Goal: Task Accomplishment & Management: Manage account settings

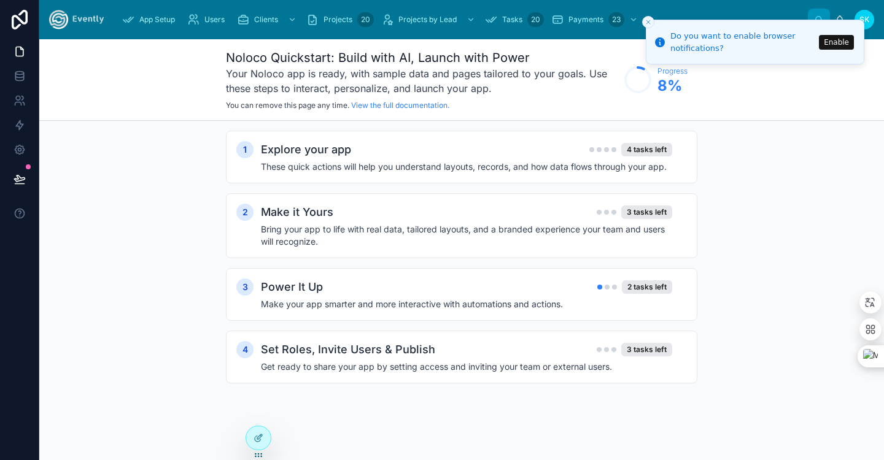
click at [759, 186] on div "1 Explore your app 4 tasks left These quick actions will help you understand la…" at bounding box center [461, 269] width 844 height 297
click at [649, 25] on icon "Close toast" at bounding box center [647, 21] width 7 height 7
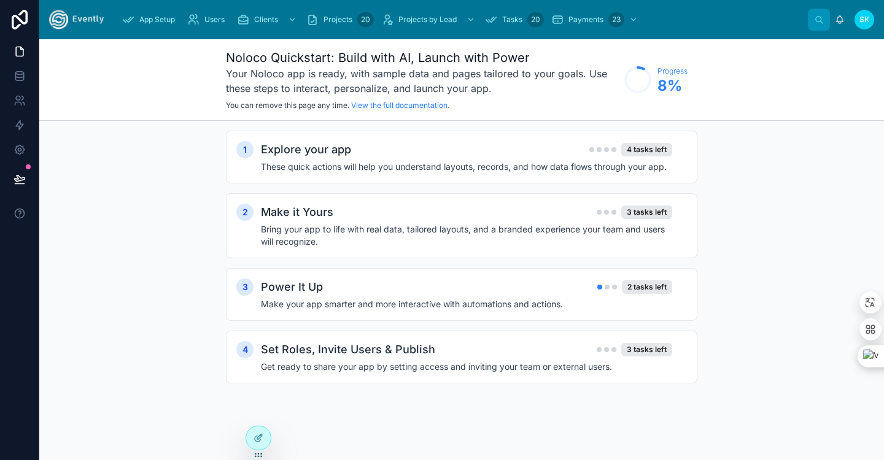
click at [808, 101] on div "Noloco Quickstart: Build with AI, Launch with Power Your Noloco app is ready, w…" at bounding box center [461, 80] width 844 height 82
click at [13, 48] on icon at bounding box center [19, 51] width 12 height 12
click at [23, 55] on icon at bounding box center [19, 51] width 7 height 9
click at [56, 53] on div "Noloco Quickstart: Build with AI, Launch with Power Your Noloco app is ready, w…" at bounding box center [461, 80] width 844 height 82
click at [13, 47] on icon at bounding box center [19, 51] width 12 height 12
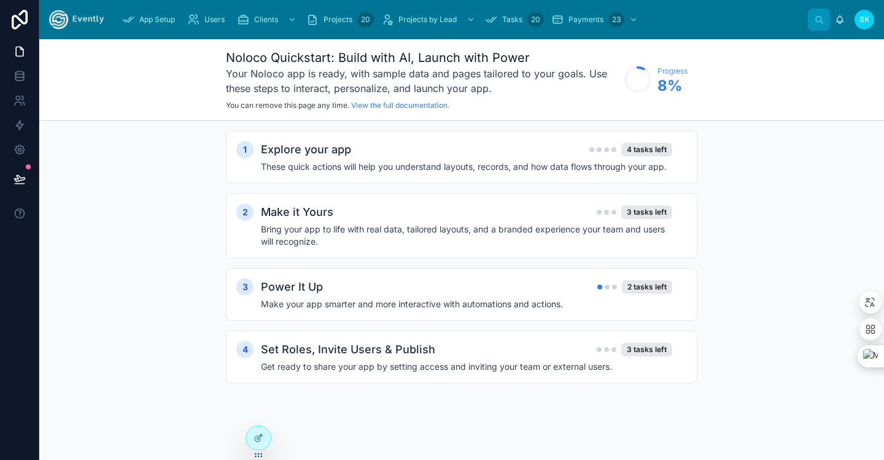
click at [14, 22] on icon at bounding box center [19, 20] width 25 height 20
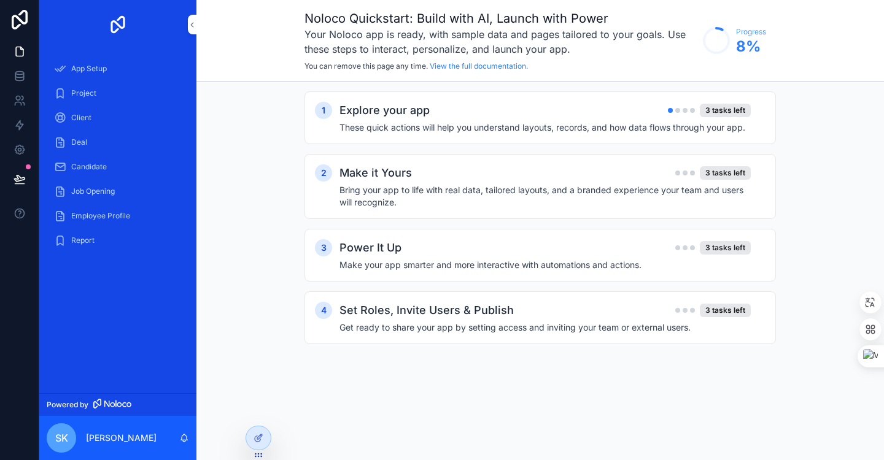
click at [472, 108] on div "Explore your app 3 tasks left" at bounding box center [544, 110] width 411 height 17
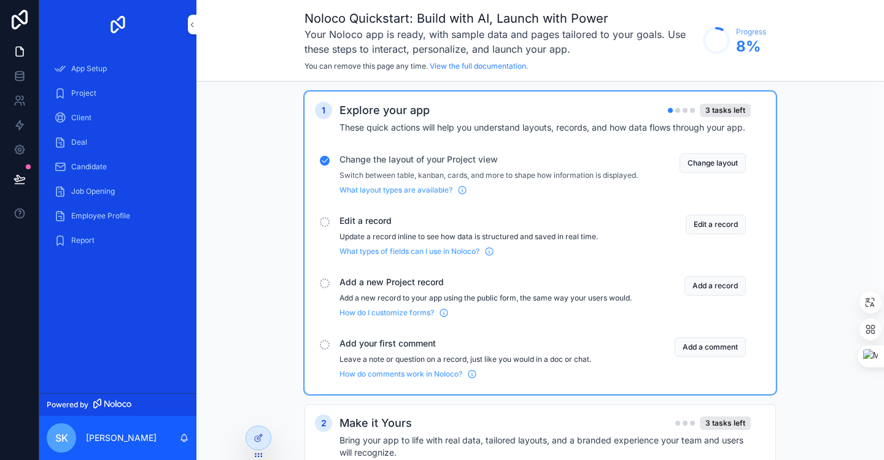
click at [701, 164] on button "Change layout" at bounding box center [712, 163] width 66 height 20
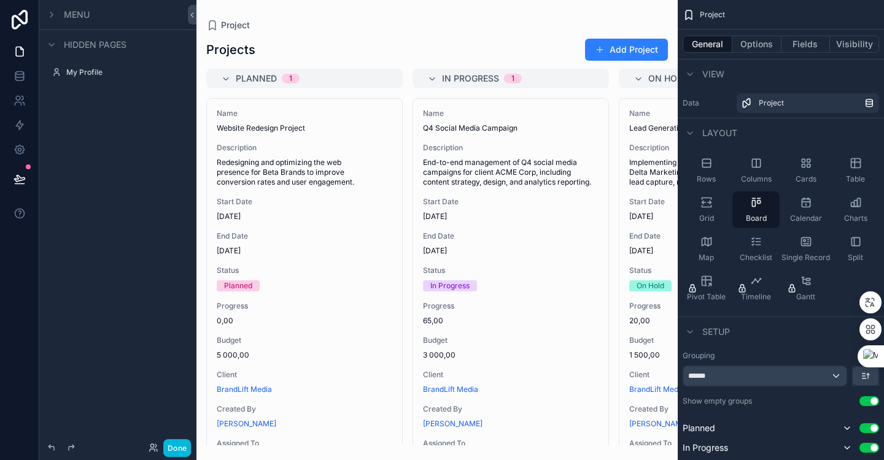
click at [606, 238] on div "scrollable content" at bounding box center [436, 230] width 481 height 460
click at [695, 212] on div "Grid" at bounding box center [705, 209] width 47 height 37
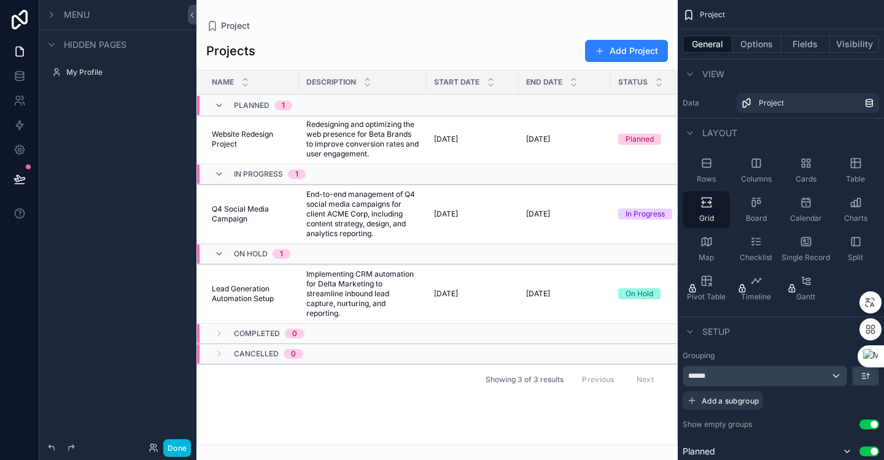
click at [757, 215] on span "Board" at bounding box center [756, 219] width 21 height 10
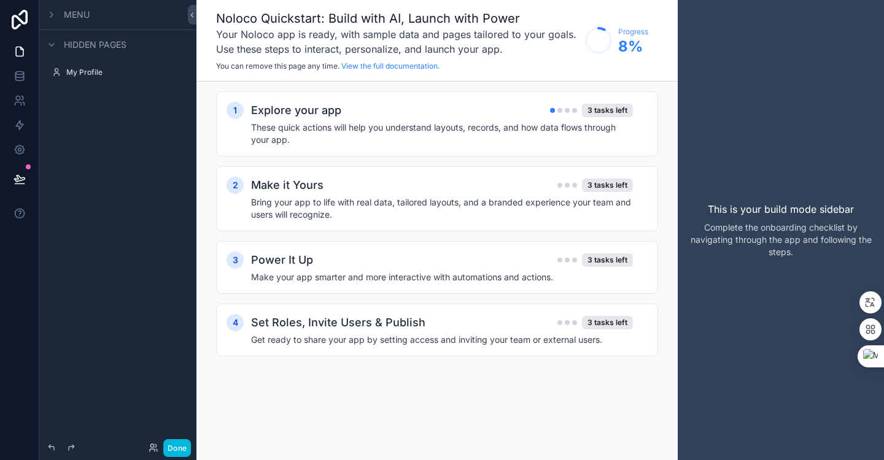
click at [534, 128] on h4 "These quick actions will help you understand layouts, records, and how data flo…" at bounding box center [442, 133] width 382 height 25
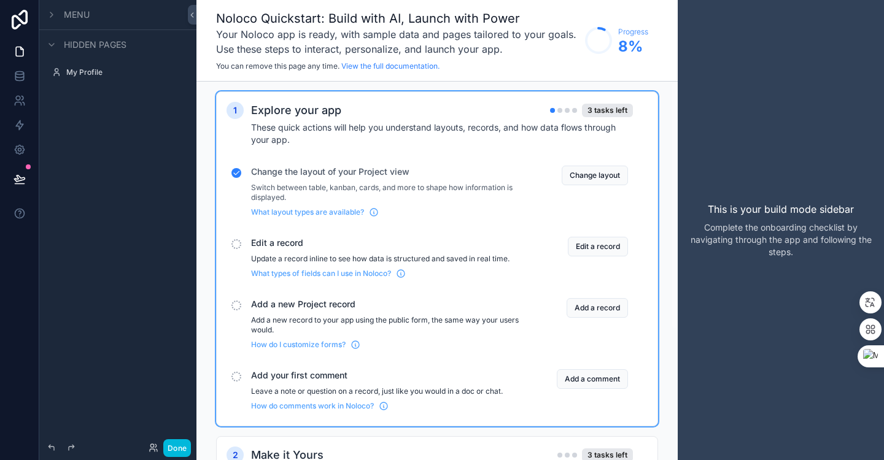
click at [607, 247] on button "Edit a record" at bounding box center [598, 247] width 60 height 20
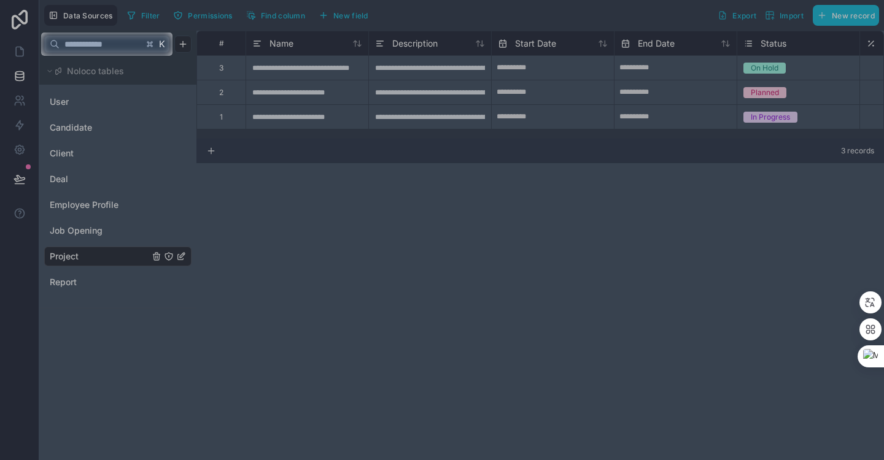
click at [309, 114] on div at bounding box center [442, 258] width 884 height 404
click at [117, 53] on input "text" at bounding box center [101, 44] width 83 height 22
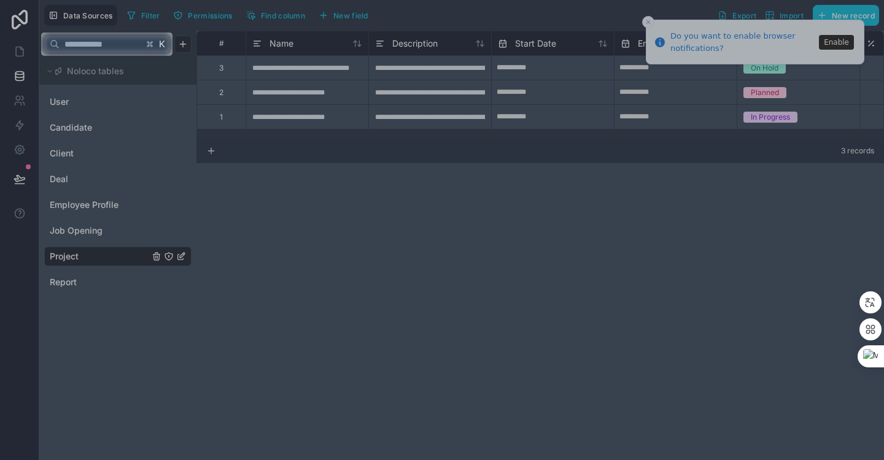
type input "*"
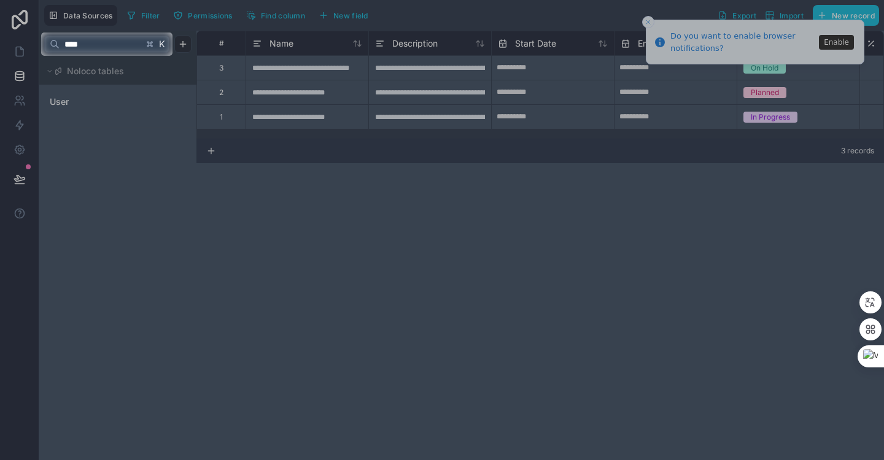
type input "****"
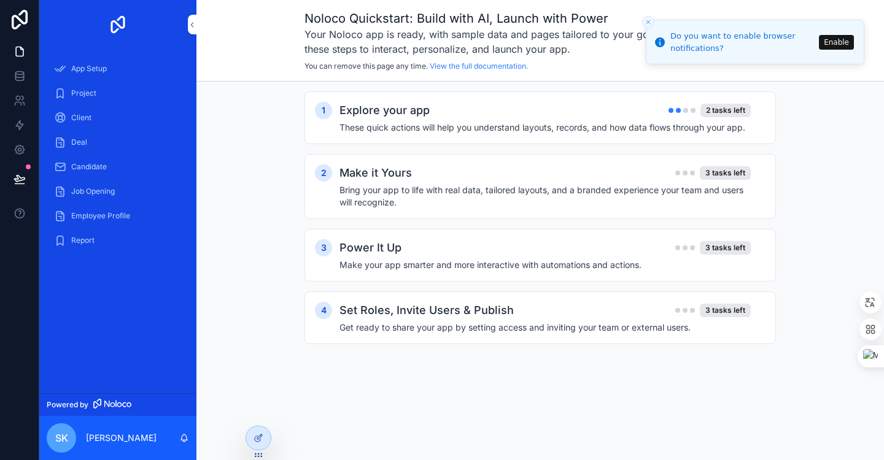
click at [742, 112] on div "2 tasks left" at bounding box center [725, 110] width 50 height 13
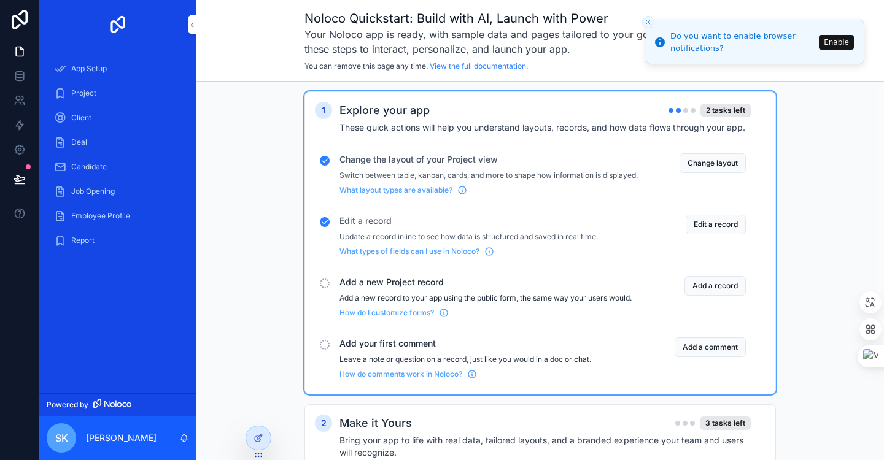
click at [734, 296] on button "Add a record" at bounding box center [714, 286] width 61 height 20
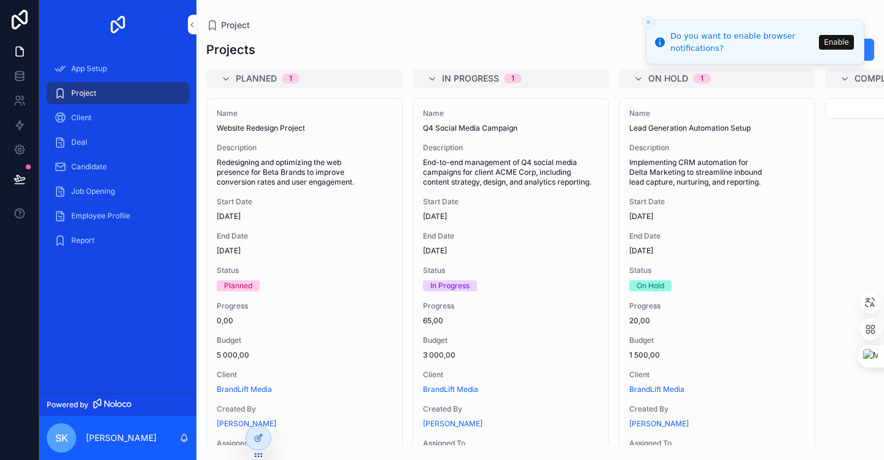
click at [514, 79] on div "1" at bounding box center [512, 79] width 3 height 10
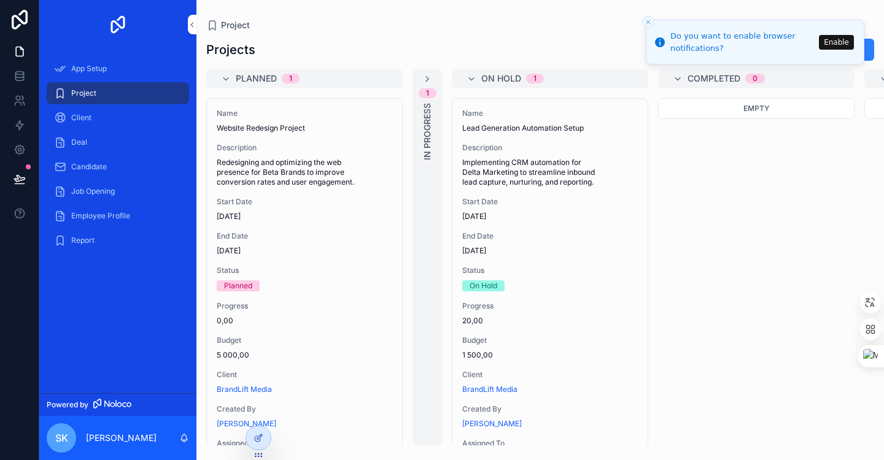
click at [514, 79] on span "On Hold" at bounding box center [501, 78] width 40 height 12
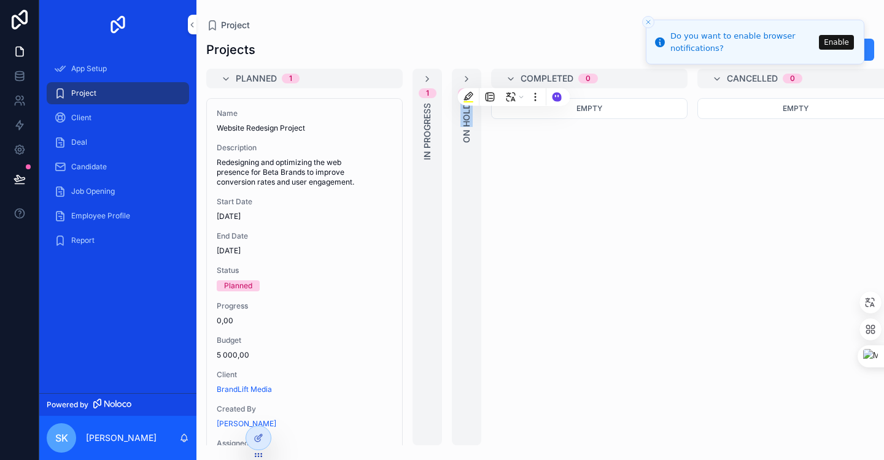
click at [464, 79] on icon "scrollable content" at bounding box center [466, 79] width 10 height 10
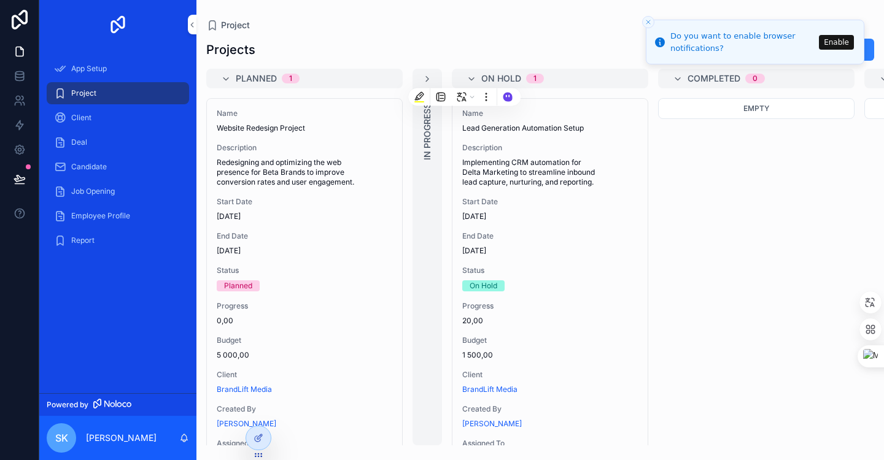
click at [746, 169] on div "Empty" at bounding box center [756, 271] width 196 height 347
click at [701, 77] on span "Completed" at bounding box center [713, 78] width 53 height 12
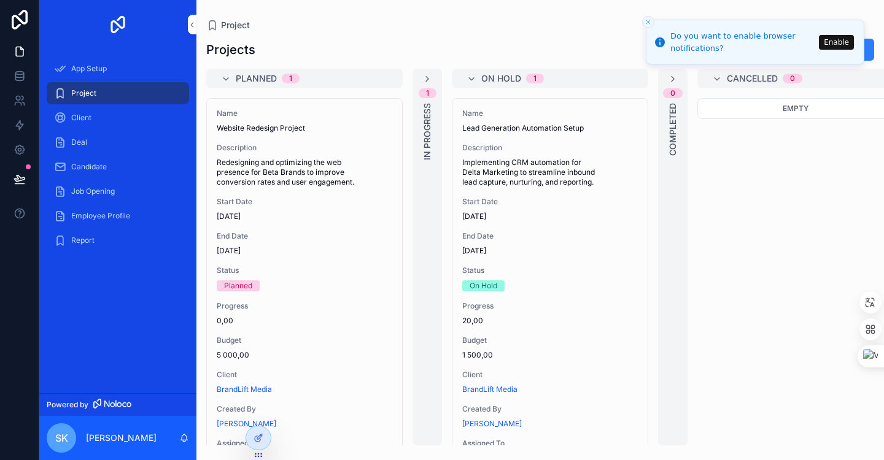
click at [673, 77] on icon "scrollable content" at bounding box center [673, 79] width 10 height 10
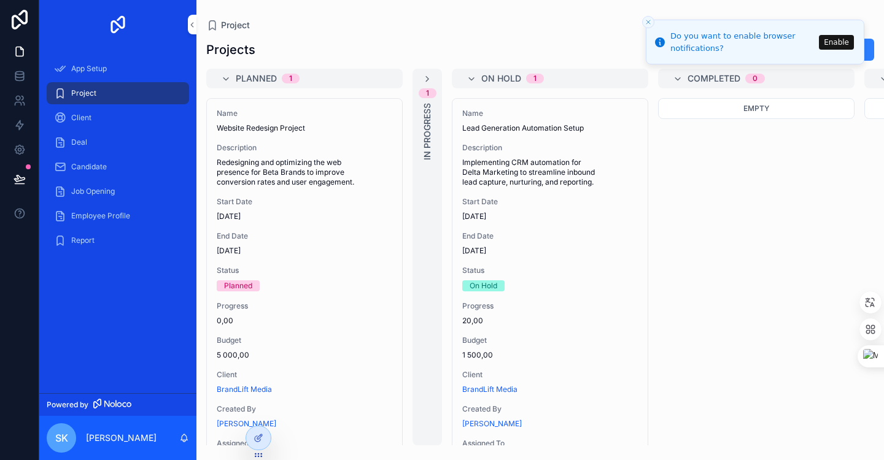
click at [671, 77] on div "Completed 0" at bounding box center [756, 79] width 196 height 20
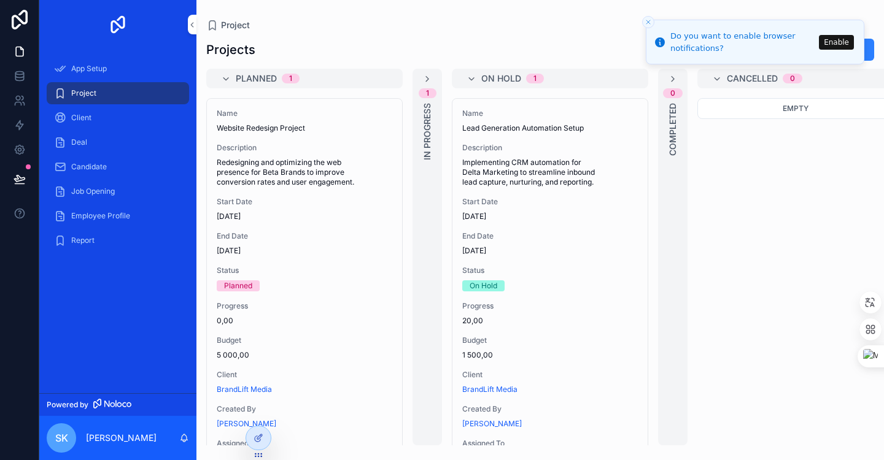
click at [711, 82] on div "Cancelled 0" at bounding box center [795, 79] width 196 height 20
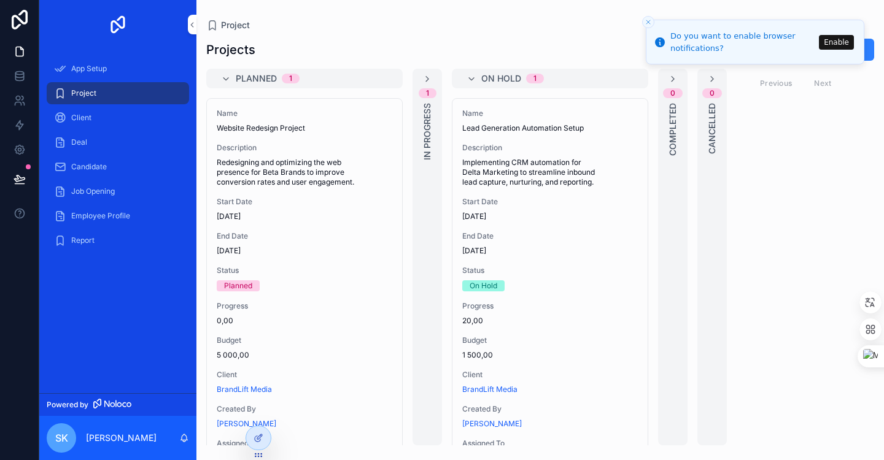
click at [426, 83] on icon "scrollable content" at bounding box center [427, 79] width 10 height 10
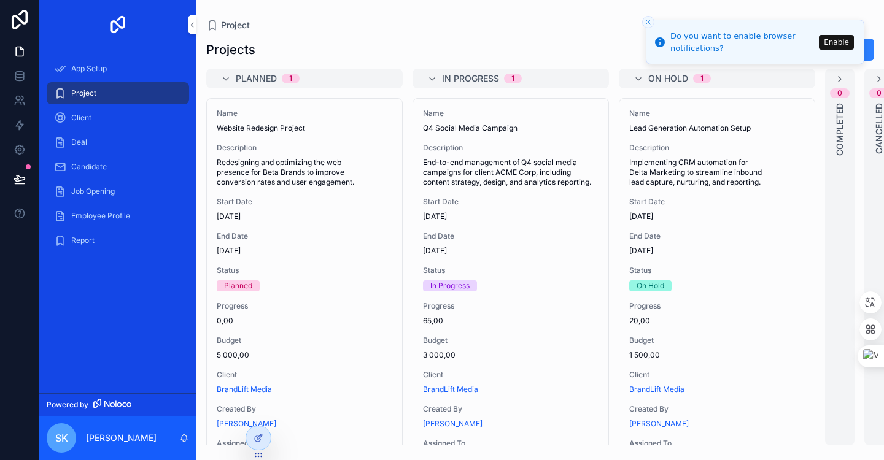
click at [467, 219] on div "Start Date 01.10.2025" at bounding box center [510, 209] width 175 height 25
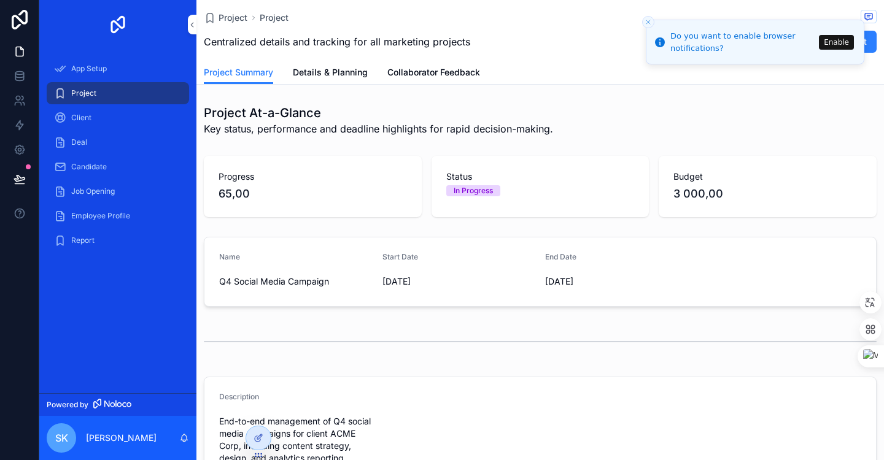
click at [833, 47] on button "Enable" at bounding box center [836, 42] width 35 height 15
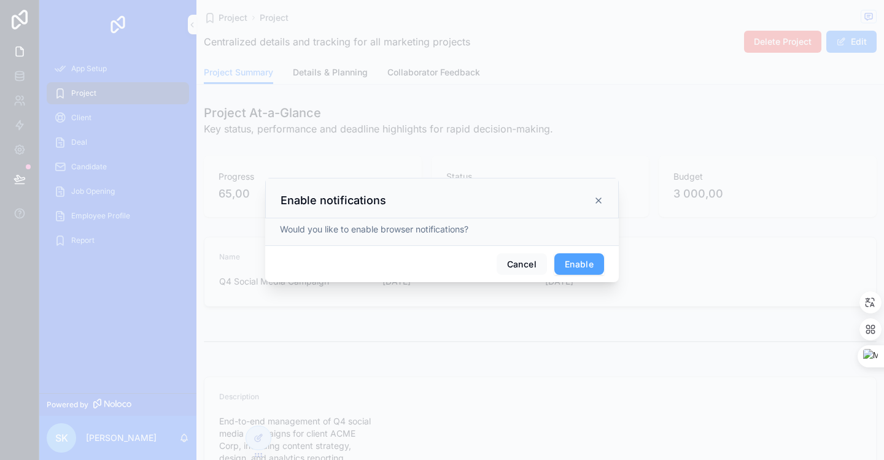
click at [579, 258] on button "Enable" at bounding box center [579, 264] width 50 height 22
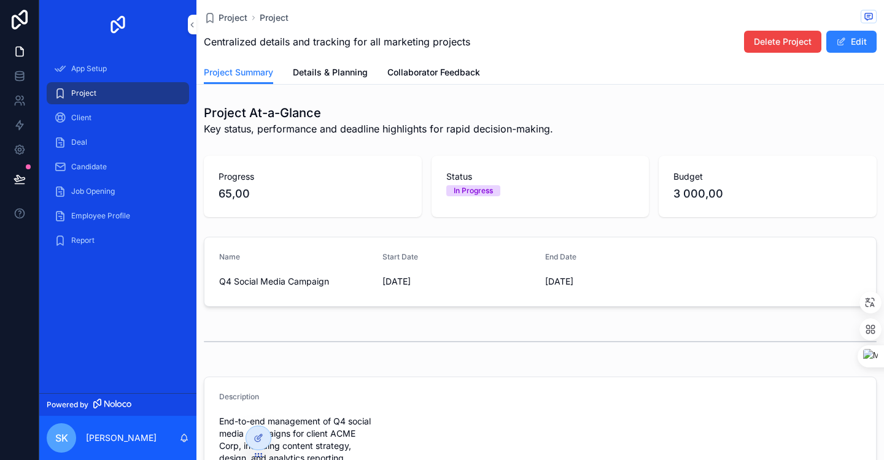
click at [598, 104] on div "Project At-a-Glance Key status, performance and deadline highlights for rapid d…" at bounding box center [539, 120] width 687 height 42
click at [197, 26] on div "Project Project Centralized details and tracking for all marketing projects Del…" at bounding box center [539, 42] width 687 height 85
click at [195, 26] on icon "scrollable content" at bounding box center [192, 24] width 9 height 9
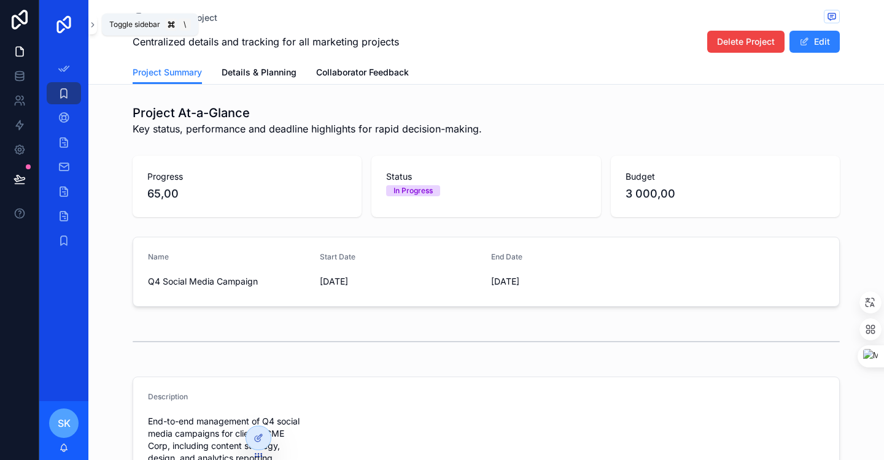
click at [95, 27] on icon "scrollable content" at bounding box center [92, 24] width 9 height 9
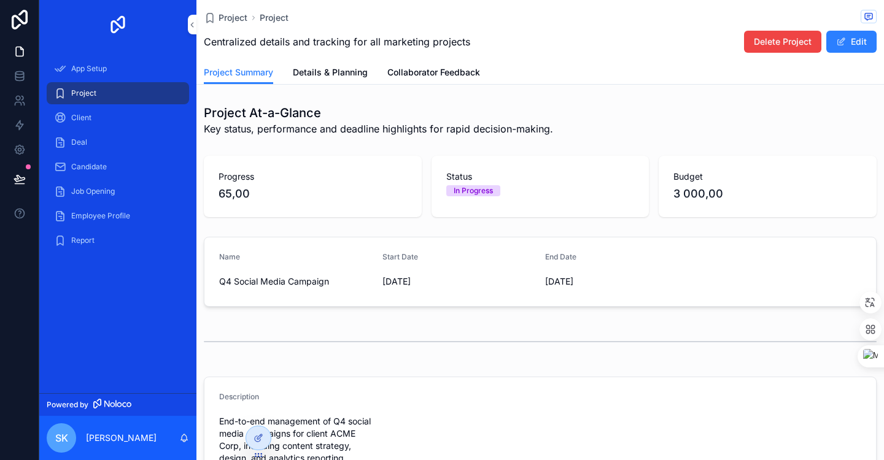
click at [125, 114] on div "Client" at bounding box center [118, 118] width 128 height 20
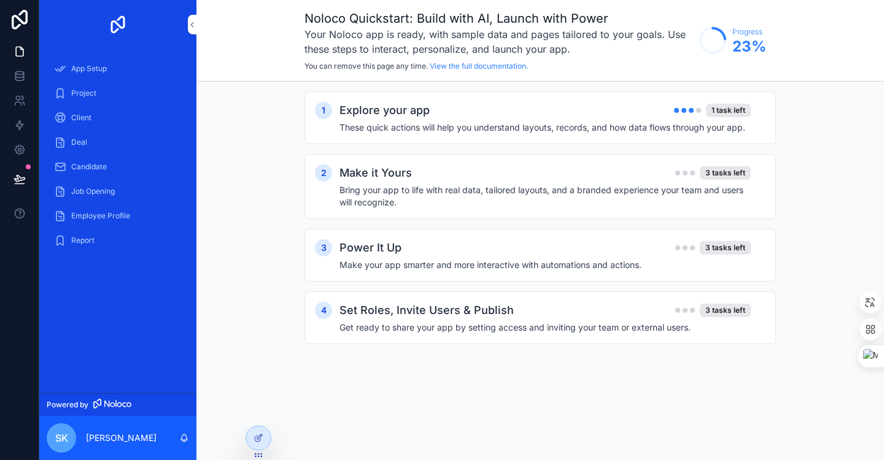
click at [530, 103] on div "Explore your app 1 task left" at bounding box center [544, 110] width 411 height 17
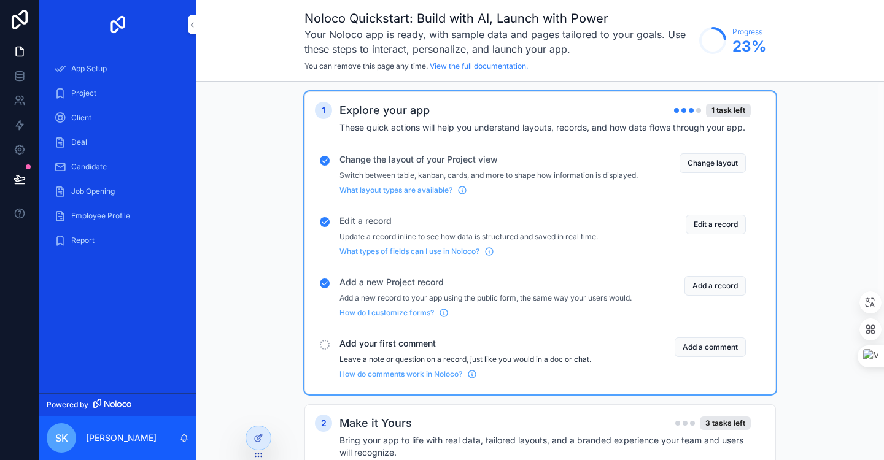
click at [490, 364] on p "Leave a note or question on a record, just like you would in a doc or chat." at bounding box center [488, 360] width 298 height 10
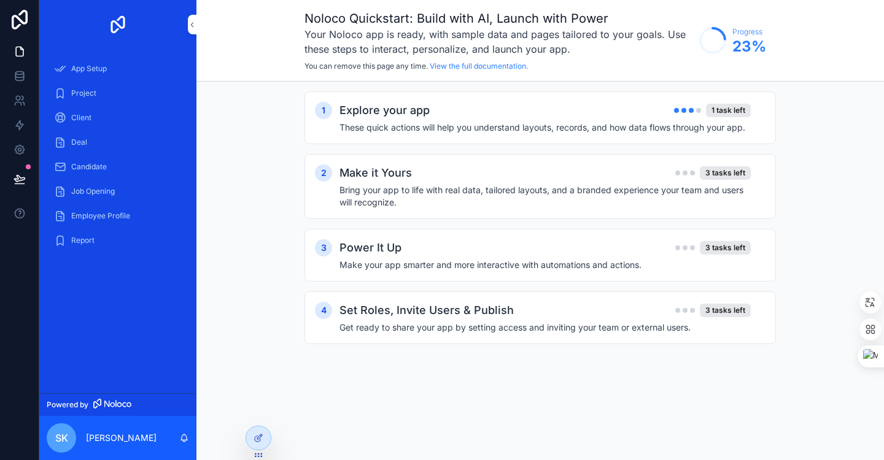
click at [671, 111] on div "Explore your app 1 task left" at bounding box center [544, 110] width 411 height 17
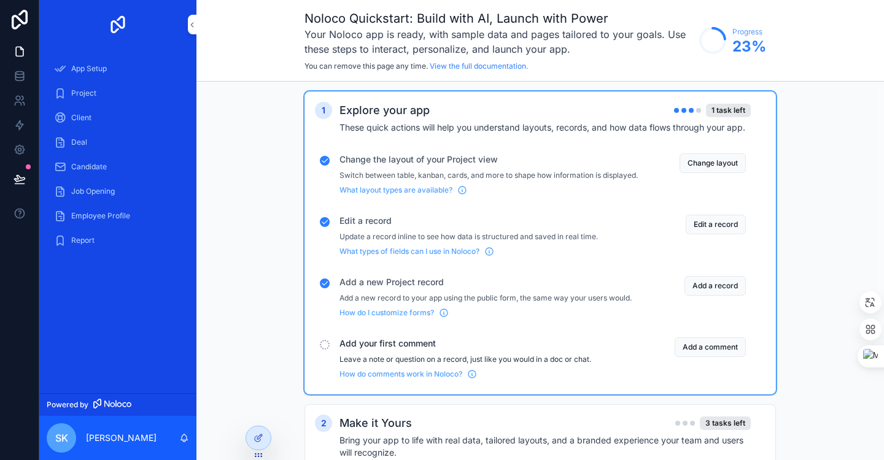
click at [713, 357] on button "Add a comment" at bounding box center [709, 347] width 71 height 20
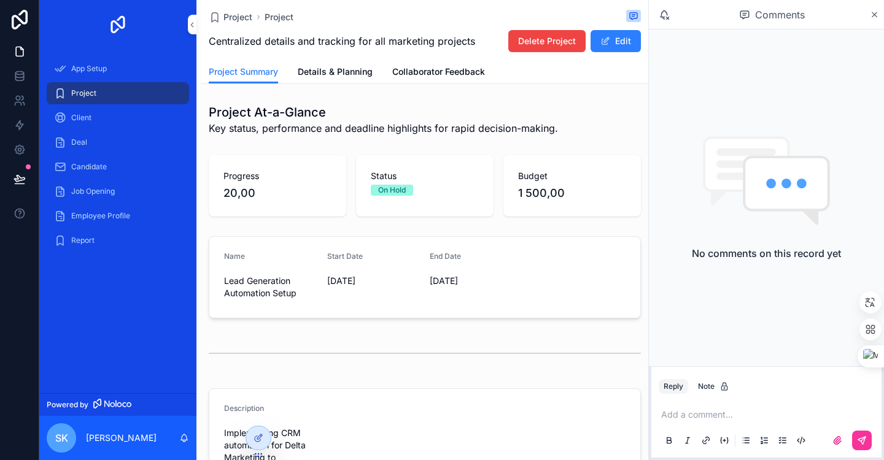
click at [733, 421] on div "Add a comment..." at bounding box center [765, 427] width 215 height 52
click at [701, 414] on p "scrollable content" at bounding box center [768, 415] width 215 height 12
click at [870, 444] on button "scrollable content" at bounding box center [862, 441] width 20 height 20
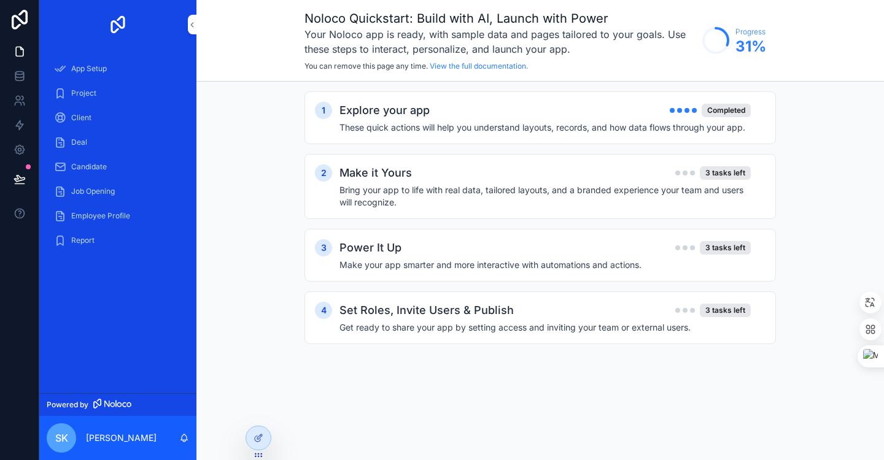
click at [482, 194] on h4 "Bring your app to life with real data, tailored layouts, and a branded experien…" at bounding box center [544, 196] width 411 height 25
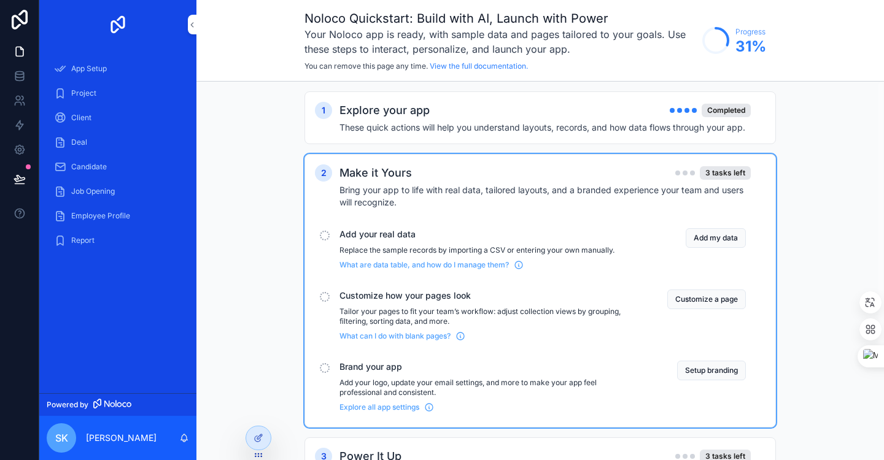
click at [703, 244] on button "Add my data" at bounding box center [715, 238] width 60 height 20
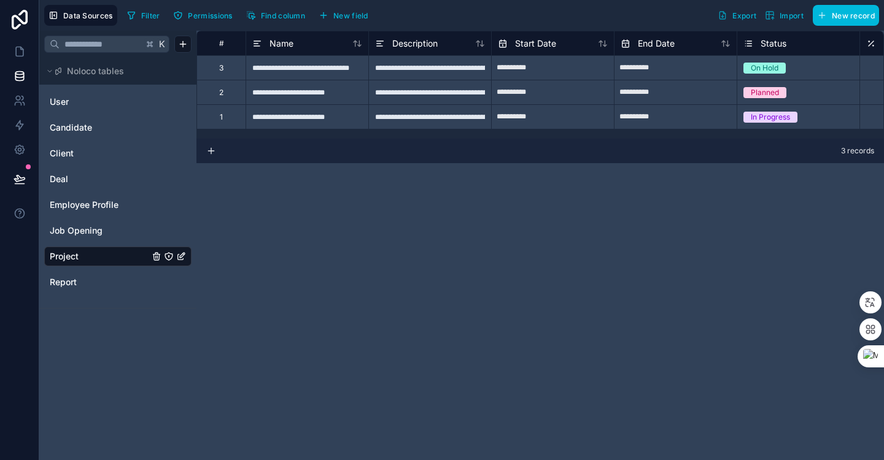
click at [355, 259] on div "**********" at bounding box center [539, 246] width 687 height 430
click at [101, 97] on link "User" at bounding box center [99, 102] width 99 height 12
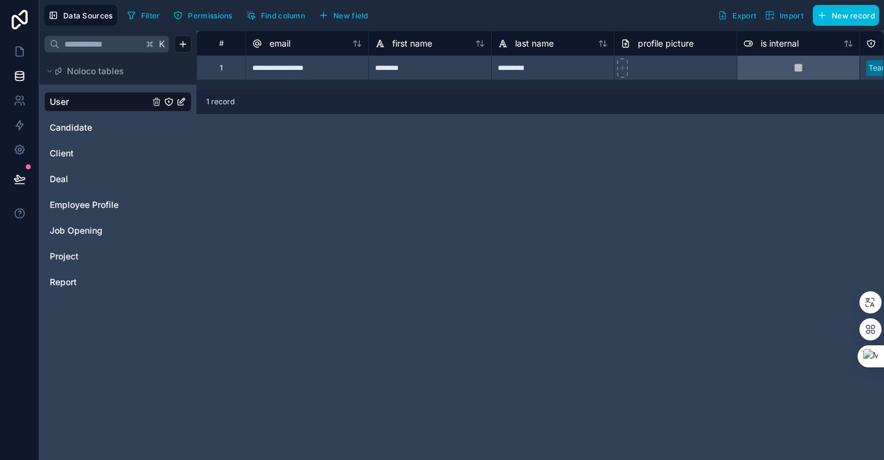
click at [842, 17] on span "New record" at bounding box center [852, 15] width 43 height 9
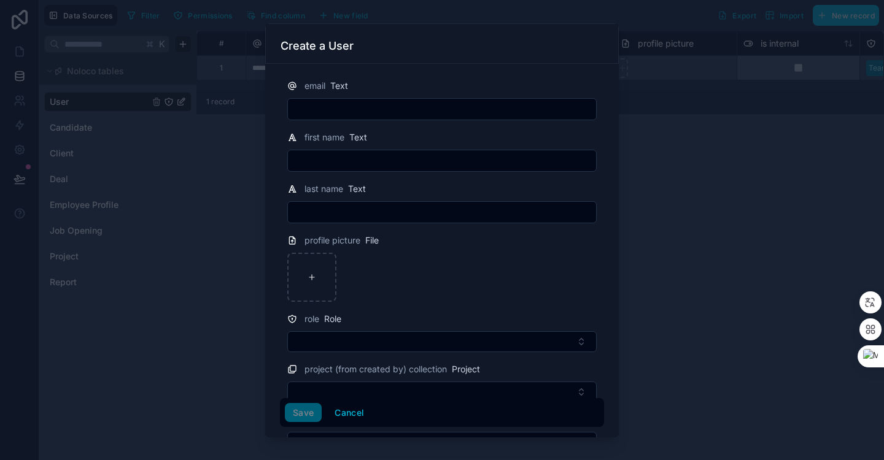
click at [339, 114] on input "text" at bounding box center [442, 109] width 308 height 17
type input "**********"
type input "********"
type input "*********"
click at [575, 285] on div at bounding box center [441, 277] width 309 height 49
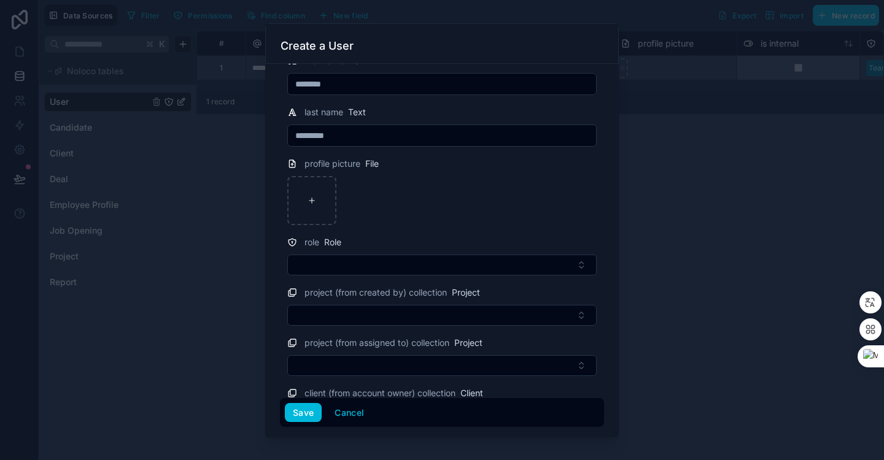
scroll to position [79, 0]
click at [525, 263] on button "Select Button" at bounding box center [441, 263] width 309 height 21
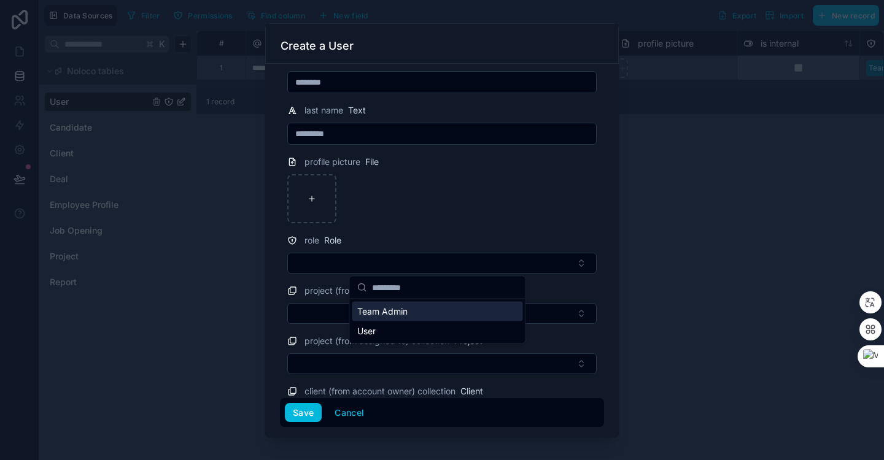
click at [517, 193] on div at bounding box center [441, 198] width 309 height 49
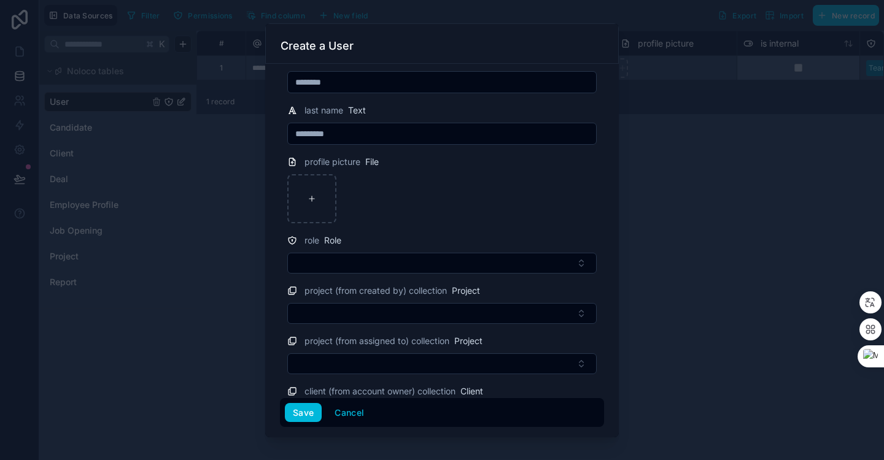
click at [557, 313] on button "Select Button" at bounding box center [441, 313] width 309 height 21
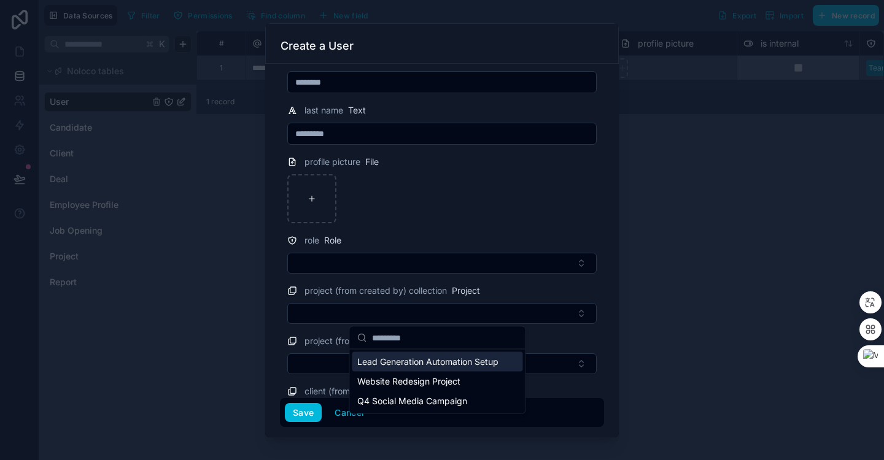
click at [557, 313] on button "Select Button" at bounding box center [441, 313] width 309 height 21
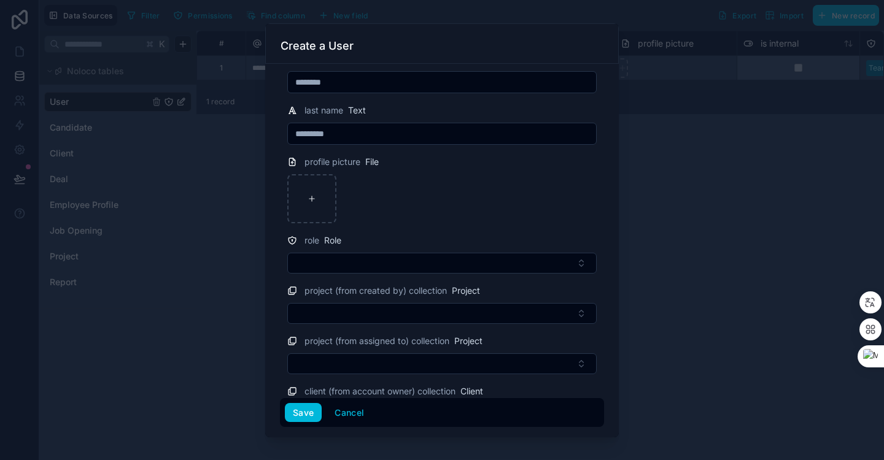
click at [561, 217] on div at bounding box center [441, 198] width 309 height 49
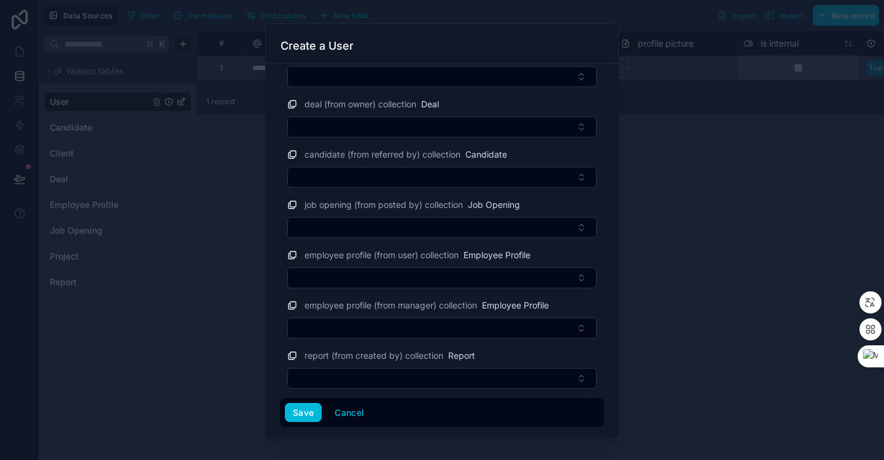
scroll to position [0, 0]
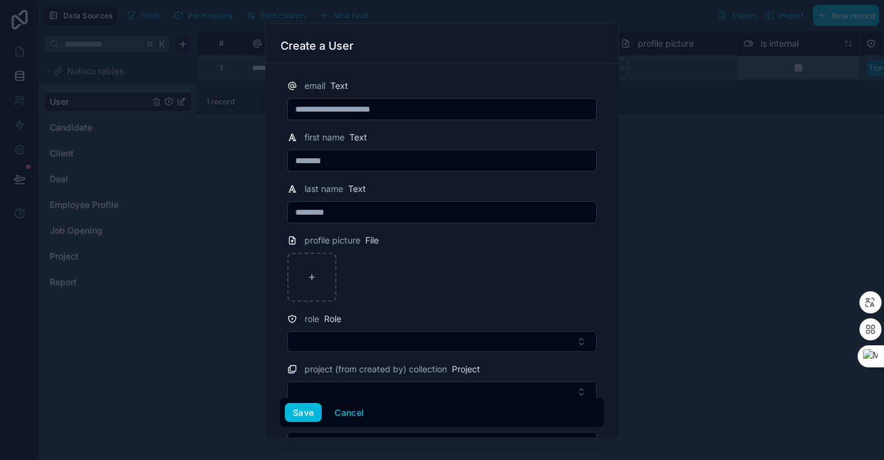
click at [366, 332] on button "Select Button" at bounding box center [441, 341] width 309 height 21
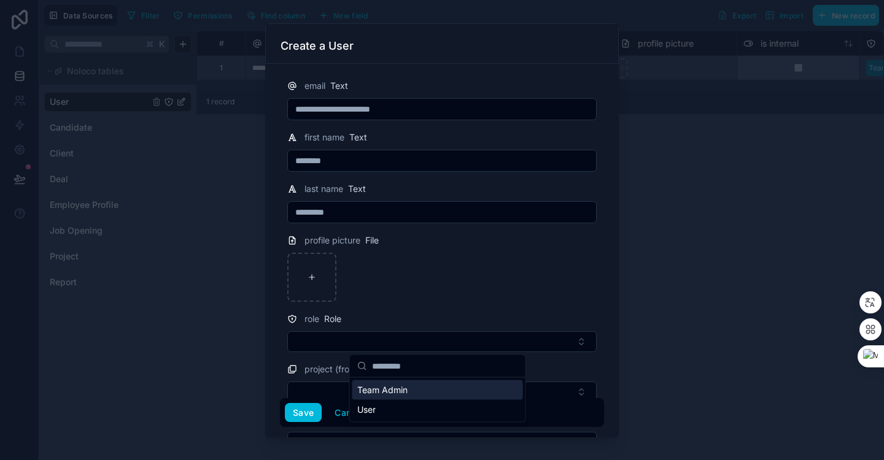
scroll to position [206, 0]
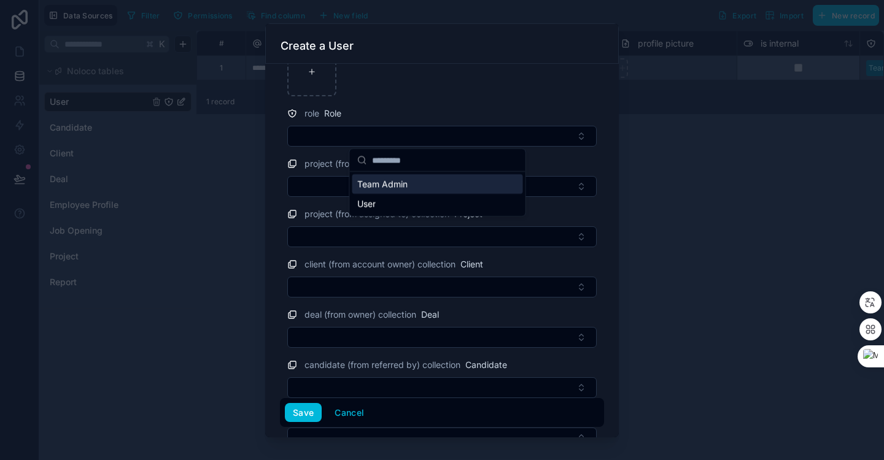
click at [437, 99] on form "**********" at bounding box center [442, 251] width 324 height 776
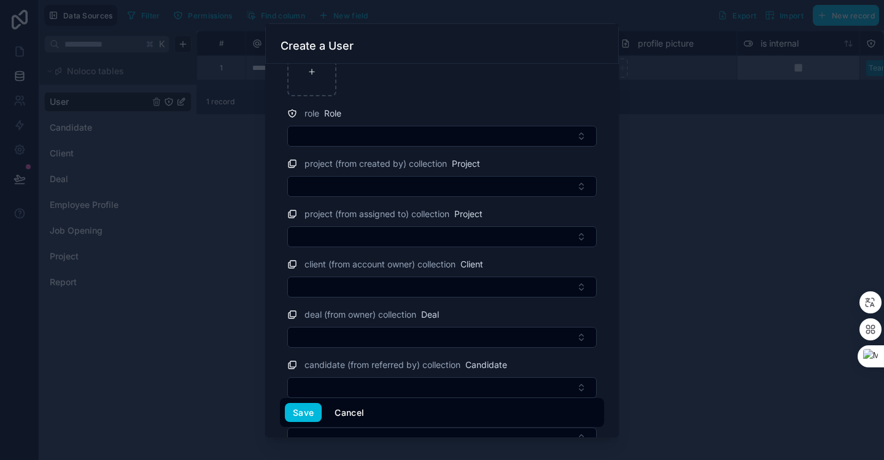
click at [357, 416] on button "Cancel" at bounding box center [348, 413] width 45 height 20
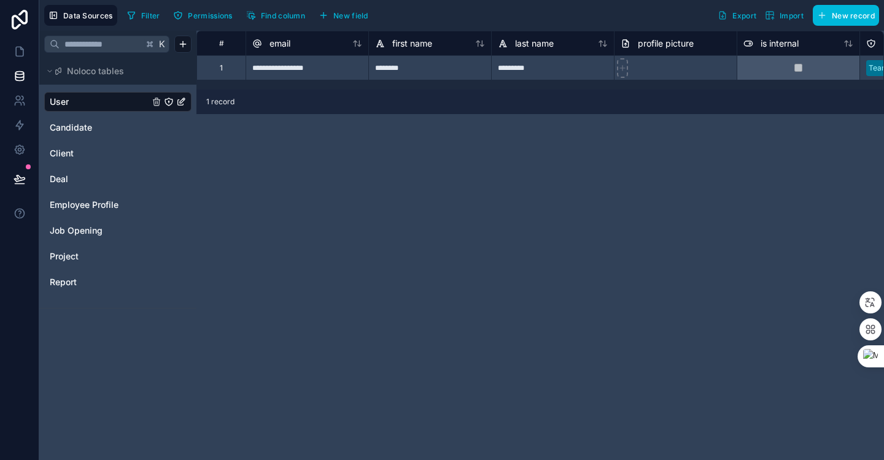
click at [83, 160] on div "Client" at bounding box center [117, 154] width 147 height 20
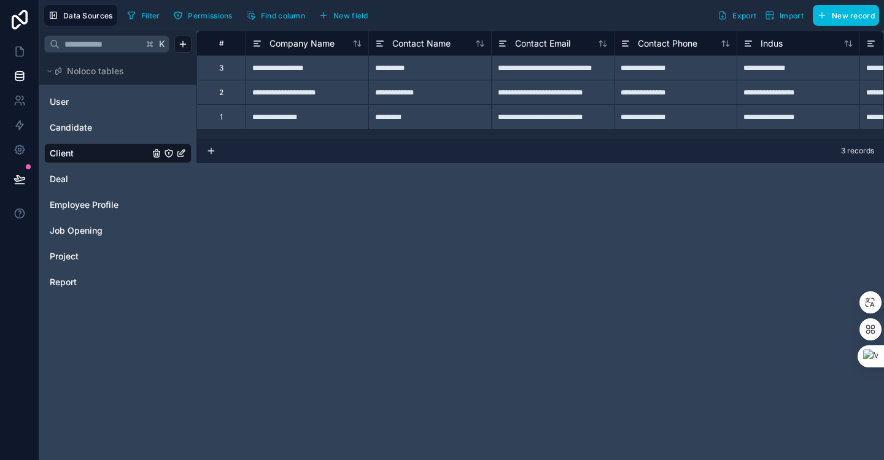
click at [848, 18] on span "New record" at bounding box center [852, 15] width 43 height 9
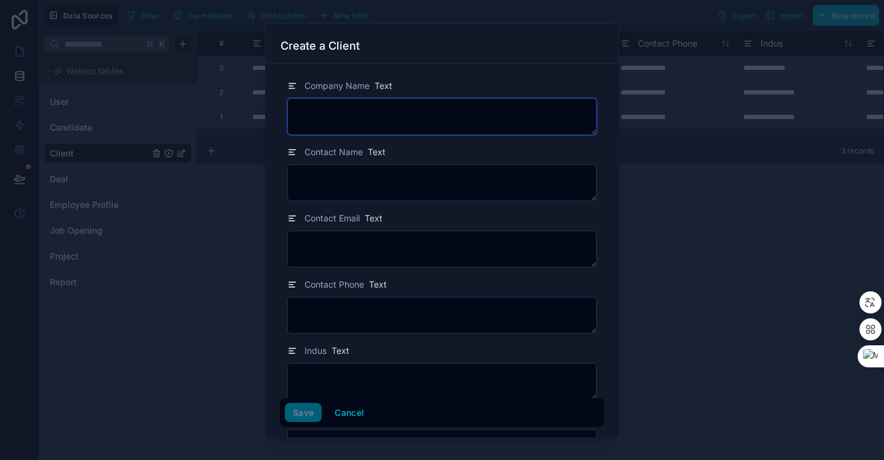
click at [410, 110] on textarea at bounding box center [441, 116] width 309 height 37
type textarea "**********"
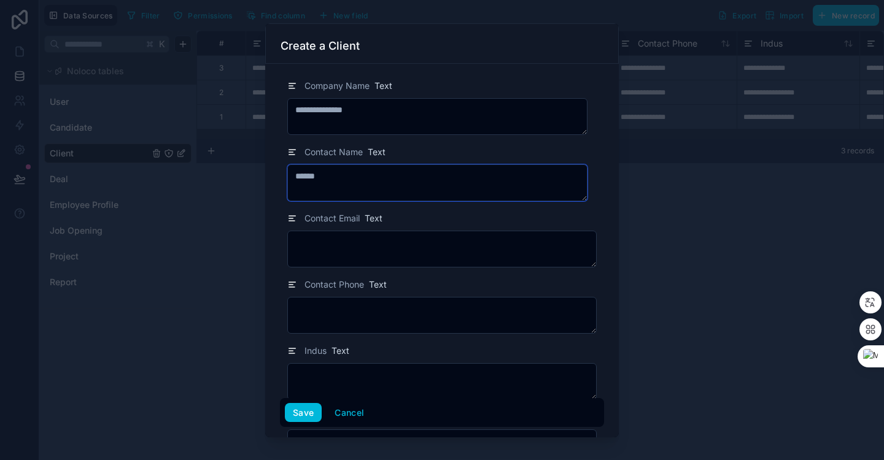
type textarea "******"
type textarea "**********"
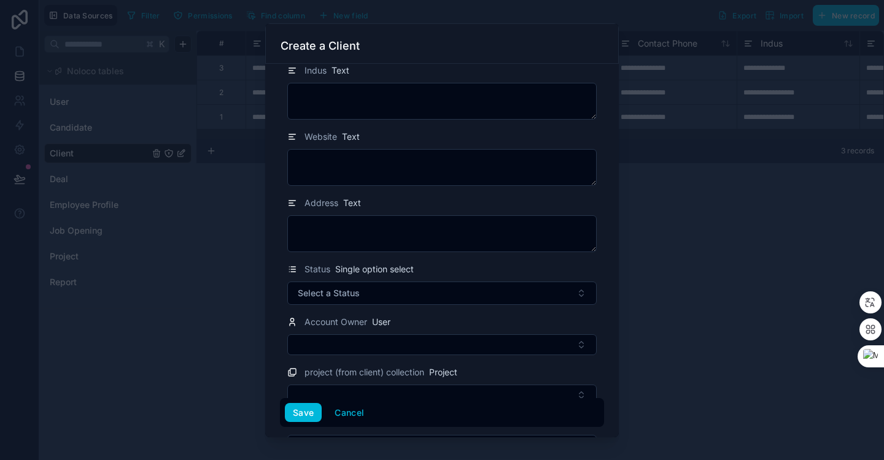
scroll to position [347, 0]
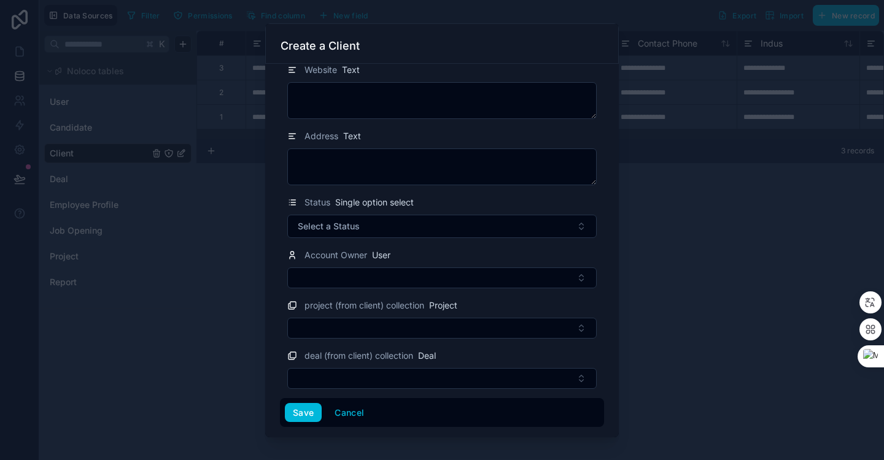
type textarea "**********"
click at [517, 234] on button "Select a Status" at bounding box center [441, 226] width 309 height 23
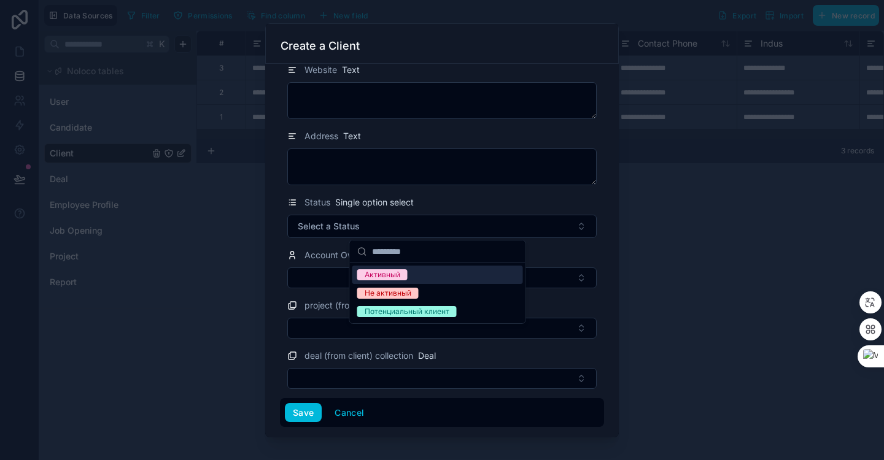
click at [487, 271] on div "Активный" at bounding box center [437, 275] width 171 height 18
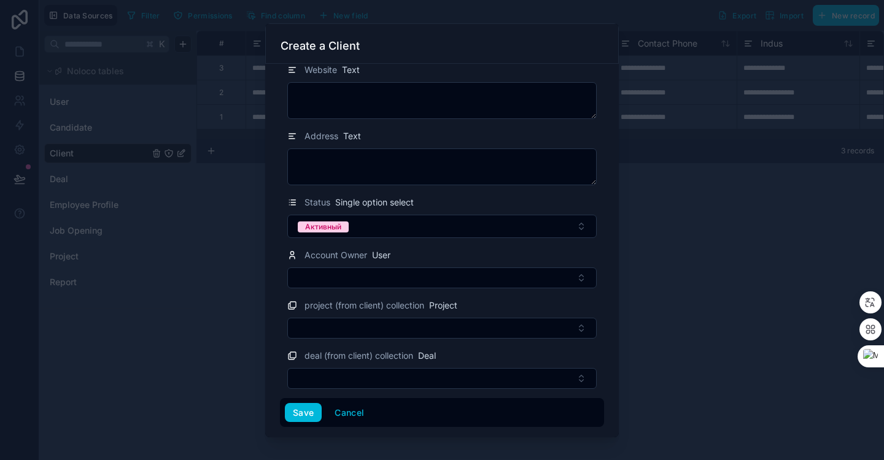
click at [466, 273] on button "Select Button" at bounding box center [441, 278] width 309 height 21
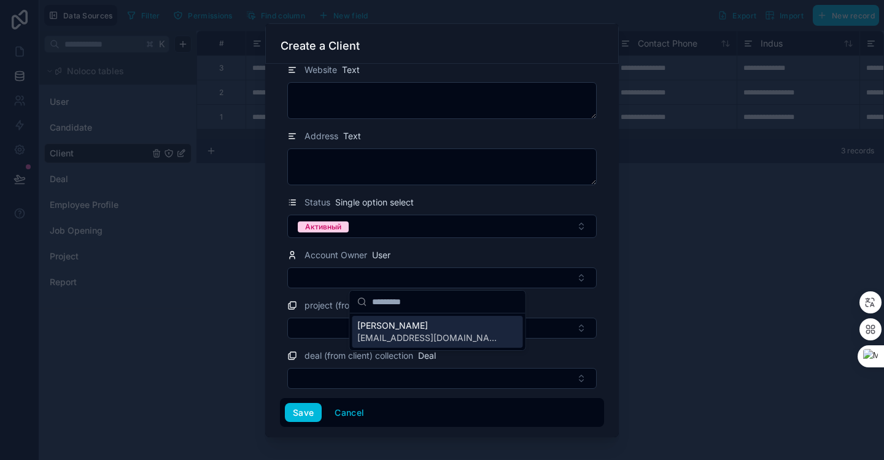
click at [466, 273] on button "Select Button" at bounding box center [441, 278] width 309 height 21
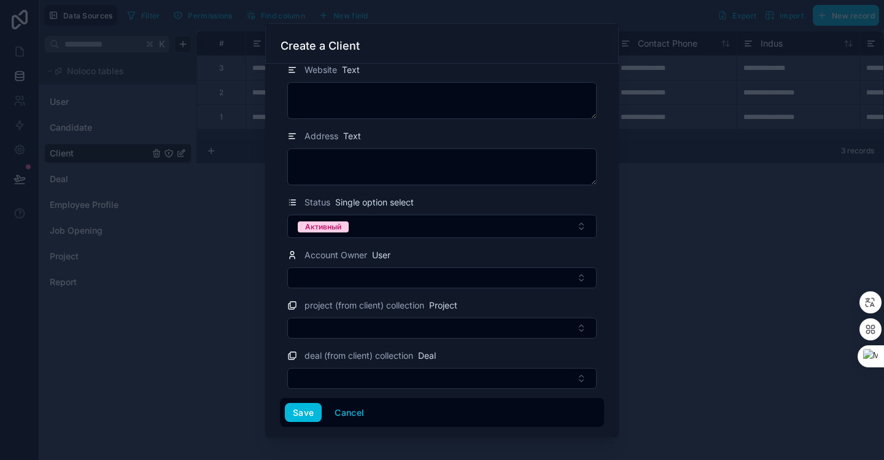
click at [466, 250] on div "Account Owner User" at bounding box center [441, 255] width 309 height 15
click at [277, 407] on div "**********" at bounding box center [441, 251] width 353 height 374
click at [295, 411] on button "Save" at bounding box center [303, 413] width 37 height 20
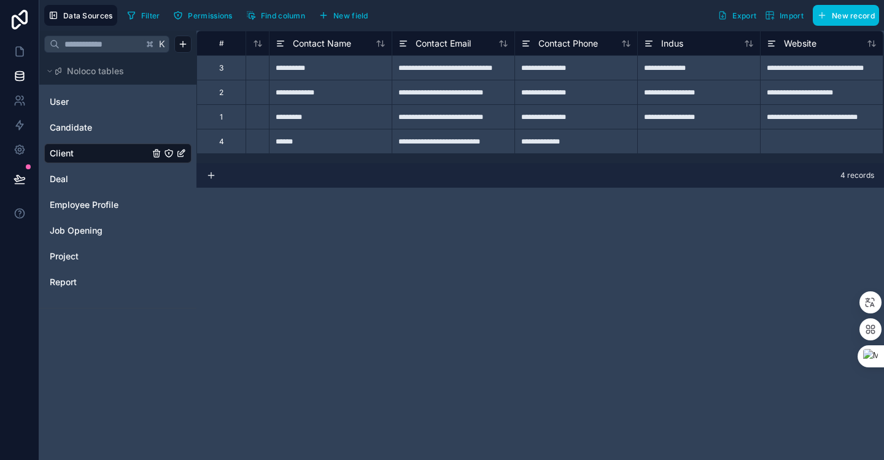
scroll to position [0, 107]
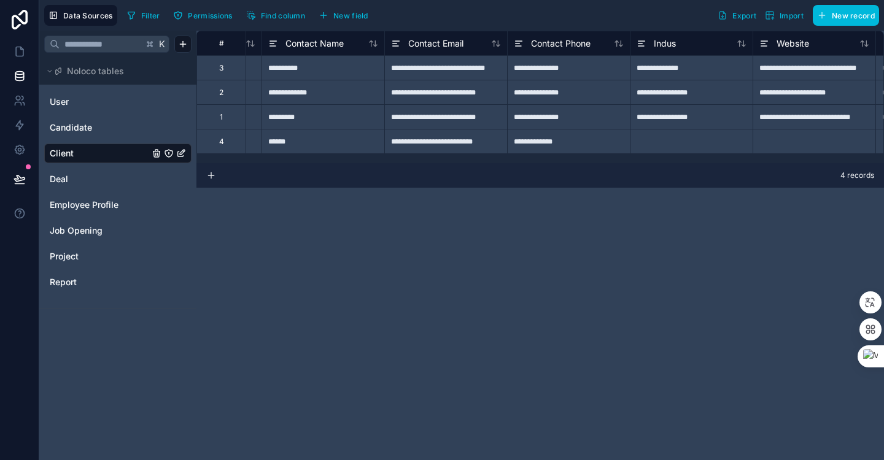
click at [677, 142] on div at bounding box center [691, 141] width 123 height 25
type input "*"
type input "*****"
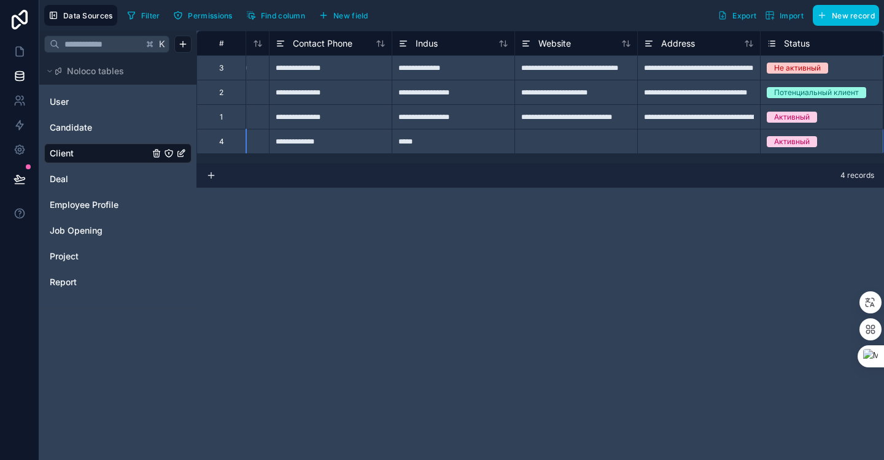
scroll to position [0, 468]
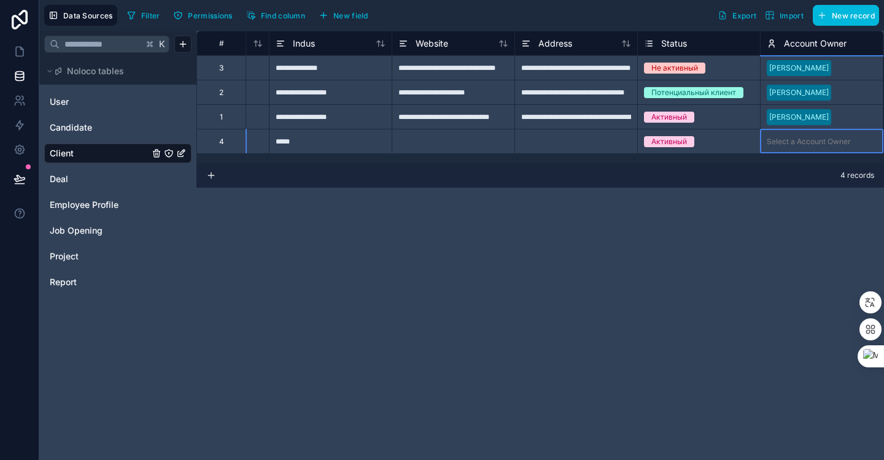
click at [809, 137] on div "Select a Account Owner" at bounding box center [808, 142] width 84 height 10
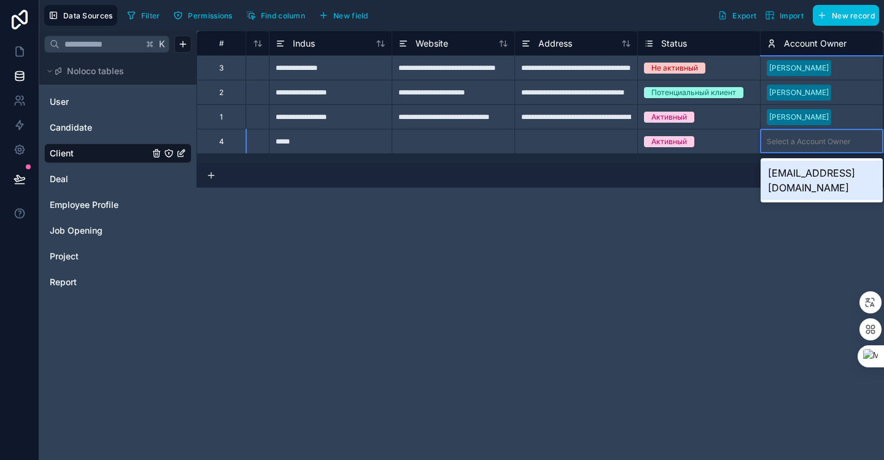
click at [808, 168] on div "[EMAIL_ADDRESS][DOMAIN_NAME]" at bounding box center [821, 180] width 122 height 39
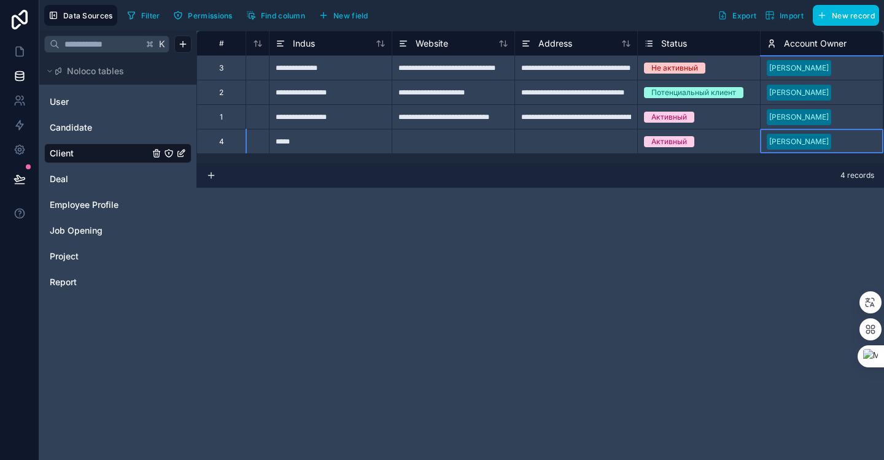
click at [709, 213] on div "**********" at bounding box center [539, 246] width 687 height 430
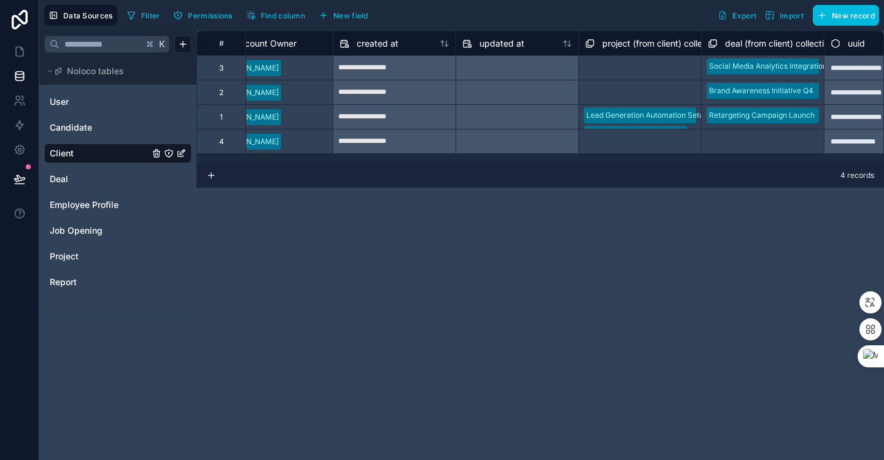
scroll to position [0, 1081]
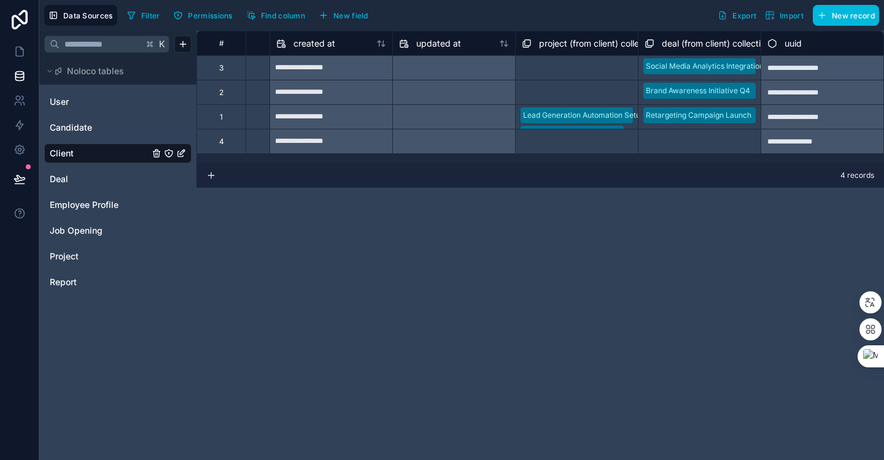
click at [134, 181] on link "Deal" at bounding box center [99, 179] width 99 height 12
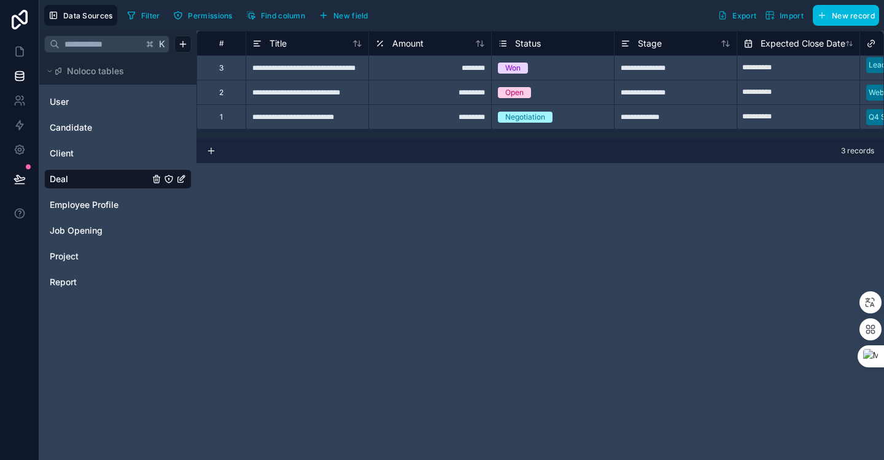
click at [115, 211] on div "Employee Profile" at bounding box center [117, 205] width 147 height 20
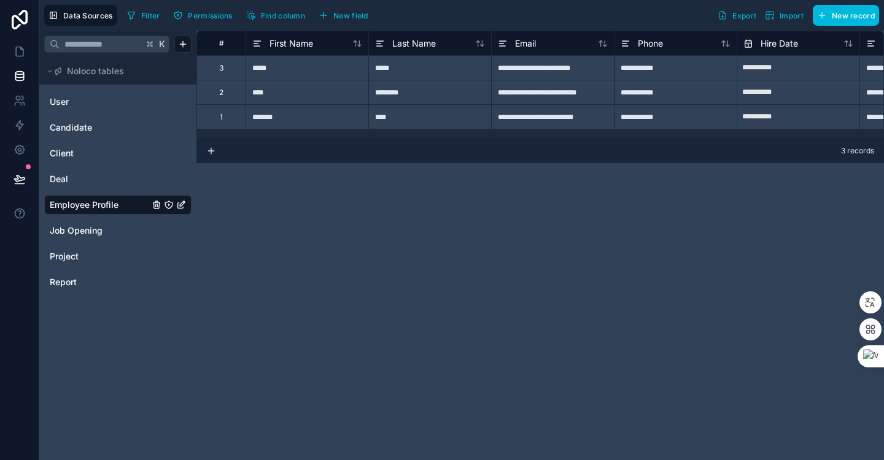
click at [118, 238] on div "Job Opening" at bounding box center [117, 231] width 147 height 20
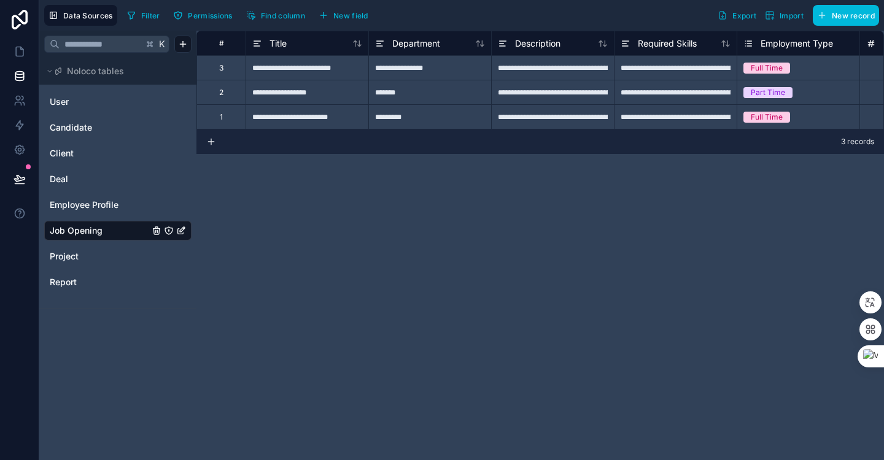
click at [100, 267] on div "User Candidate Client Deal Employee Profile Job Opening Project Report" at bounding box center [117, 191] width 147 height 209
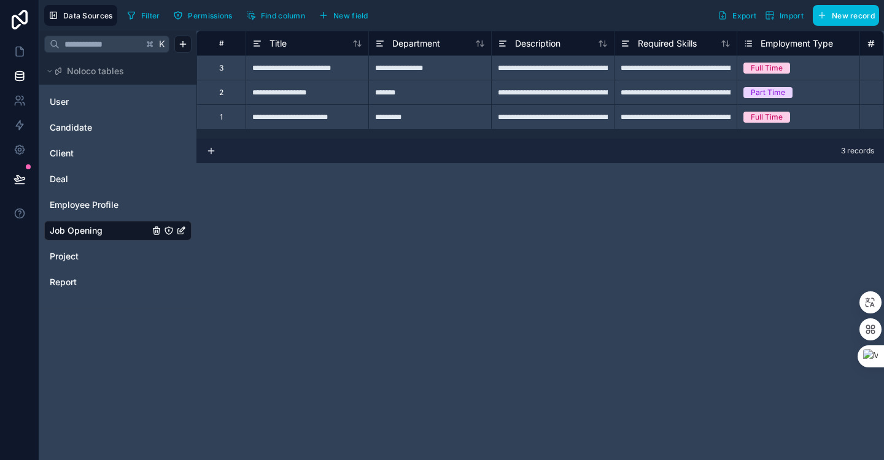
click at [82, 262] on link "Project" at bounding box center [99, 256] width 99 height 12
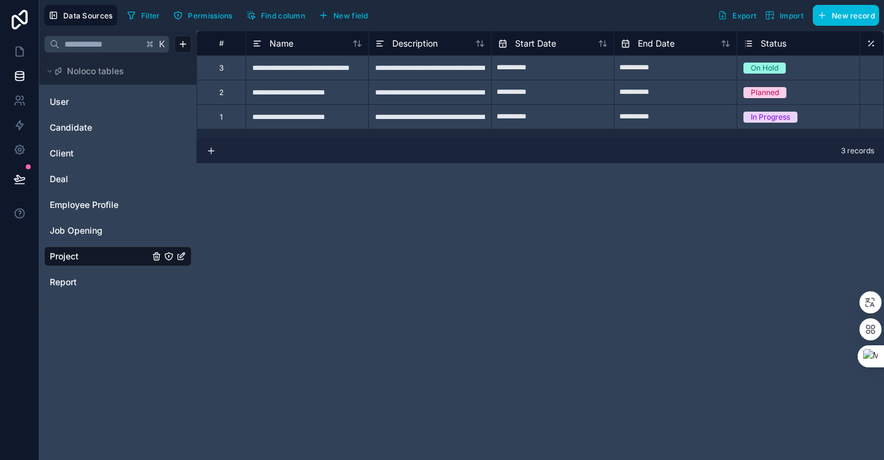
click at [21, 28] on icon at bounding box center [19, 20] width 25 height 20
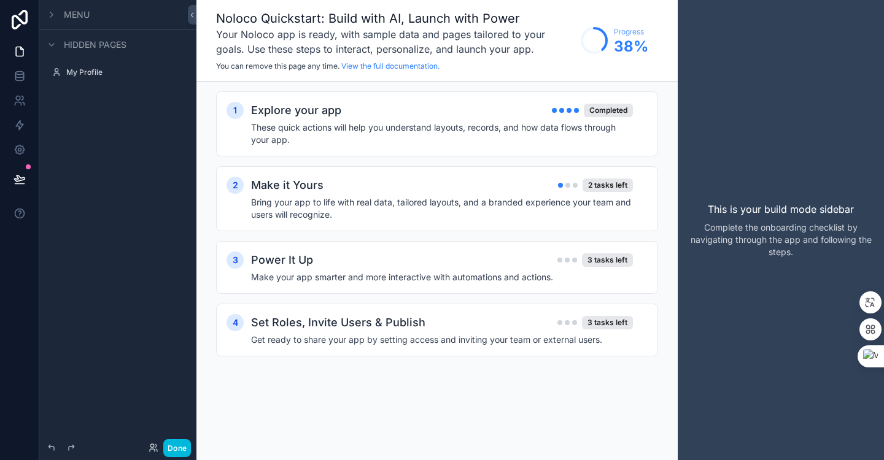
click at [431, 196] on h4 "Bring your app to life with real data, tailored layouts, and a branded experien…" at bounding box center [442, 208] width 382 height 25
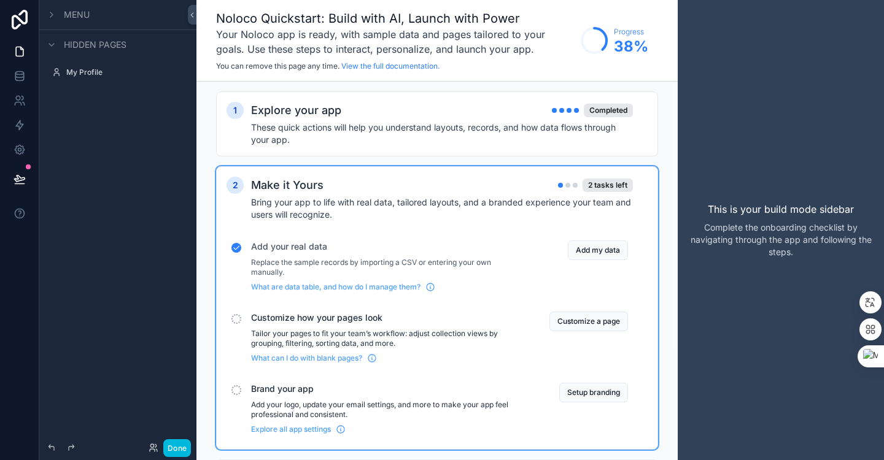
click at [596, 322] on button "Customize a page" at bounding box center [588, 322] width 79 height 20
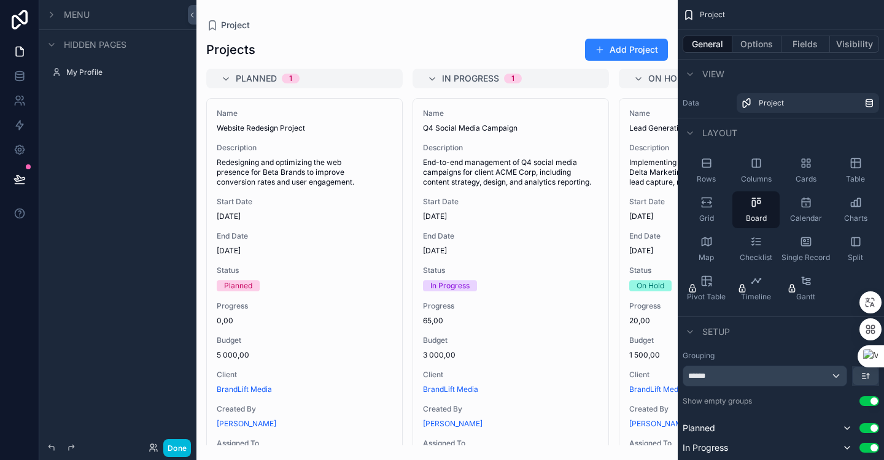
click at [707, 204] on icon "scrollable content" at bounding box center [706, 202] width 12 height 12
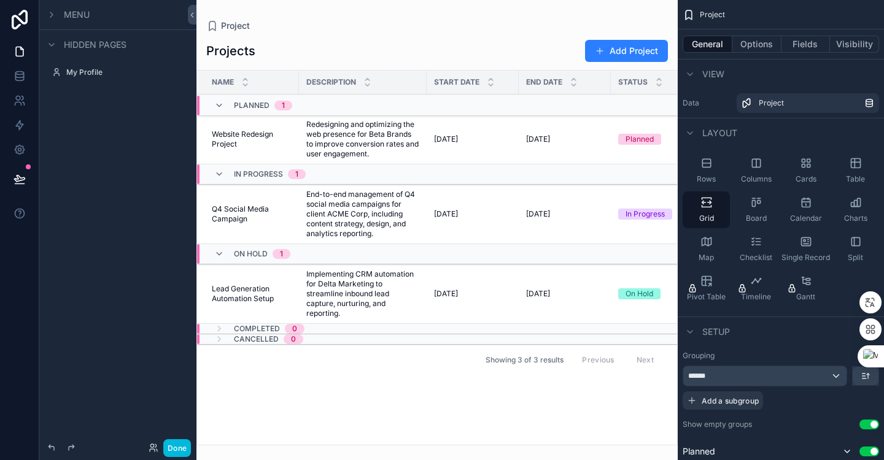
click at [807, 209] on div "Calendar" at bounding box center [805, 209] width 47 height 37
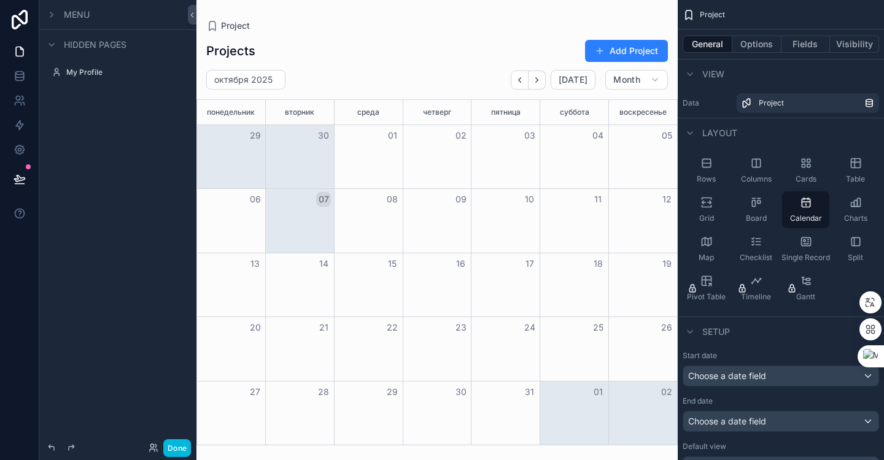
click at [722, 215] on div "Grid" at bounding box center [705, 209] width 47 height 37
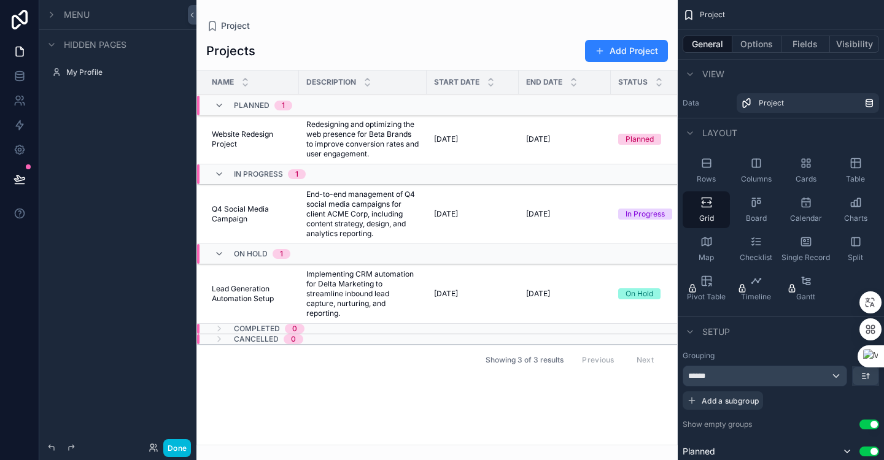
click at [492, 131] on div "scrollable content" at bounding box center [436, 230] width 481 height 460
click at [342, 83] on span "Description" at bounding box center [331, 82] width 50 height 10
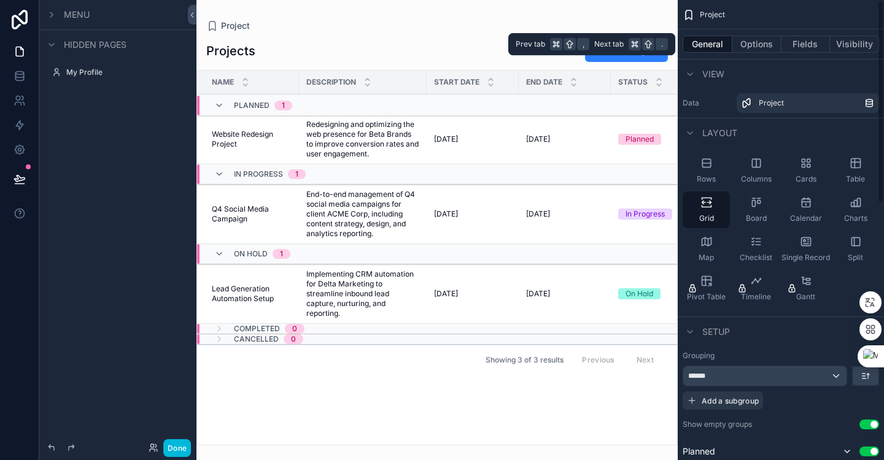
click at [752, 39] on button "Options" at bounding box center [756, 44] width 49 height 17
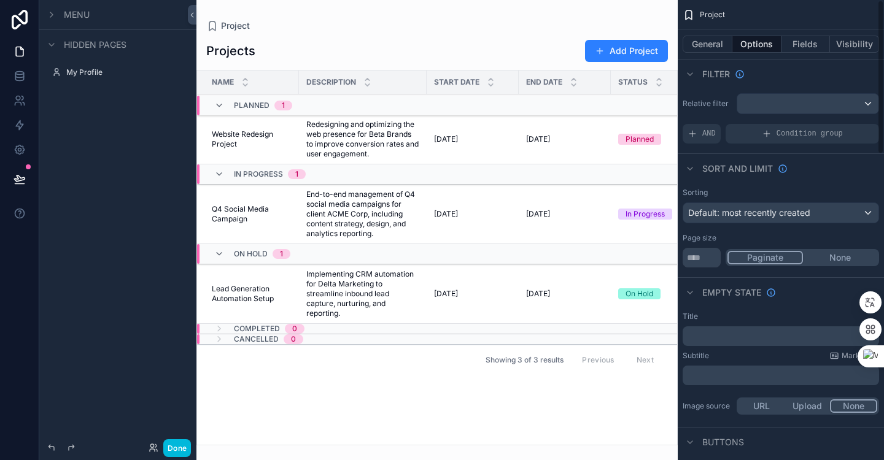
click at [806, 46] on button "Fields" at bounding box center [805, 44] width 49 height 17
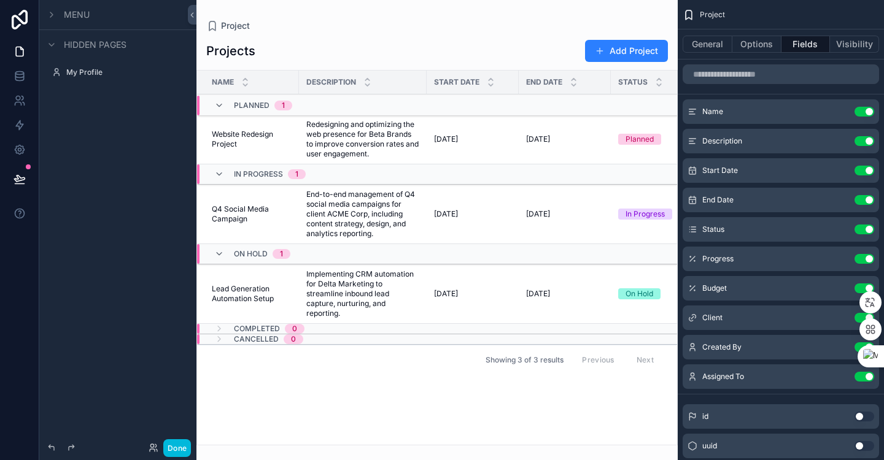
click at [807, 146] on div "Description Use setting" at bounding box center [780, 141] width 196 height 25
click at [694, 36] on button "General" at bounding box center [707, 44] width 50 height 17
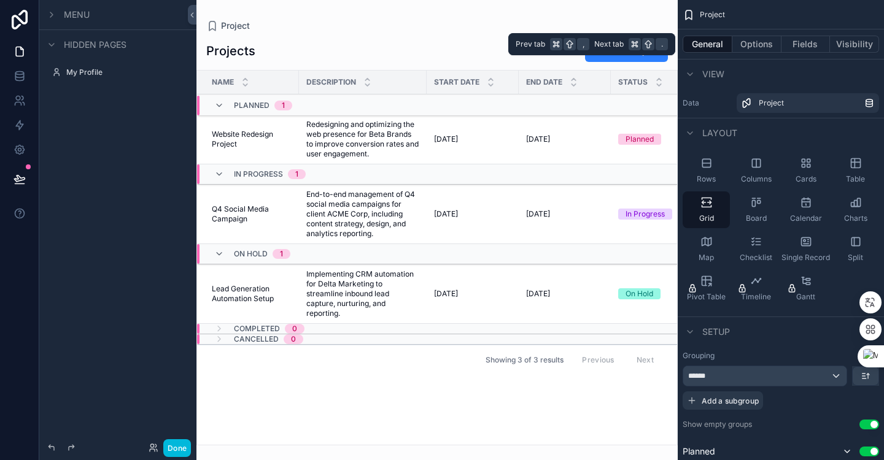
click at [855, 45] on button "Visibility" at bounding box center [854, 44] width 49 height 17
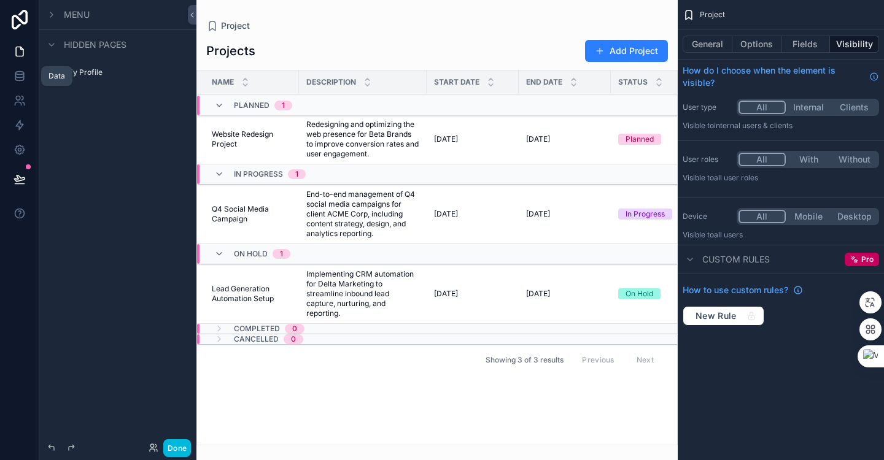
click at [18, 80] on icon at bounding box center [19, 78] width 8 height 5
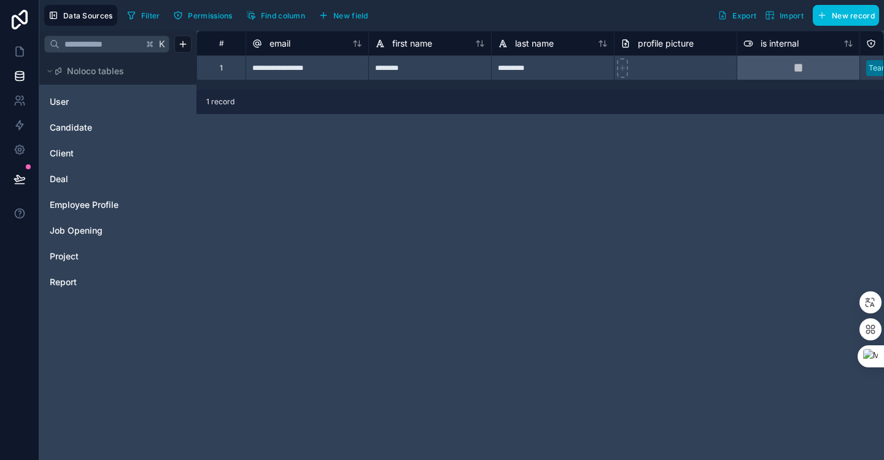
click at [97, 255] on link "Project" at bounding box center [99, 256] width 99 height 12
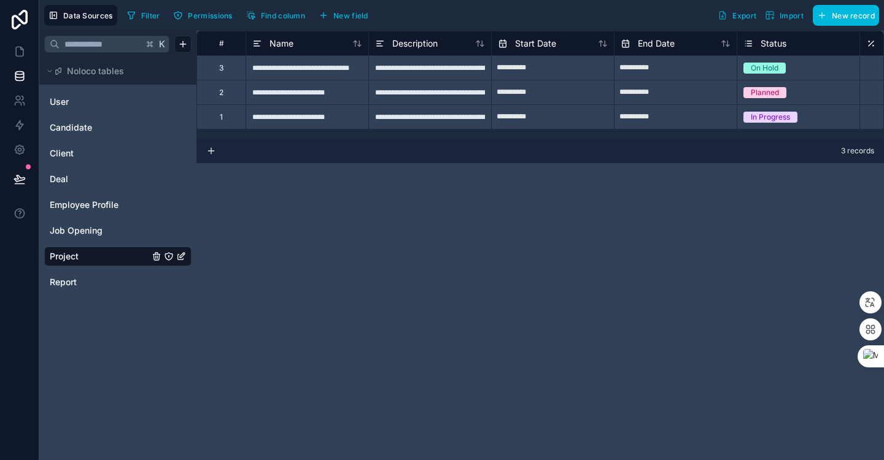
click at [830, 10] on button "New record" at bounding box center [845, 15] width 66 height 21
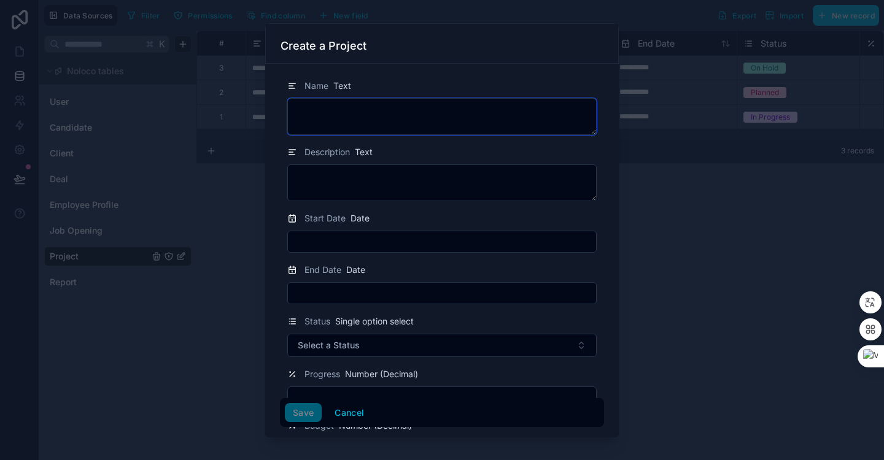
click at [420, 118] on textarea at bounding box center [441, 116] width 309 height 37
type textarea "*"
type textarea "********"
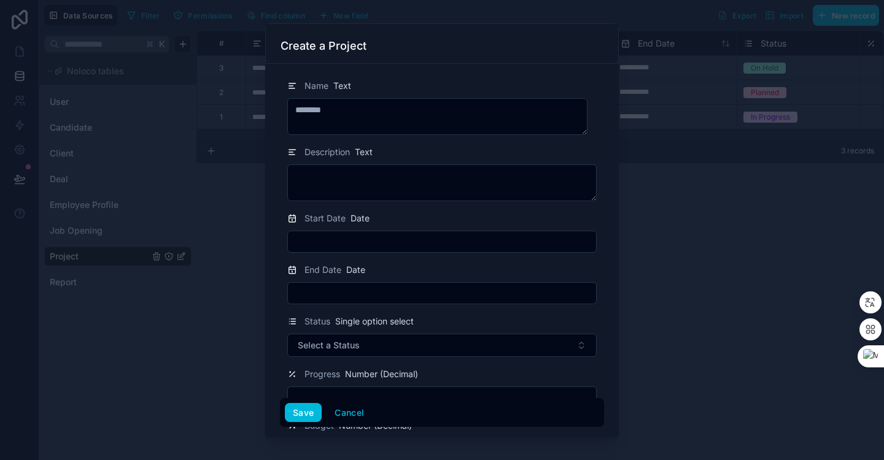
click at [471, 344] on button "Select a Status" at bounding box center [441, 345] width 309 height 23
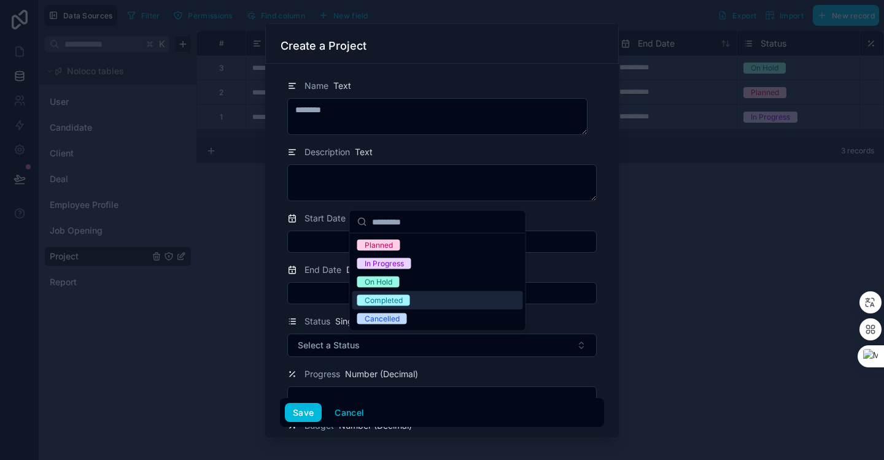
click at [460, 306] on div "Completed" at bounding box center [437, 300] width 171 height 18
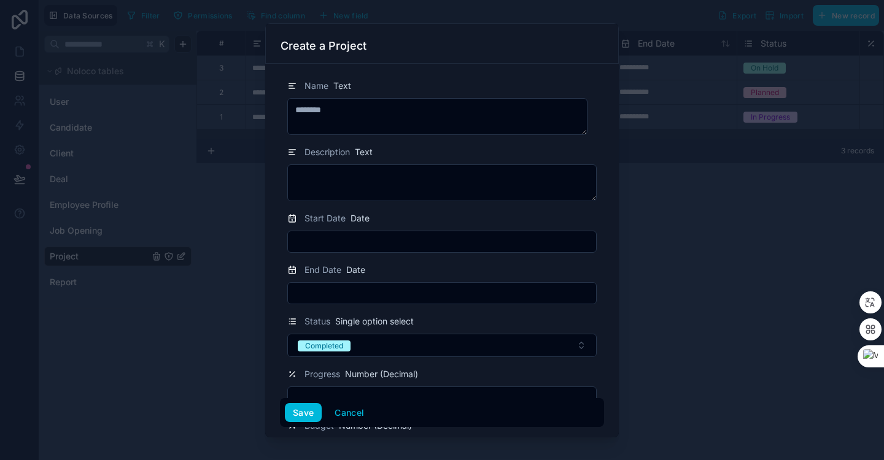
click at [363, 246] on input "text" at bounding box center [442, 241] width 308 height 17
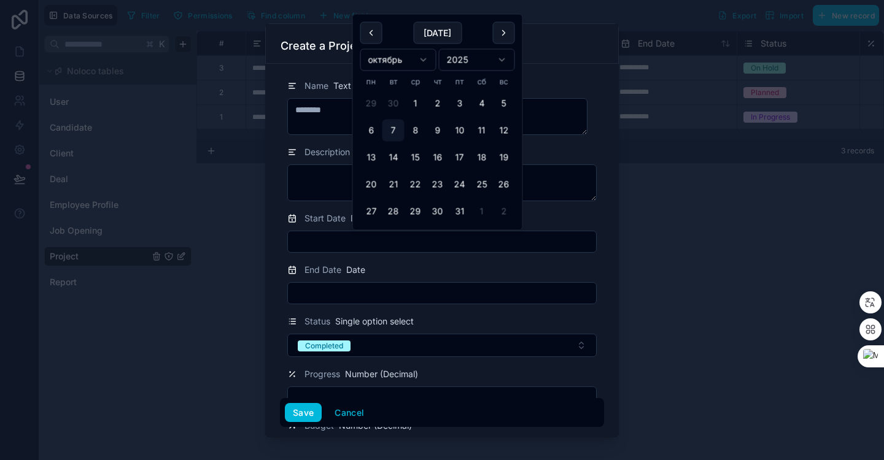
click at [391, 131] on button "7" at bounding box center [393, 131] width 22 height 22
type input "**********"
click at [364, 291] on input "text" at bounding box center [442, 293] width 308 height 17
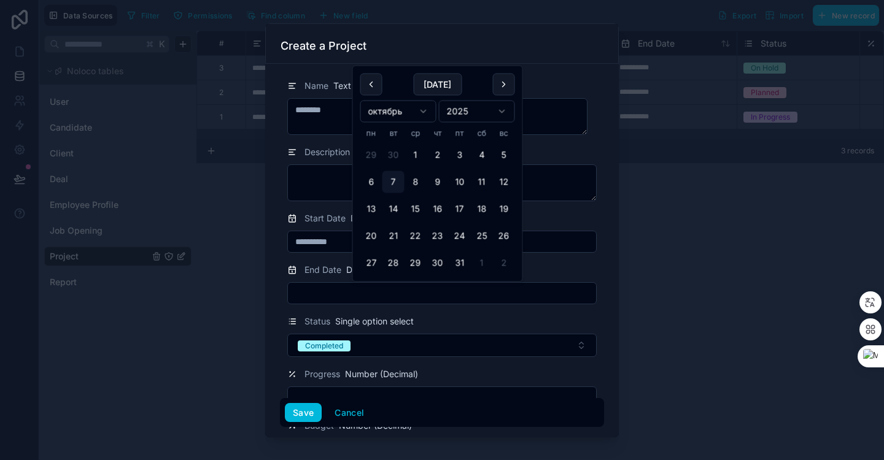
click at [396, 179] on button "7" at bounding box center [393, 182] width 22 height 22
type input "**********"
click at [292, 180] on textarea at bounding box center [441, 182] width 309 height 37
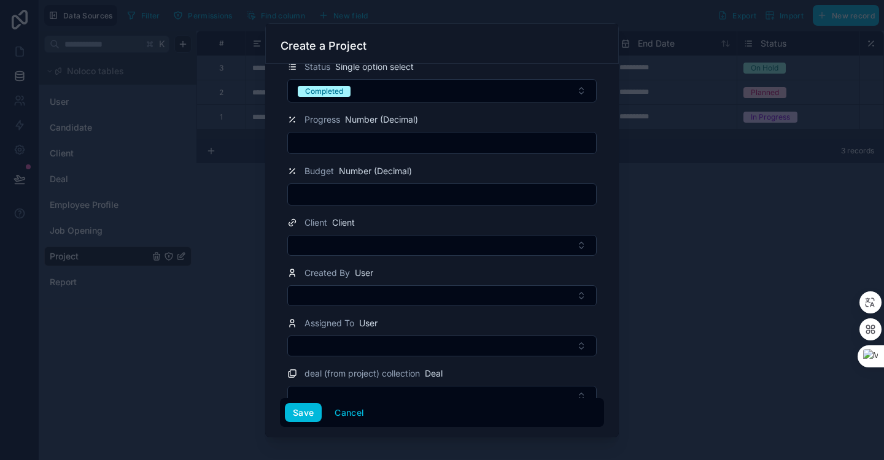
scroll to position [272, 0]
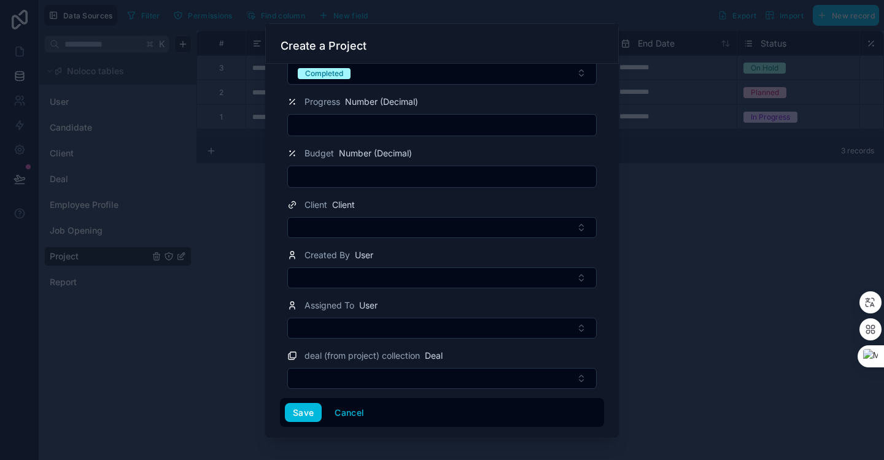
click at [435, 223] on button "Select Button" at bounding box center [441, 227] width 309 height 21
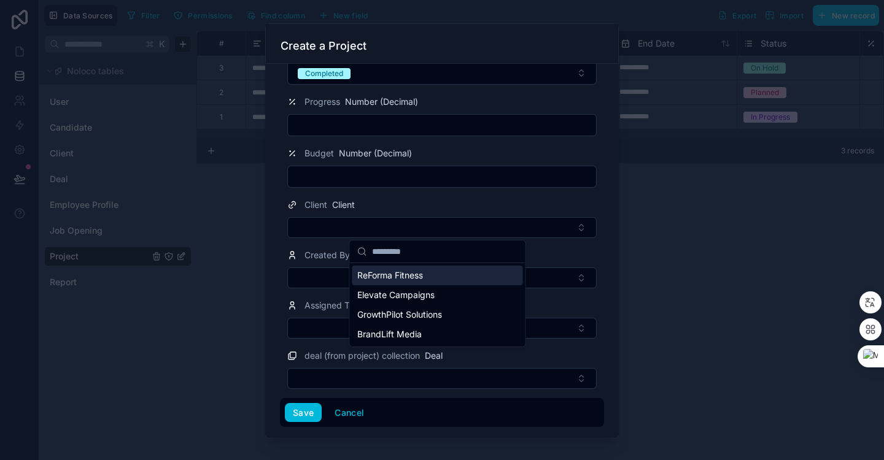
click at [431, 280] on div "ReForma Fitness" at bounding box center [437, 276] width 171 height 20
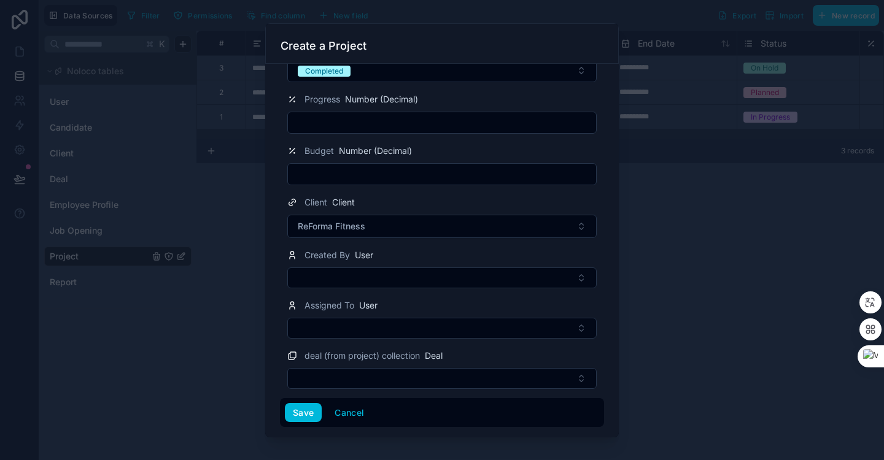
scroll to position [275, 0]
click at [385, 281] on button "Select Button" at bounding box center [441, 278] width 309 height 21
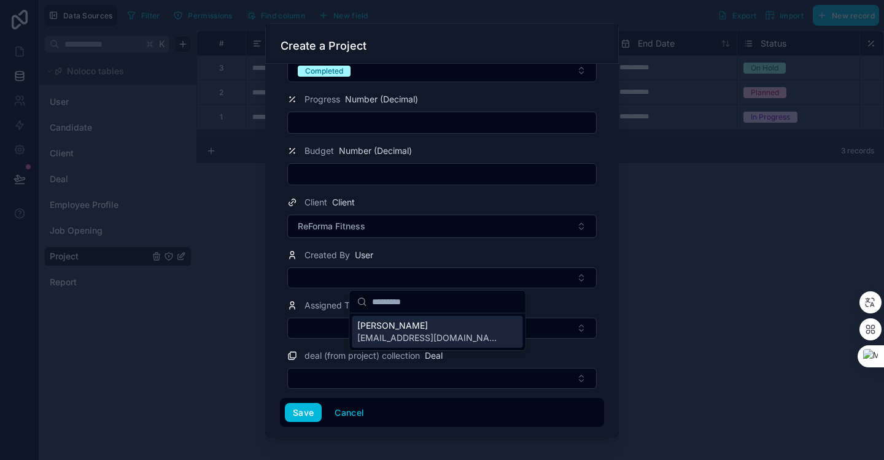
click at [385, 281] on button "Select Button" at bounding box center [441, 278] width 309 height 21
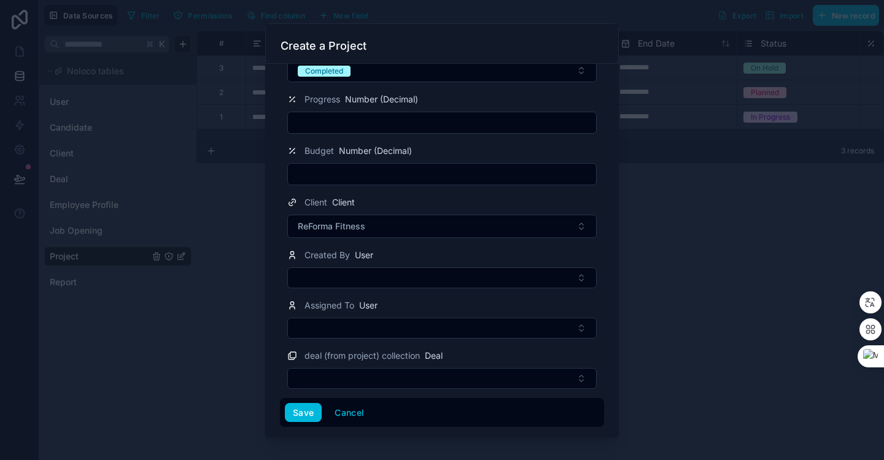
click at [389, 340] on form "**********" at bounding box center [442, 111] width 324 height 634
click at [389, 335] on button "Select Button" at bounding box center [441, 328] width 309 height 21
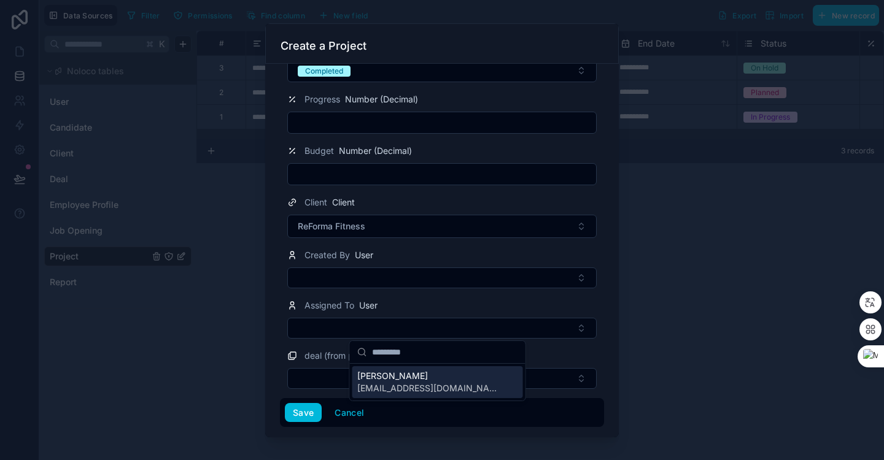
click at [388, 333] on button "Select Button" at bounding box center [441, 328] width 309 height 21
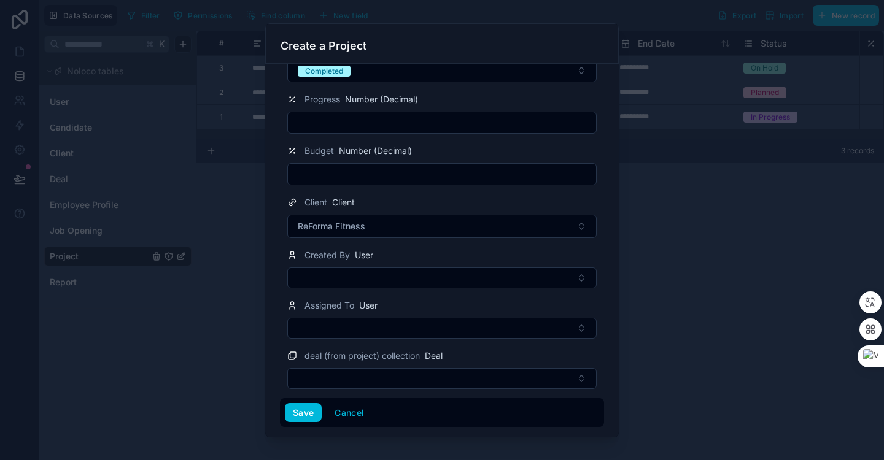
click at [362, 377] on button "Select Button" at bounding box center [441, 378] width 309 height 21
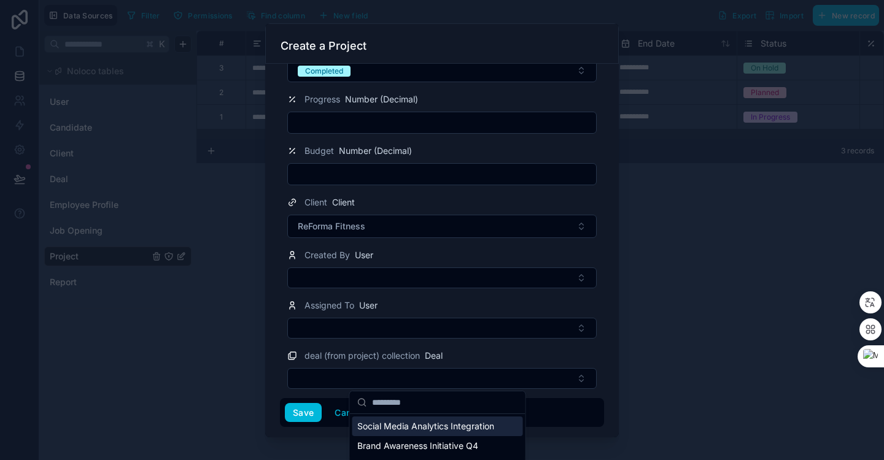
click at [318, 378] on button "Select Button" at bounding box center [441, 378] width 309 height 21
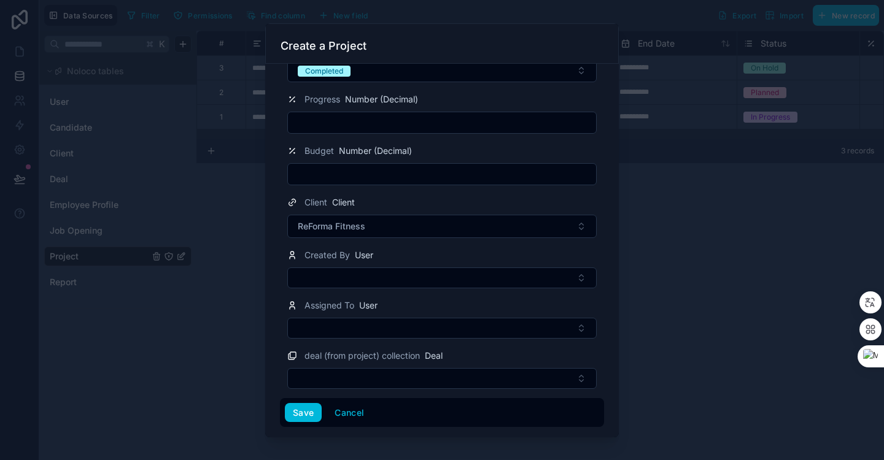
click at [313, 417] on button "Save" at bounding box center [303, 413] width 37 height 20
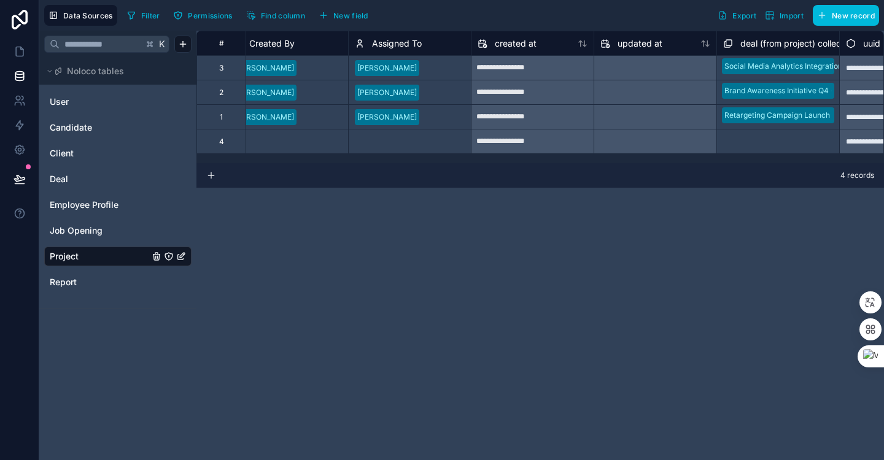
scroll to position [0, 1081]
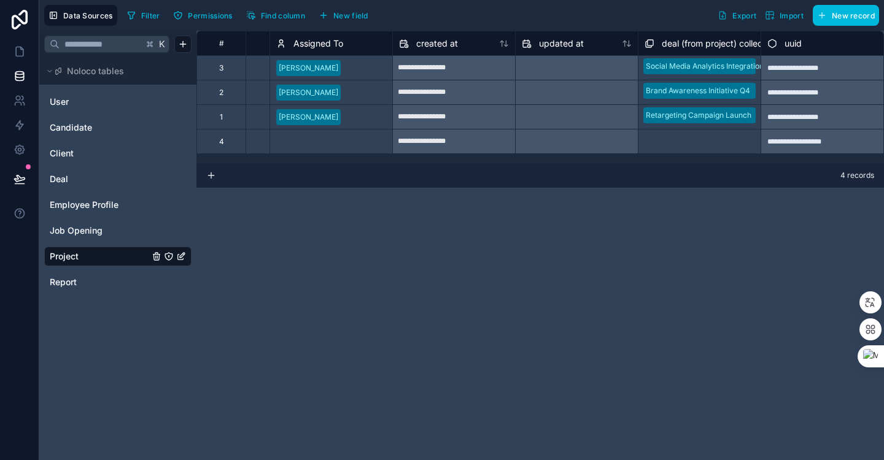
click at [711, 146] on div "Select a deal (from project) collection" at bounding box center [699, 142] width 110 height 20
click at [711, 146] on body "**********" at bounding box center [442, 230] width 884 height 460
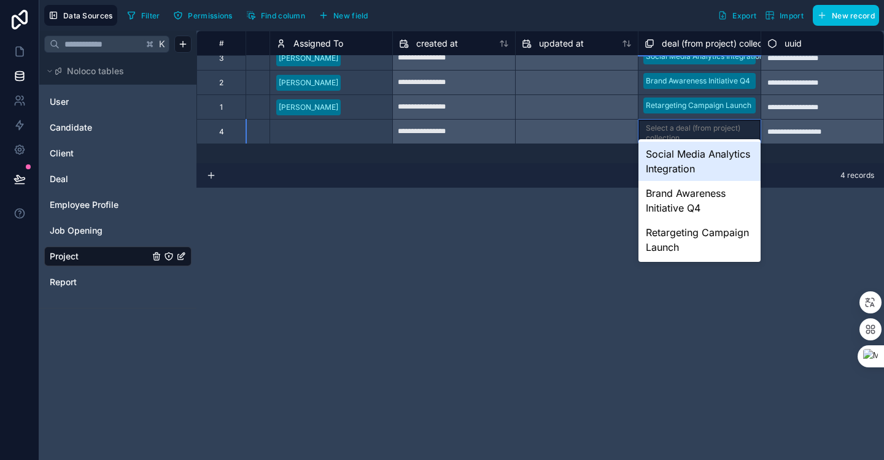
scroll to position [0, 1081]
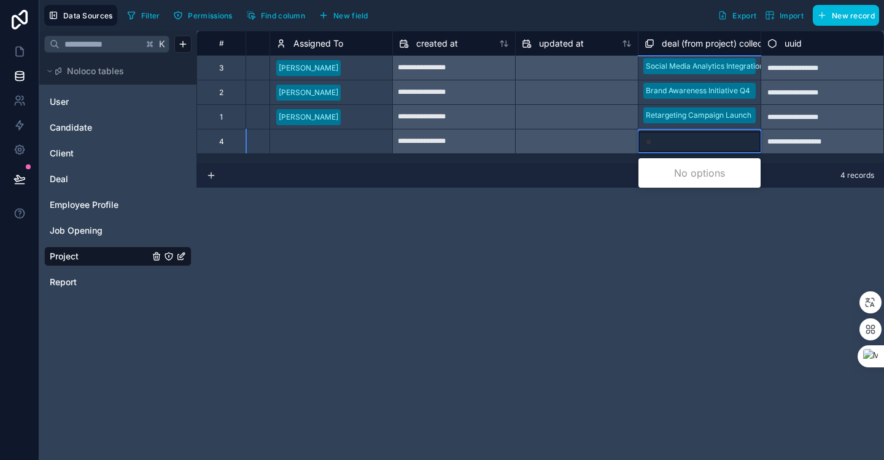
type input "*"
type input "**********"
click at [622, 226] on div "**********" at bounding box center [539, 246] width 687 height 430
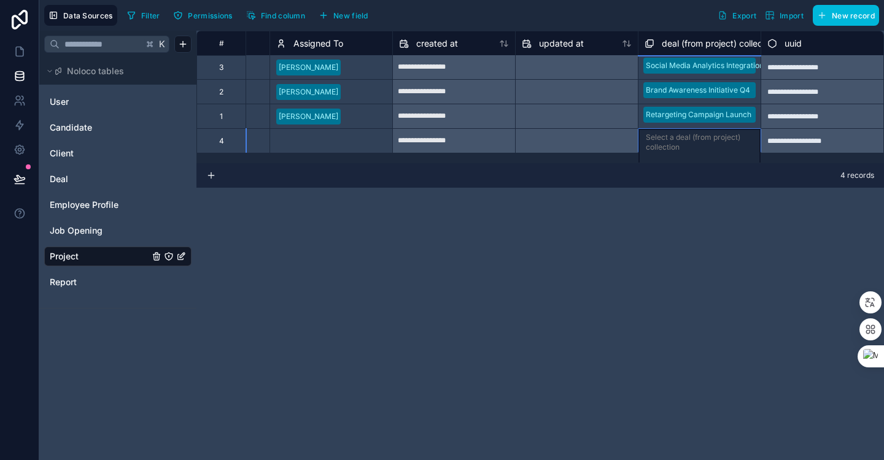
click at [114, 184] on link "Deal" at bounding box center [99, 179] width 99 height 12
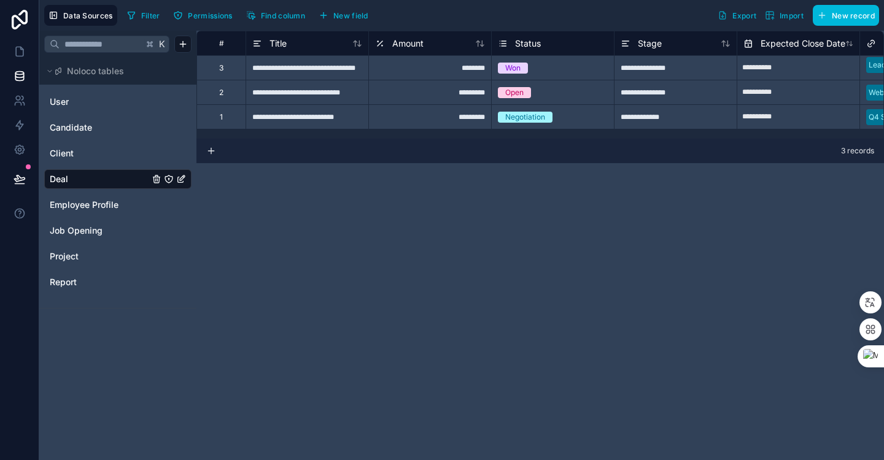
drag, startPoint x: 501, startPoint y: 137, endPoint x: 511, endPoint y: 138, distance: 10.4
click at [511, 138] on div "**********" at bounding box center [539, 85] width 687 height 108
click at [69, 203] on span "Employee Profile" at bounding box center [84, 205] width 69 height 12
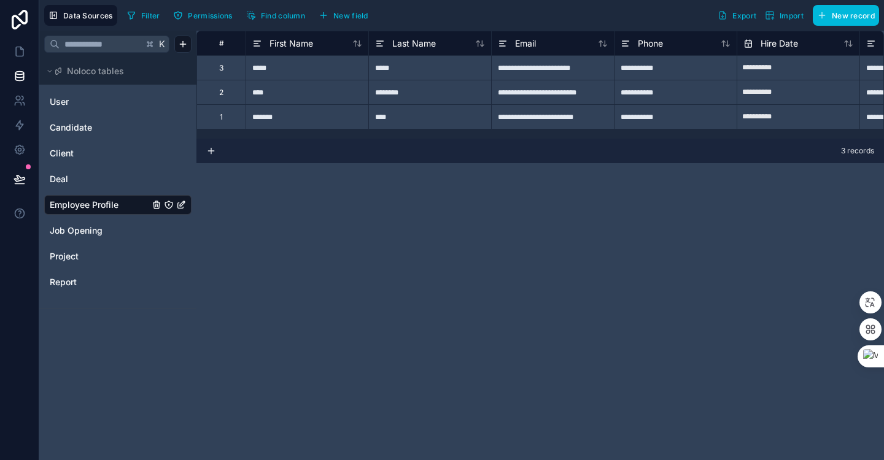
click at [839, 20] on button "New record" at bounding box center [845, 15] width 66 height 21
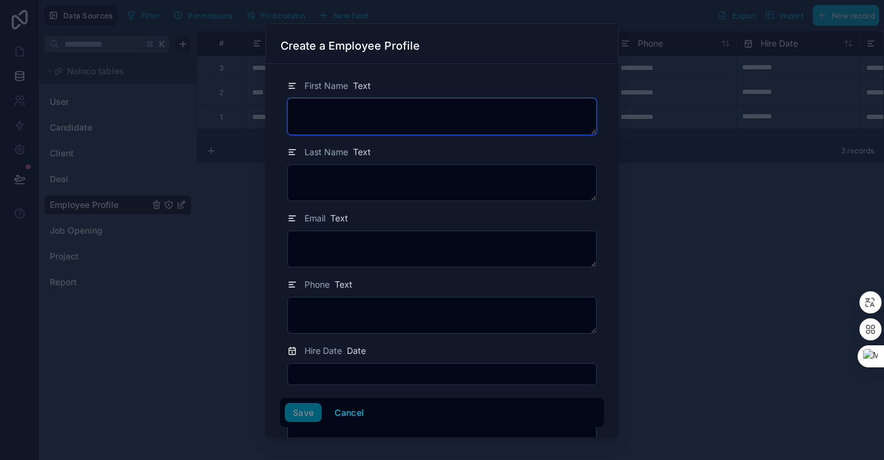
click at [372, 110] on textarea at bounding box center [441, 116] width 309 height 37
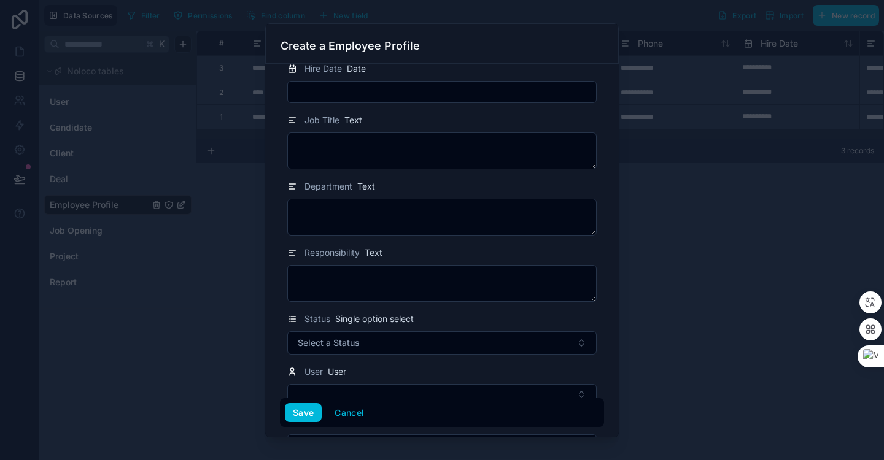
scroll to position [349, 0]
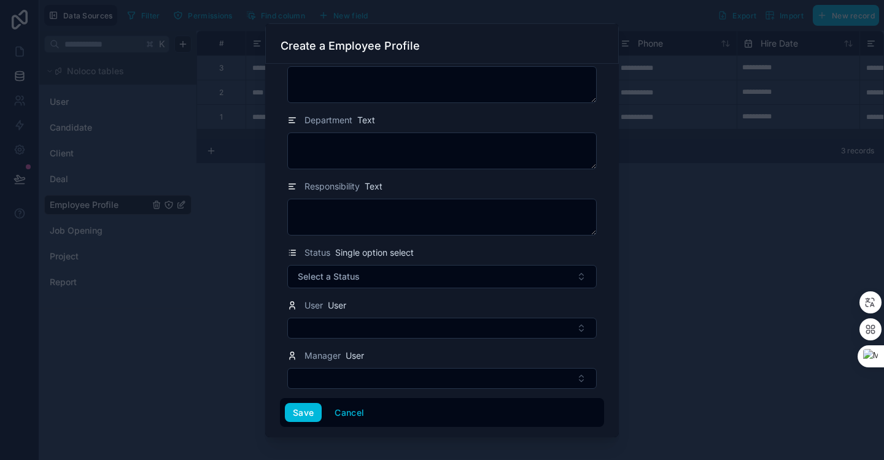
type textarea "******"
click at [398, 279] on button "Select a Status" at bounding box center [441, 276] width 309 height 23
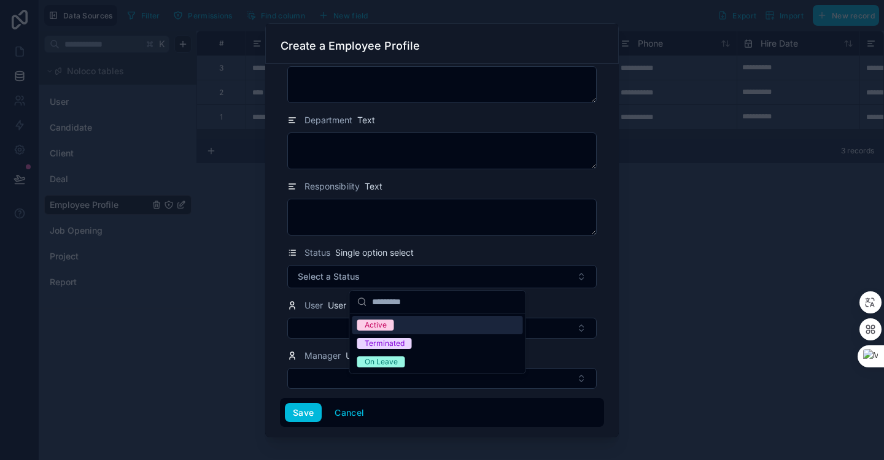
click at [432, 329] on div "Active" at bounding box center [437, 325] width 171 height 18
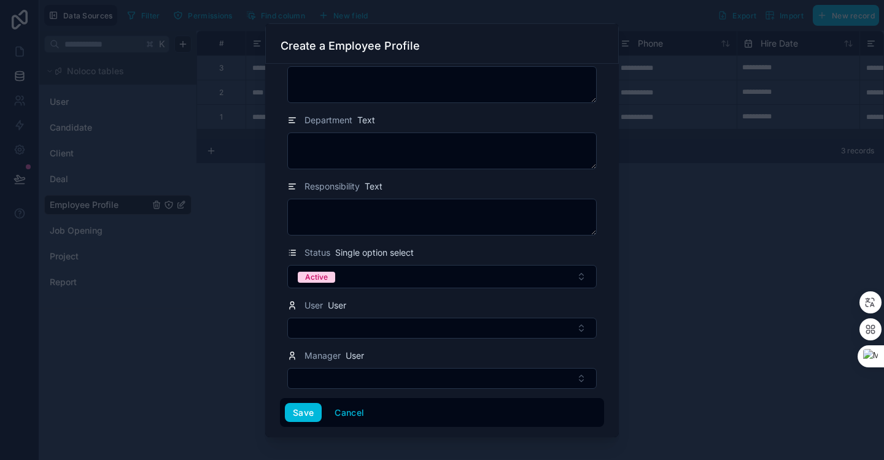
click at [306, 420] on button "Save" at bounding box center [303, 413] width 37 height 20
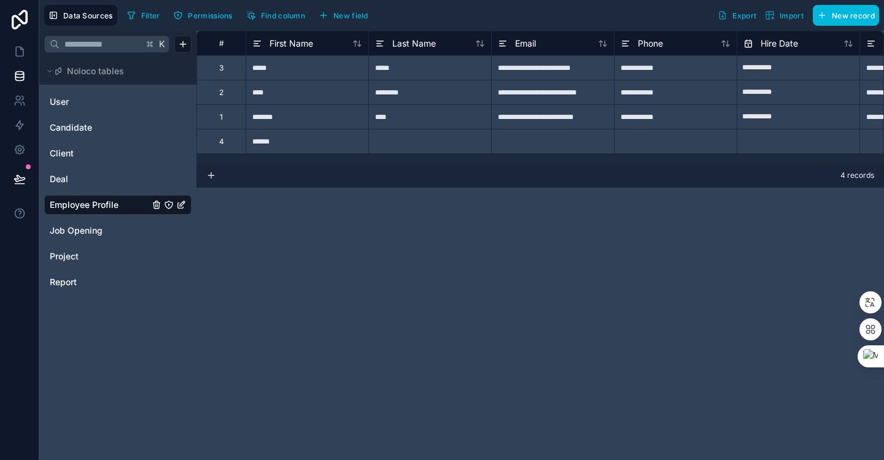
click at [100, 288] on link "Report" at bounding box center [99, 282] width 99 height 12
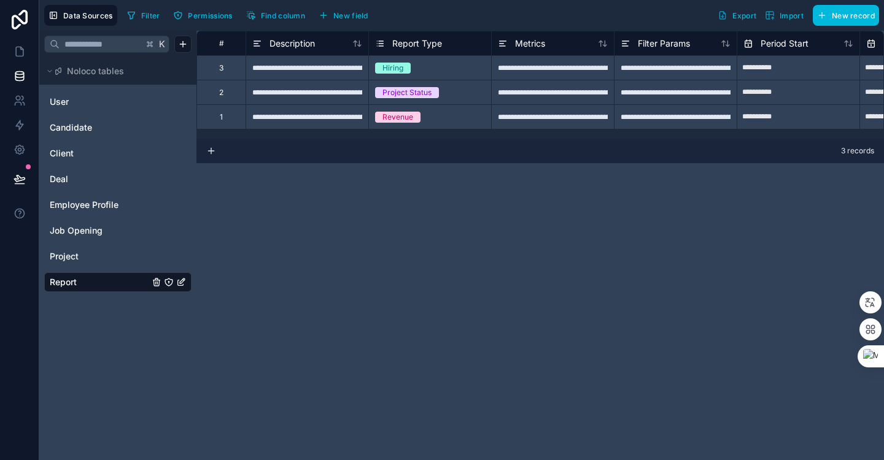
click at [433, 123] on div "Revenue" at bounding box center [430, 117] width 122 height 24
click at [23, 102] on icon at bounding box center [24, 103] width 2 height 3
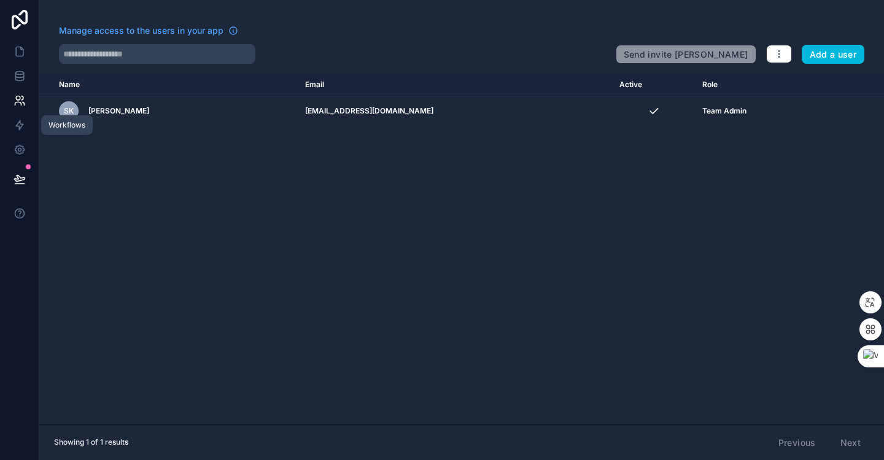
click at [20, 130] on icon at bounding box center [19, 125] width 12 height 12
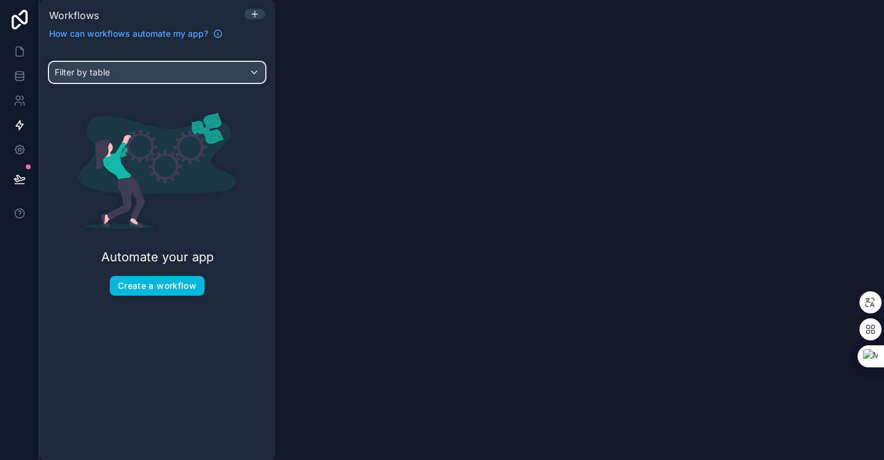
click at [183, 82] on button "Filter by table" at bounding box center [157, 72] width 216 height 21
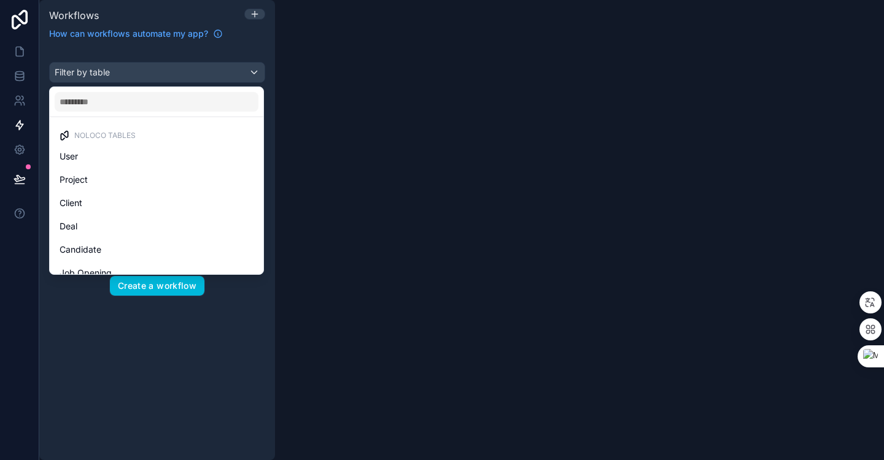
click at [106, 151] on div "User" at bounding box center [157, 156] width 194 height 15
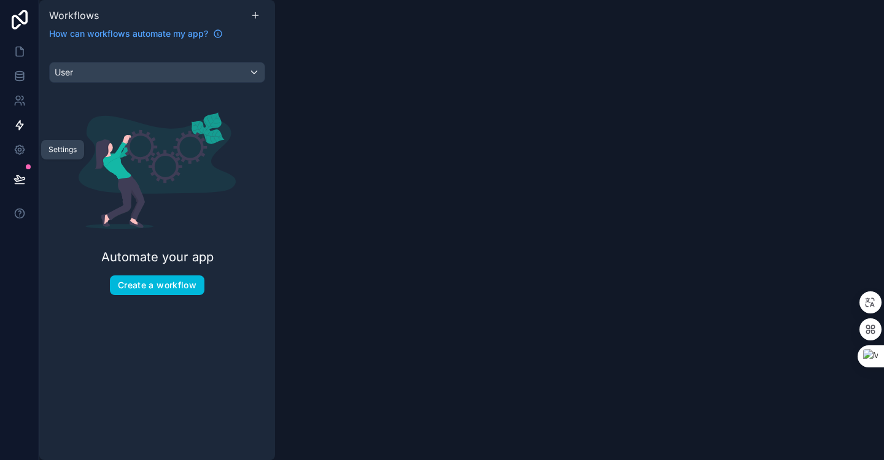
click at [15, 156] on link at bounding box center [19, 149] width 39 height 25
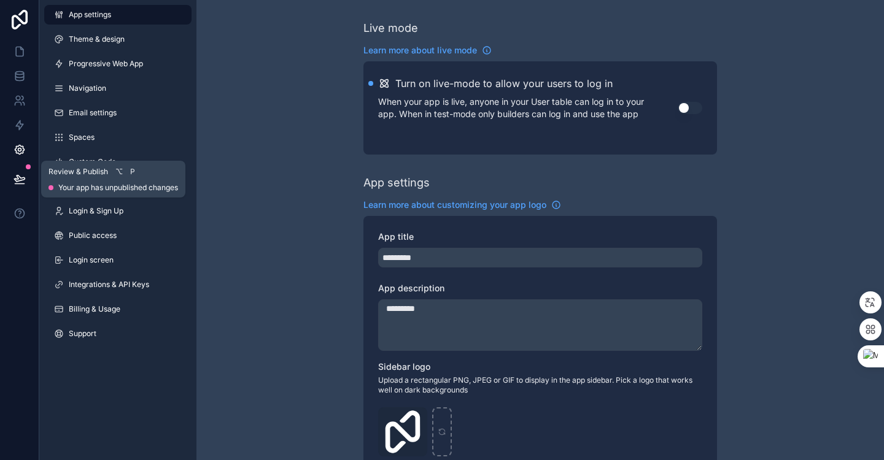
click at [20, 184] on icon at bounding box center [19, 184] width 9 height 0
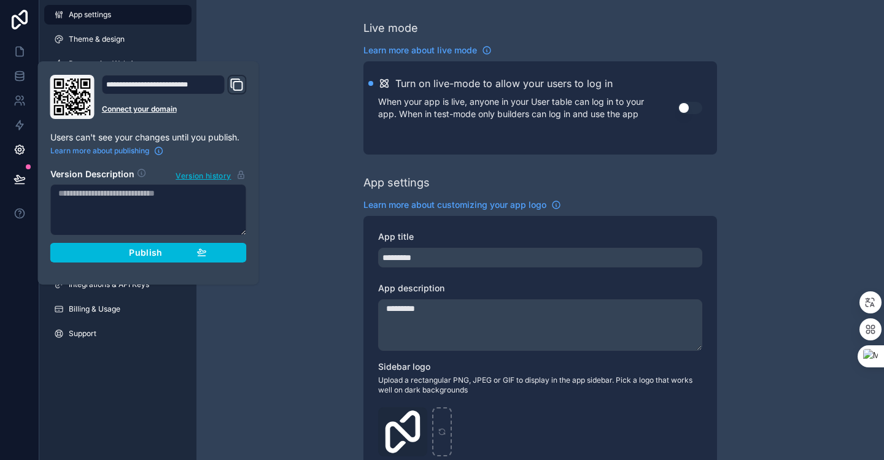
click at [237, 87] on icon "Domain and Custom Link" at bounding box center [236, 84] width 15 height 15
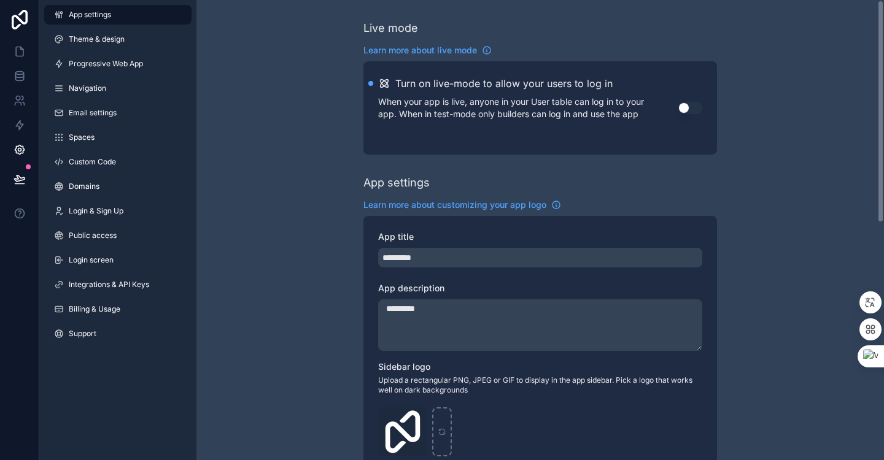
click at [692, 108] on button "Use setting" at bounding box center [689, 108] width 25 height 12
click at [531, 119] on p "When your app is live, anyone in your User table can log in to your app. When i…" at bounding box center [527, 108] width 299 height 25
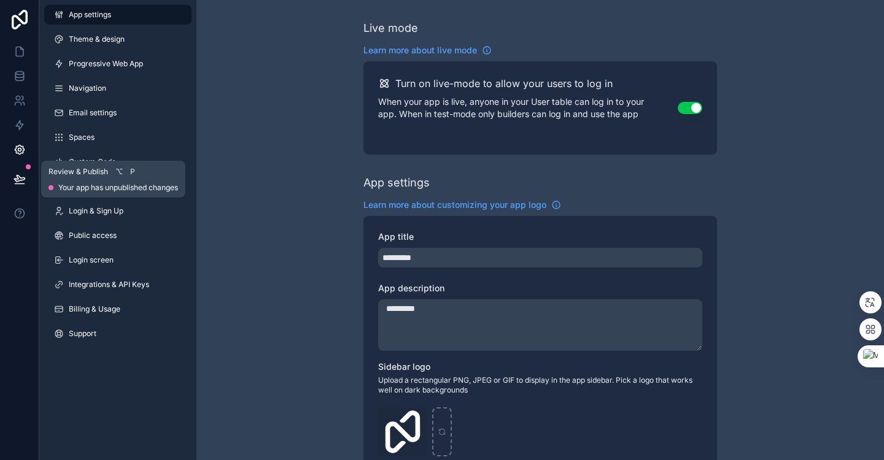
click at [21, 180] on icon at bounding box center [19, 178] width 10 height 6
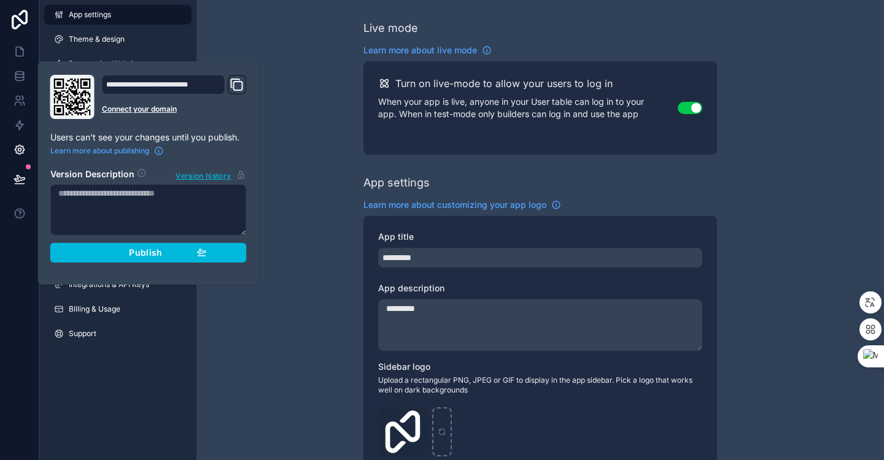
click at [146, 255] on span "Publish" at bounding box center [145, 252] width 33 height 11
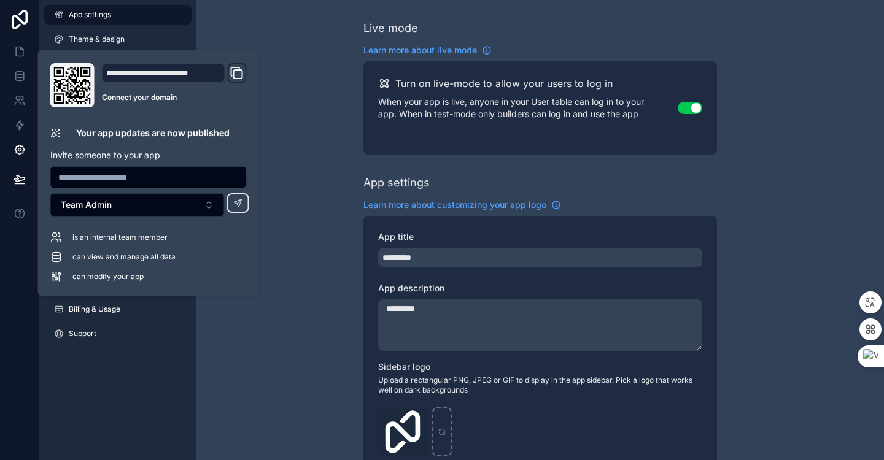
click at [237, 70] on icon "Domain and Custom Link" at bounding box center [238, 74] width 9 height 9
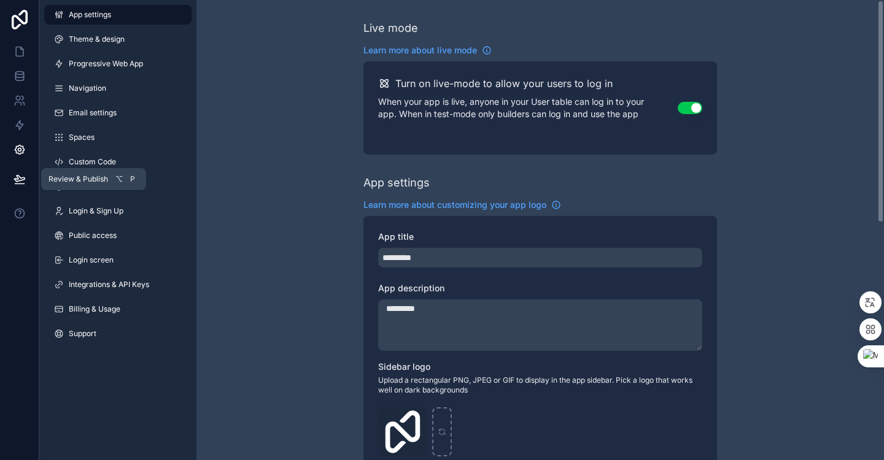
click at [25, 184] on icon at bounding box center [19, 179] width 12 height 12
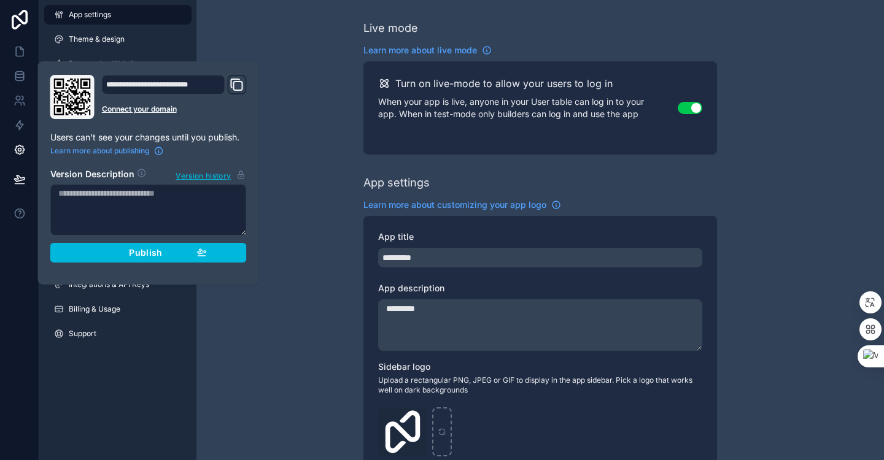
click at [175, 259] on button "Publish" at bounding box center [148, 253] width 196 height 20
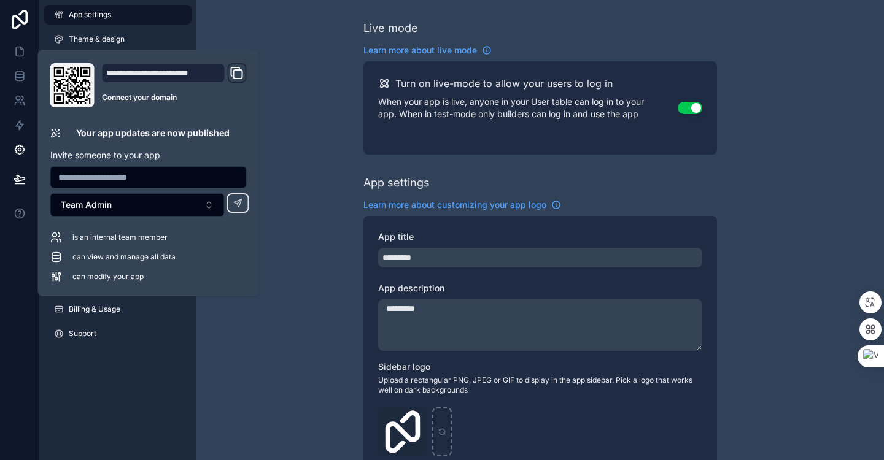
click at [141, 178] on input "text" at bounding box center [148, 177] width 195 height 17
type input "**********"
click at [149, 124] on div "**********" at bounding box center [148, 173] width 206 height 220
click at [190, 183] on input "**********" at bounding box center [148, 177] width 195 height 17
click at [227, 193] on button at bounding box center [238, 203] width 22 height 20
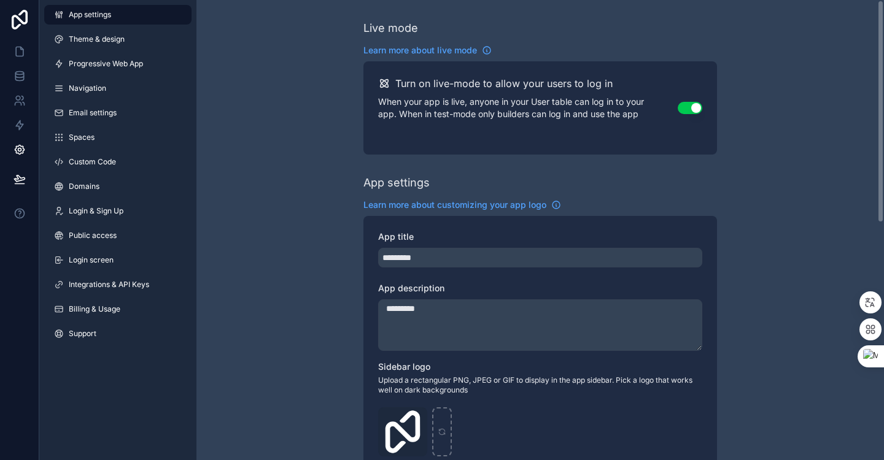
click at [17, 105] on icon at bounding box center [19, 100] width 12 height 12
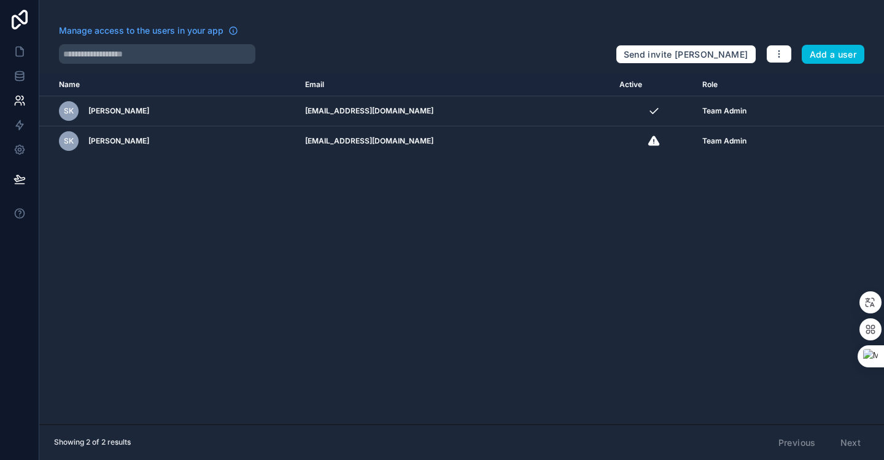
click at [699, 148] on td "Team Admin" at bounding box center [759, 141] width 129 height 30
click at [0, 0] on icon "scrollable content" at bounding box center [0, 0] width 0 height 0
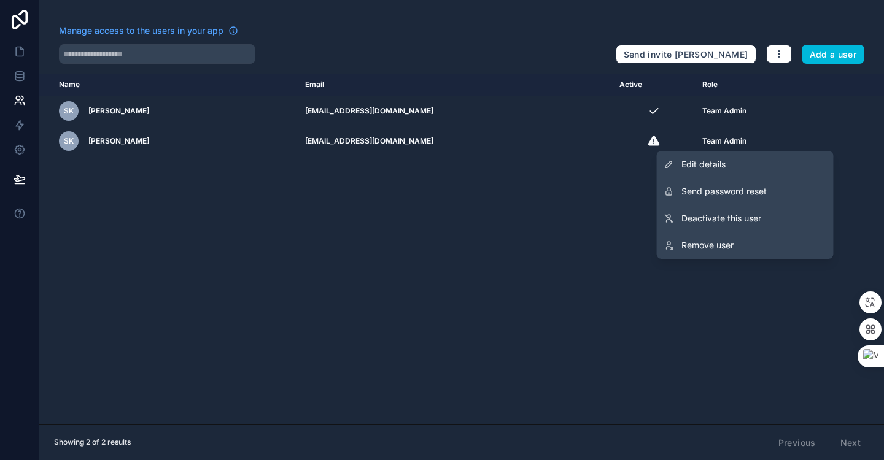
click at [758, 168] on link "Edit details" at bounding box center [745, 164] width 177 height 27
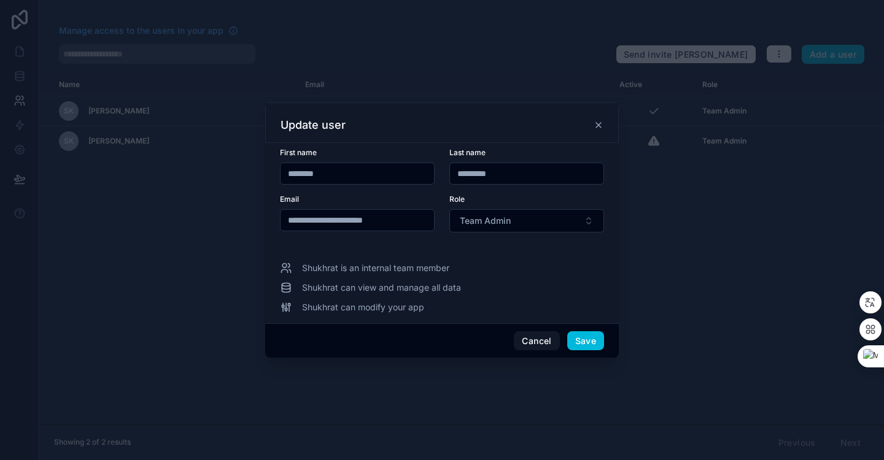
click at [520, 228] on button "Team Admin" at bounding box center [526, 220] width 155 height 23
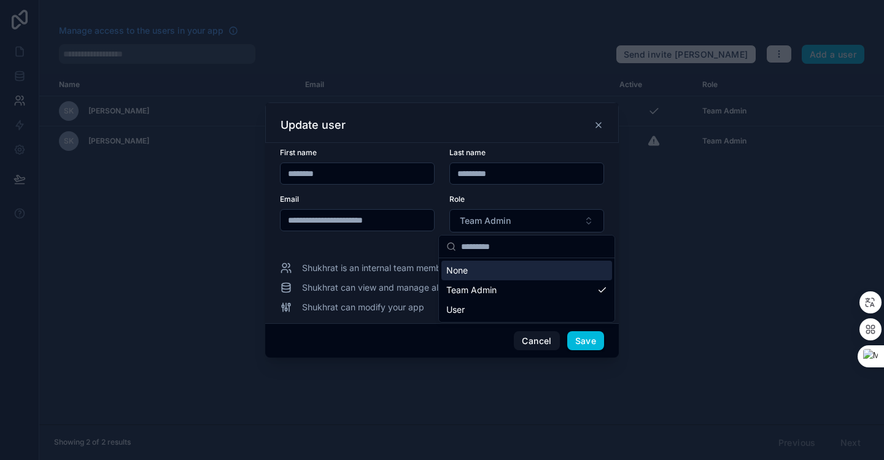
click at [518, 227] on button "Team Admin" at bounding box center [526, 220] width 155 height 23
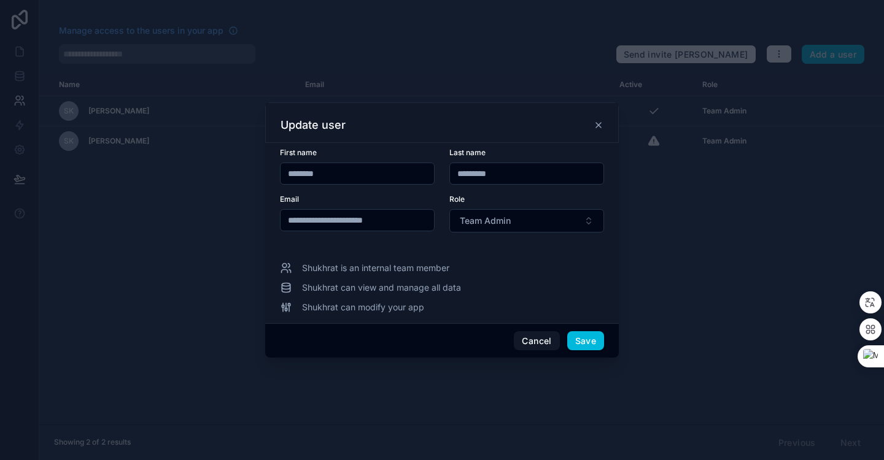
click at [540, 217] on button "Team Admin" at bounding box center [526, 220] width 155 height 23
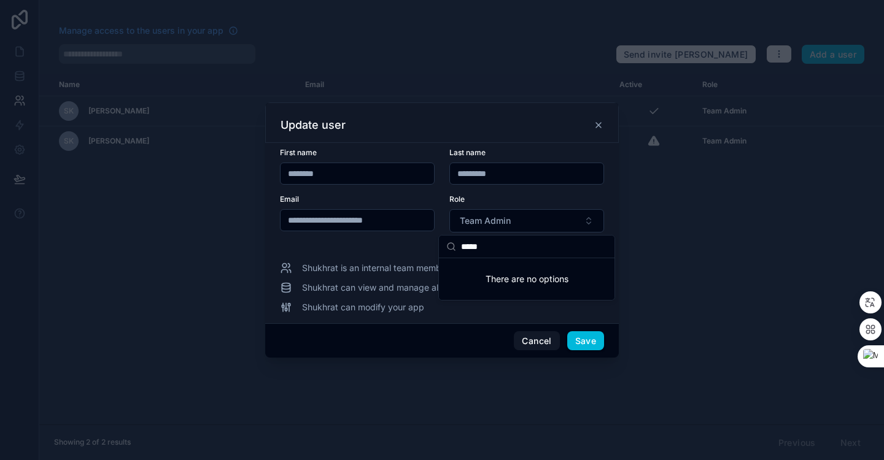
type input "******"
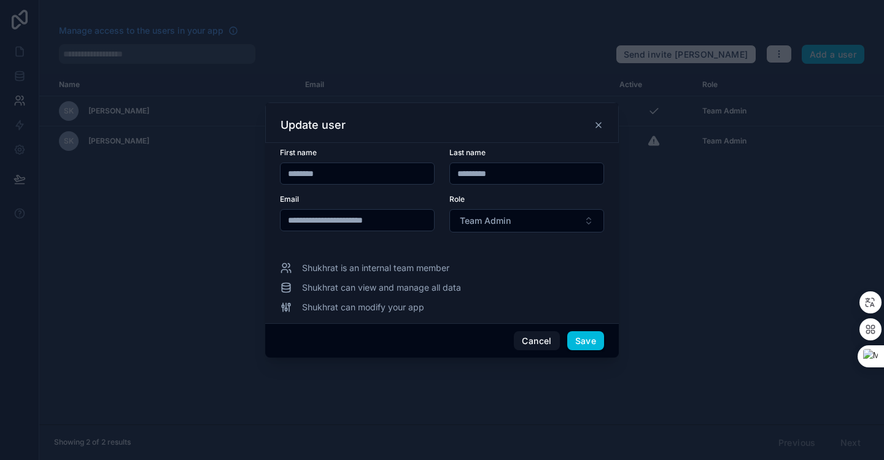
click at [531, 333] on button "Cancel" at bounding box center [536, 341] width 45 height 20
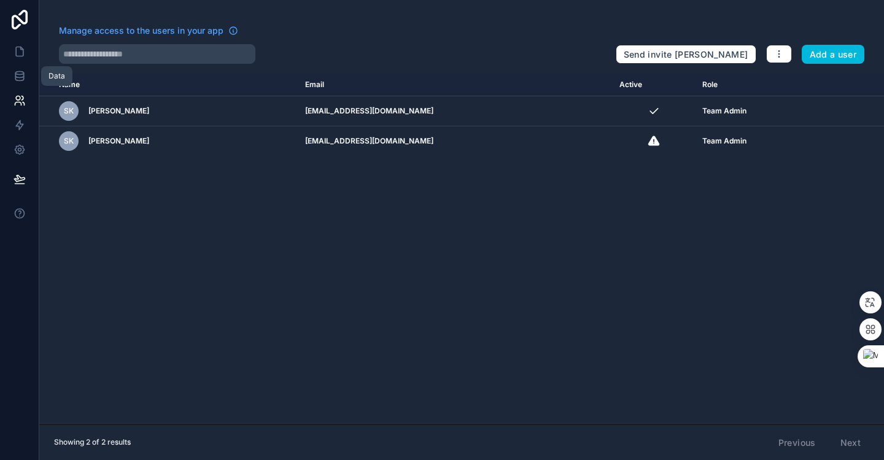
click at [12, 78] on link at bounding box center [19, 76] width 39 height 25
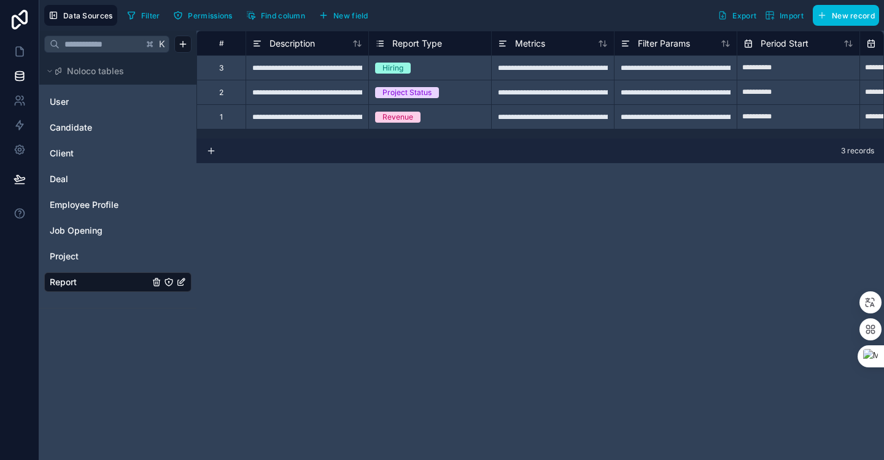
click at [99, 160] on div "Client" at bounding box center [117, 154] width 147 height 20
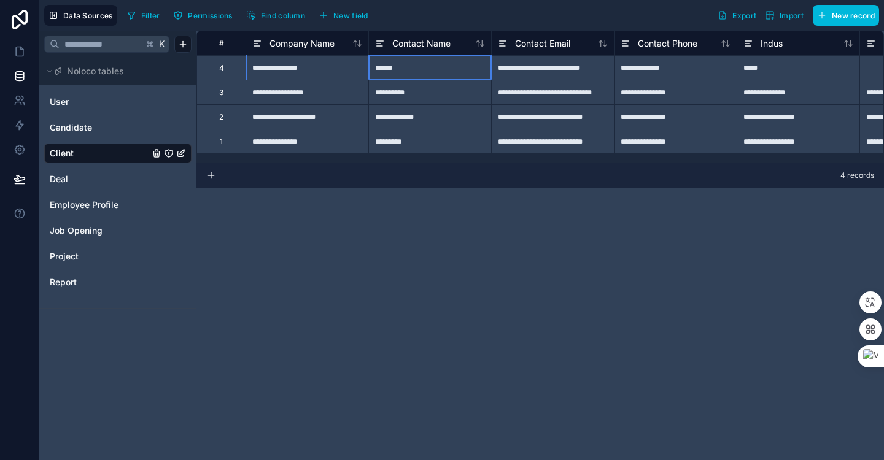
click at [404, 67] on div "******" at bounding box center [429, 67] width 123 height 25
click at [788, 64] on div "*****" at bounding box center [797, 67] width 123 height 25
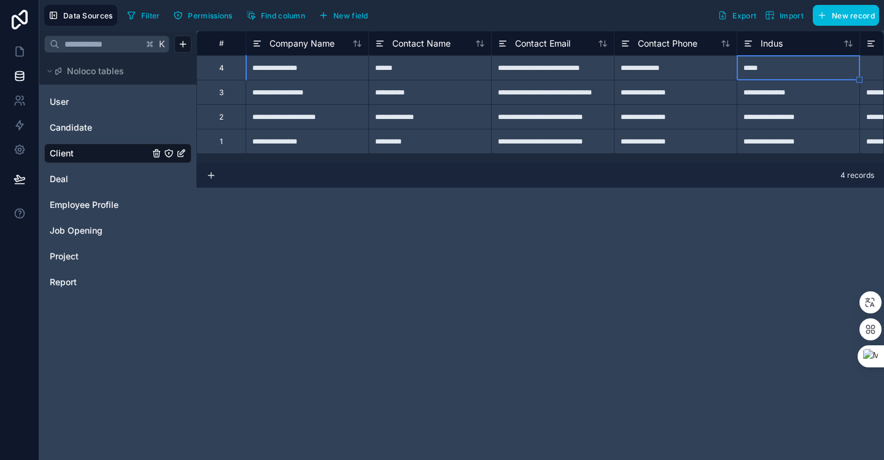
click at [580, 68] on div "**********" at bounding box center [552, 67] width 123 height 25
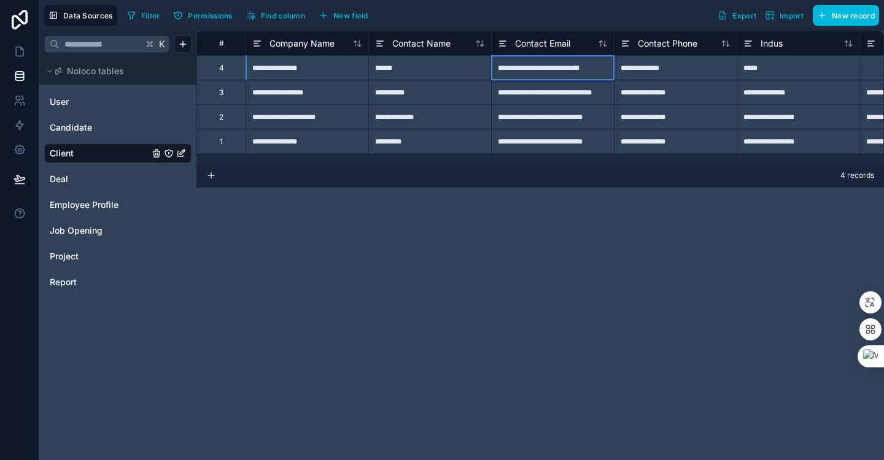
click at [580, 68] on div "**********" at bounding box center [552, 67] width 123 height 25
type input "*"
type input "**********"
click at [23, 182] on icon at bounding box center [19, 179] width 12 height 12
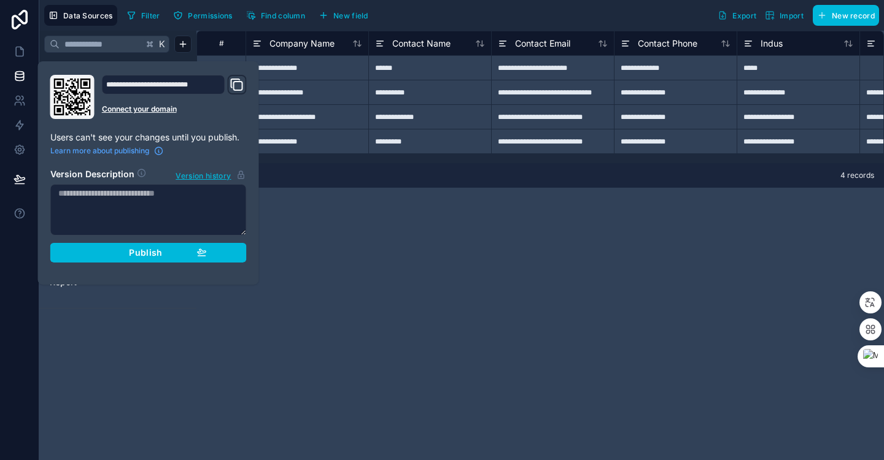
click at [164, 257] on div "Publish" at bounding box center [148, 252] width 117 height 11
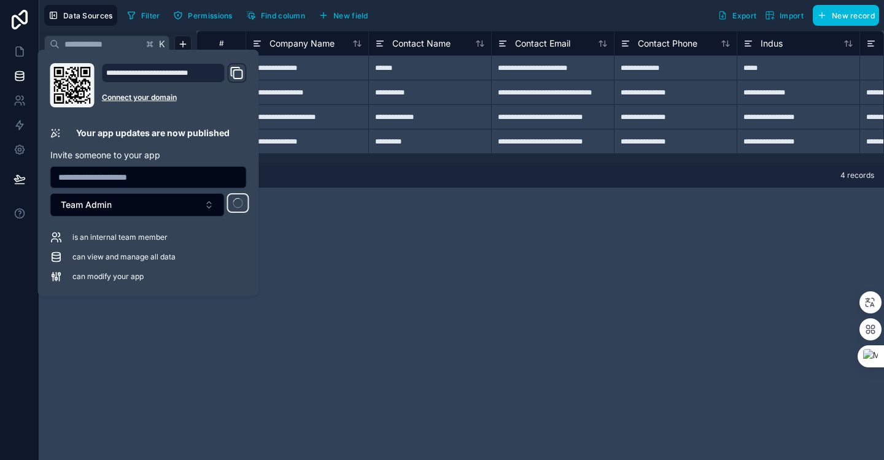
click at [234, 74] on icon "Domain and Custom Link" at bounding box center [236, 73] width 15 height 15
click at [479, 244] on div "**********" at bounding box center [539, 246] width 687 height 430
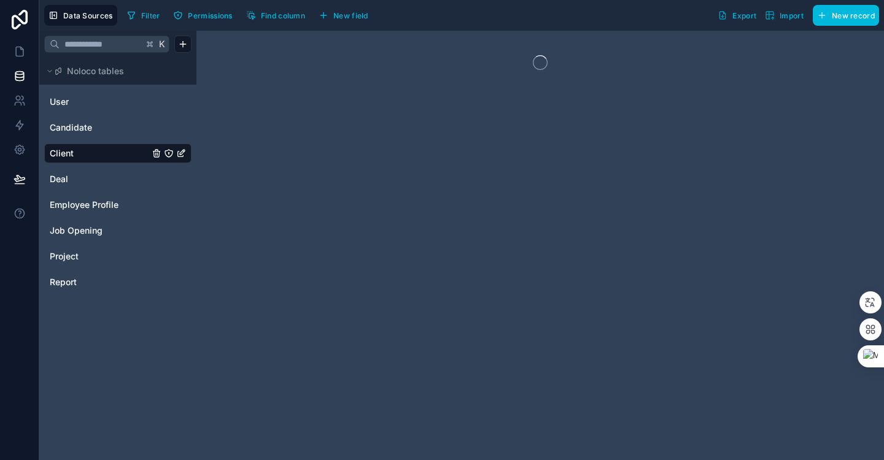
click at [596, 228] on div at bounding box center [539, 246] width 687 height 430
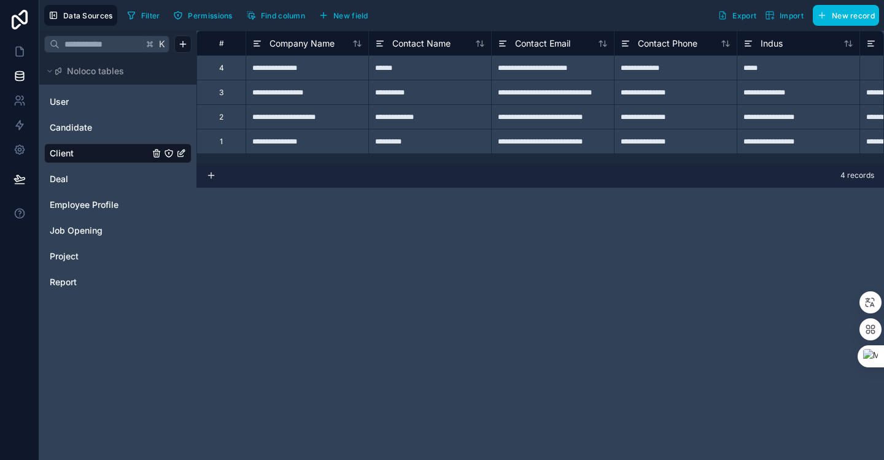
click at [209, 290] on div "**********" at bounding box center [539, 246] width 687 height 430
click at [17, 184] on icon at bounding box center [19, 184] width 9 height 0
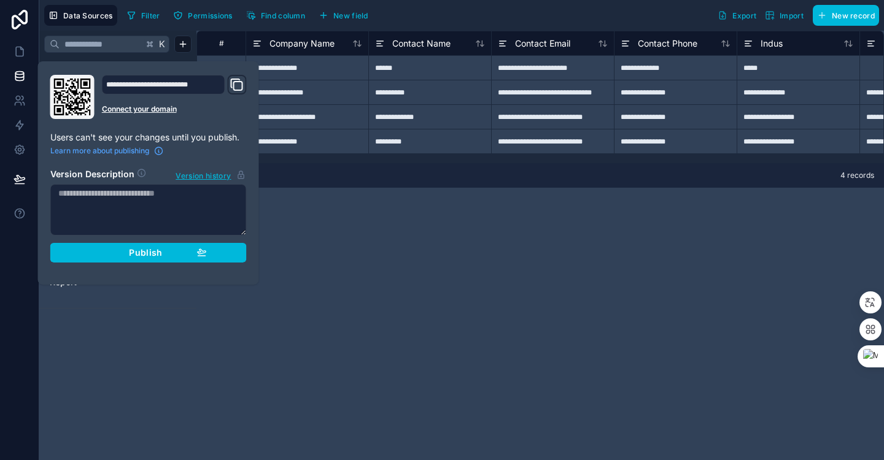
click at [199, 141] on p "Users can't see your changes until you publish." at bounding box center [148, 137] width 196 height 12
click at [176, 254] on div "Publish" at bounding box center [148, 252] width 117 height 11
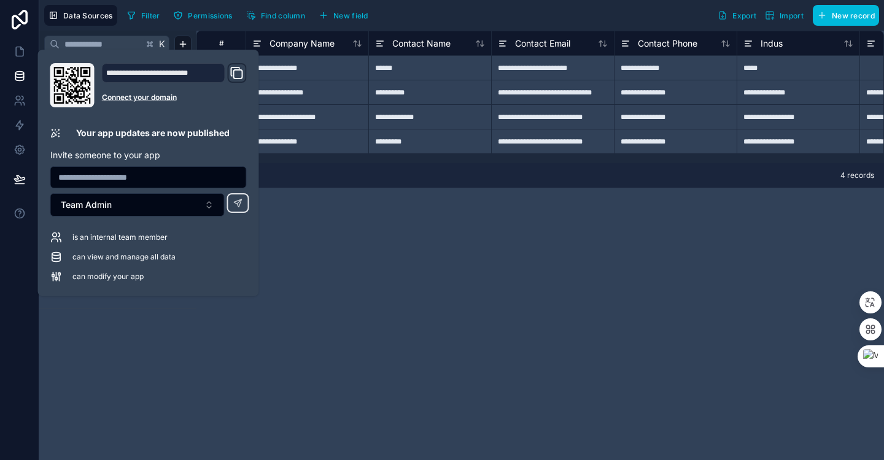
click at [168, 180] on input "text" at bounding box center [148, 177] width 195 height 17
type input "**********"
click at [179, 209] on button "Team Admin" at bounding box center [137, 204] width 174 height 23
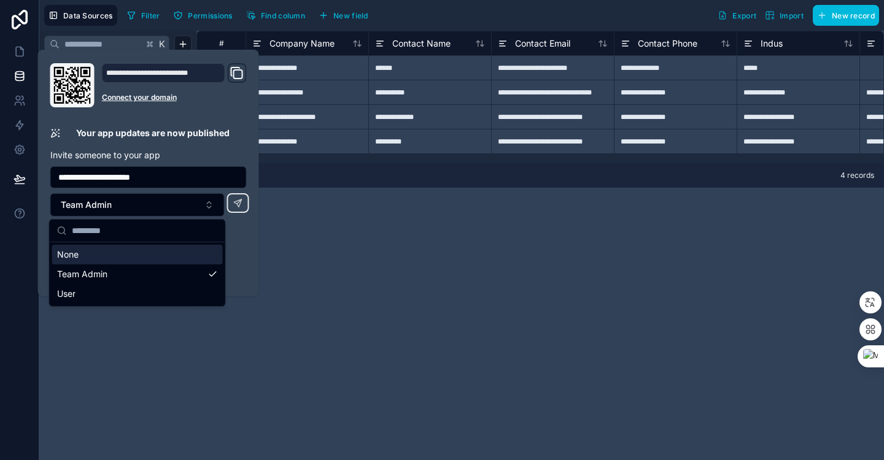
click at [178, 206] on button "Team Admin" at bounding box center [137, 204] width 174 height 23
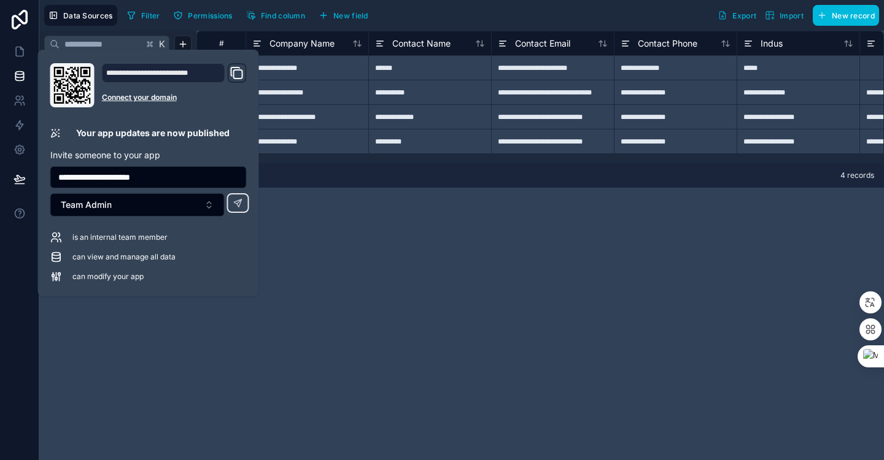
click at [318, 251] on div "**********" at bounding box center [539, 246] width 687 height 430
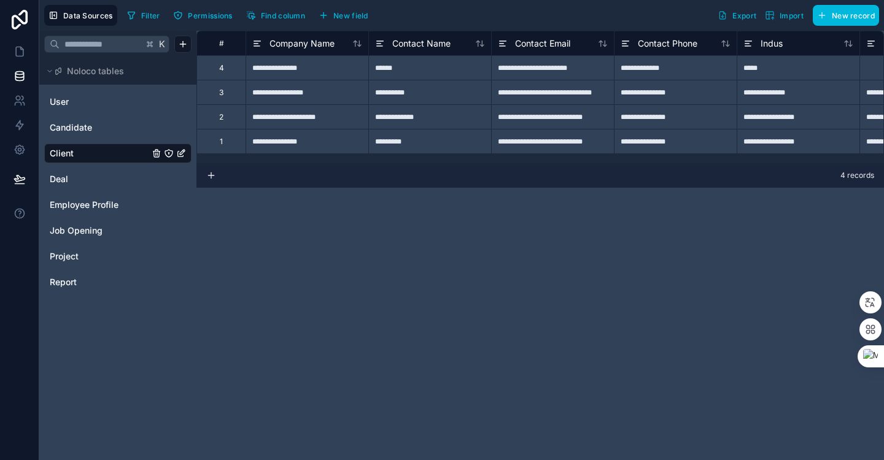
click at [606, 290] on div "**********" at bounding box center [539, 246] width 687 height 430
click at [15, 179] on icon at bounding box center [19, 178] width 10 height 6
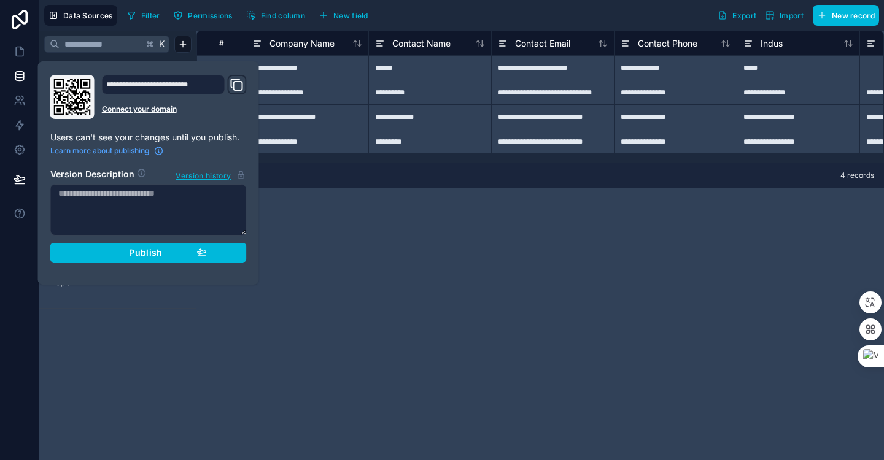
click at [168, 257] on div "Publish" at bounding box center [148, 252] width 117 height 11
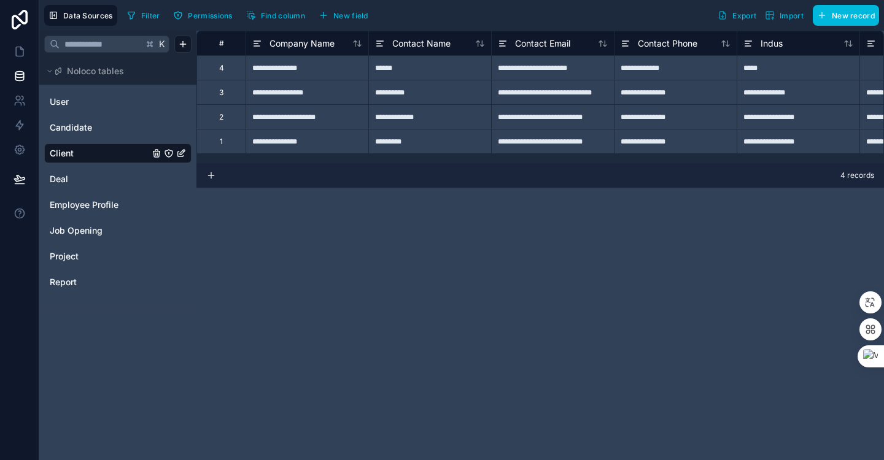
click at [412, 252] on div "**********" at bounding box center [539, 246] width 687 height 430
click at [15, 179] on icon at bounding box center [19, 178] width 10 height 6
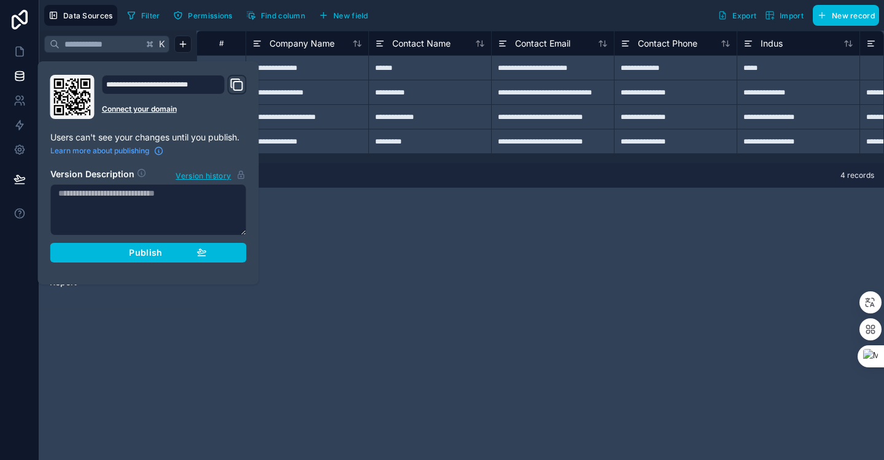
click at [236, 88] on icon "Domain and Custom Link" at bounding box center [236, 84] width 15 height 15
click at [410, 317] on div "**********" at bounding box center [539, 246] width 687 height 430
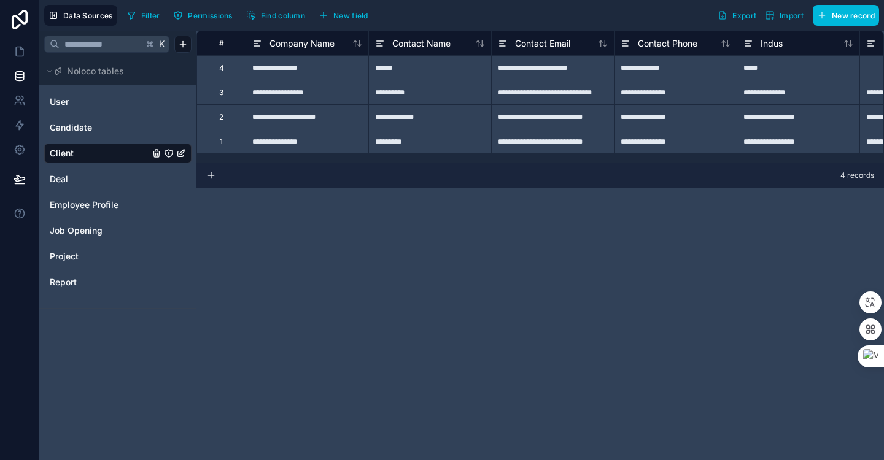
click at [476, 326] on div "**********" at bounding box center [539, 246] width 687 height 430
click at [105, 106] on link "User" at bounding box center [99, 102] width 99 height 12
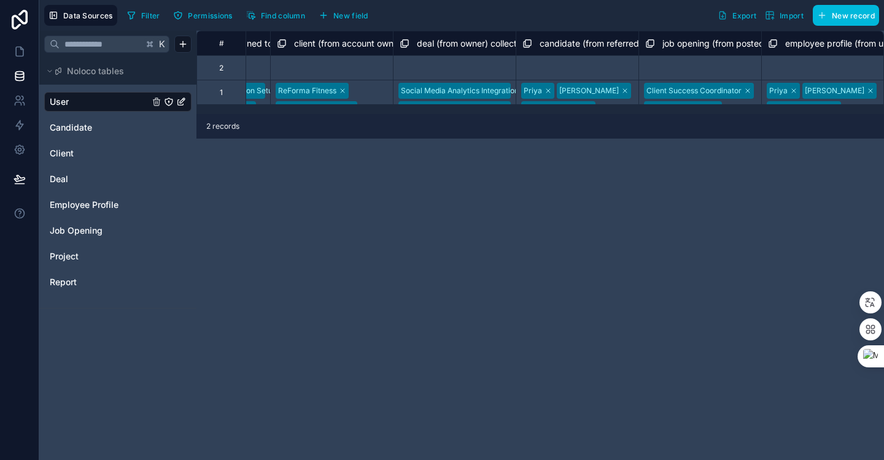
scroll to position [0, 2062]
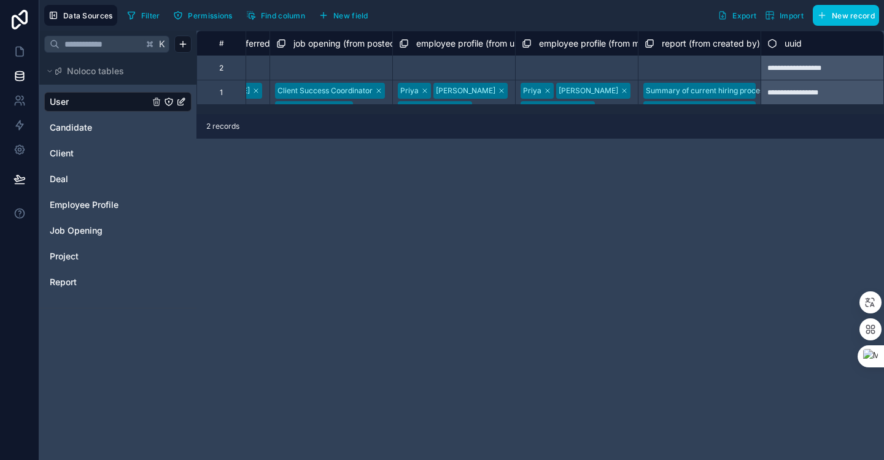
click at [857, 16] on span "New record" at bounding box center [852, 15] width 43 height 9
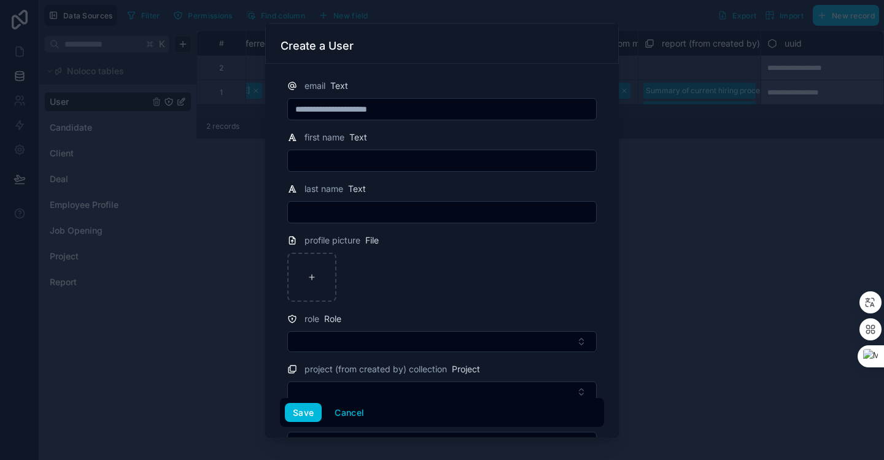
click at [425, 347] on button "Select Button" at bounding box center [441, 341] width 309 height 21
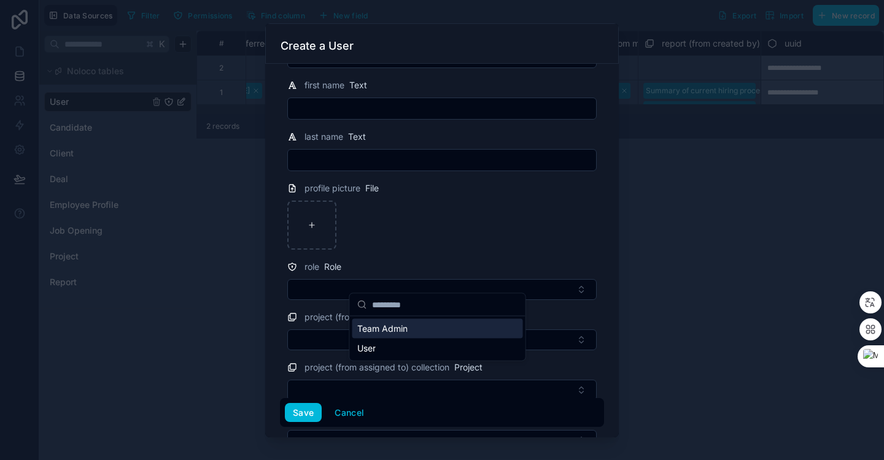
scroll to position [61, 0]
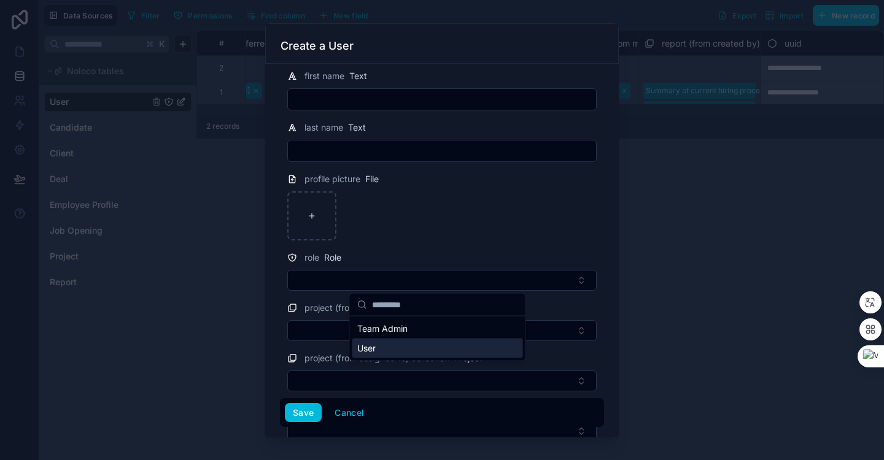
click at [437, 352] on div "User" at bounding box center [437, 349] width 171 height 20
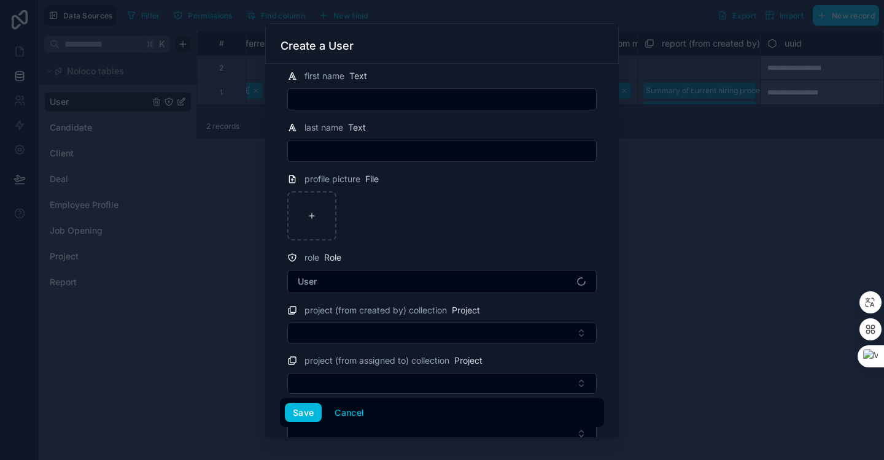
click at [430, 205] on div at bounding box center [441, 215] width 309 height 49
click at [312, 415] on button "Save" at bounding box center [303, 413] width 37 height 20
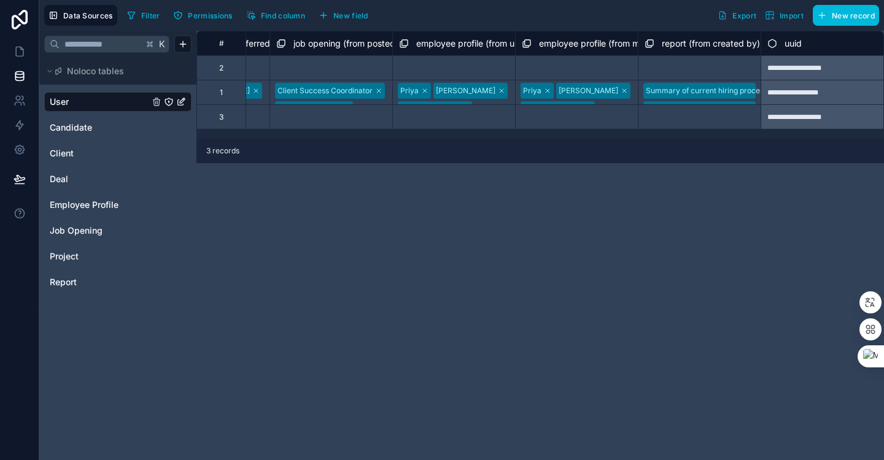
click at [95, 157] on link "Client" at bounding box center [99, 153] width 99 height 12
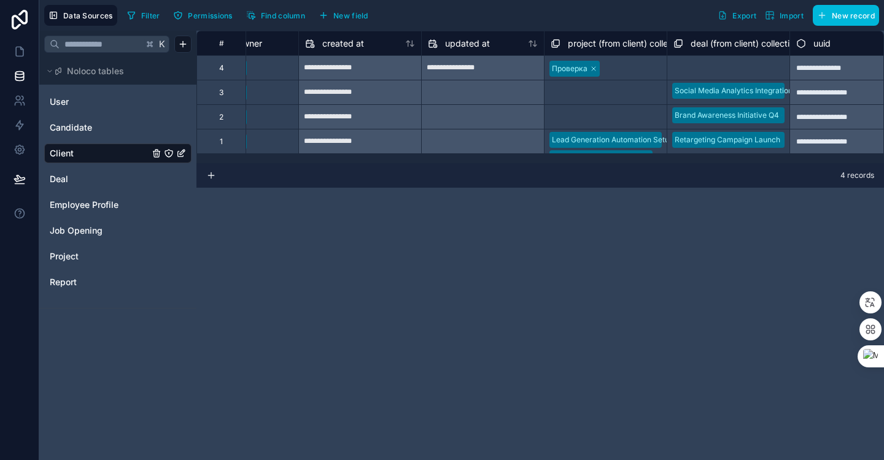
scroll to position [0, 1081]
